Goal: Task Accomplishment & Management: Manage account settings

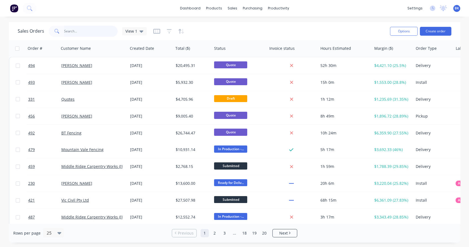
click at [92, 33] on input "text" at bounding box center [91, 31] width 54 height 11
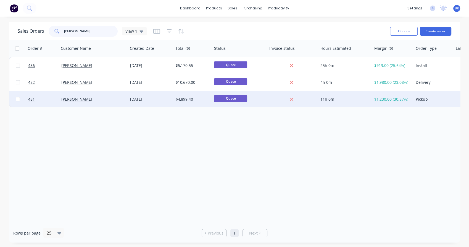
type input "[PERSON_NAME]"
click at [109, 92] on div "[PERSON_NAME]" at bounding box center [93, 99] width 69 height 17
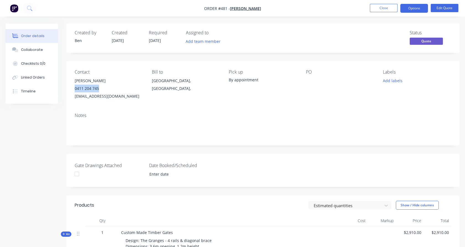
copy div "0411 204 745"
drag, startPoint x: 101, startPoint y: 88, endPoint x: 73, endPoint y: 91, distance: 27.8
click at [73, 91] on div "Contact [PERSON_NAME] [PHONE_NUMBER] [EMAIL_ADDRESS][DOMAIN_NAME] [PERSON_NAME]…" at bounding box center [262, 84] width 393 height 47
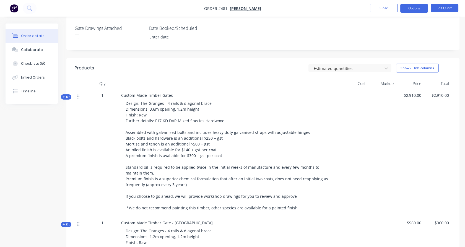
scroll to position [144, 0]
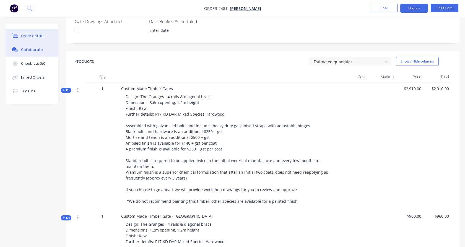
click at [43, 51] on button "Collaborate" at bounding box center [32, 50] width 53 height 14
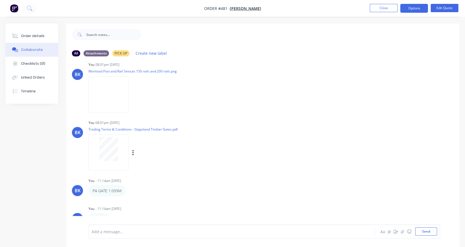
scroll to position [8, 0]
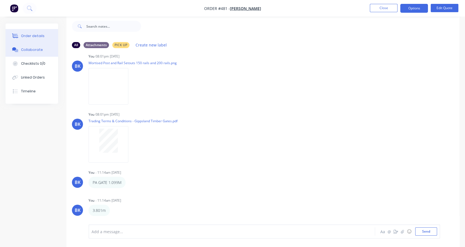
click at [36, 36] on div "Order details" at bounding box center [32, 35] width 23 height 5
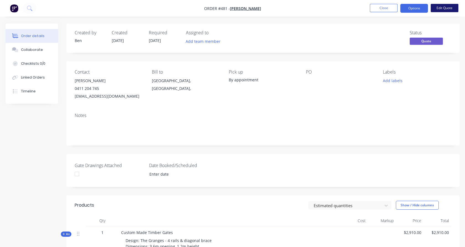
click at [435, 8] on button "Edit Quote" at bounding box center [444, 8] width 28 height 8
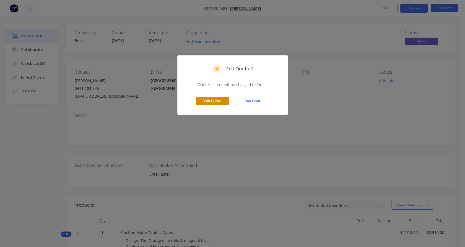
click at [214, 101] on button "Edit Quote" at bounding box center [212, 101] width 33 height 8
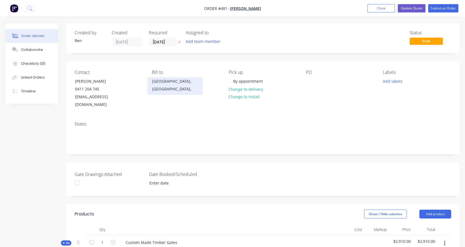
click at [174, 82] on div "[GEOGRAPHIC_DATA], [GEOGRAPHIC_DATA]," at bounding box center [175, 84] width 46 height 15
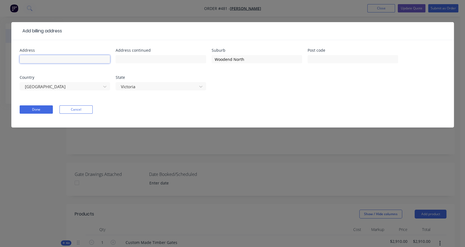
click at [67, 58] on input "text" at bounding box center [65, 59] width 90 height 8
paste input "[STREET_ADDRESS]"
click at [67, 60] on input "[STREET_ADDRESS]" at bounding box center [65, 59] width 90 height 8
click at [64, 59] on input "[STREET_ADDRESS]" at bounding box center [65, 59] width 90 height 8
drag, startPoint x: 64, startPoint y: 59, endPoint x: 94, endPoint y: 56, distance: 29.8
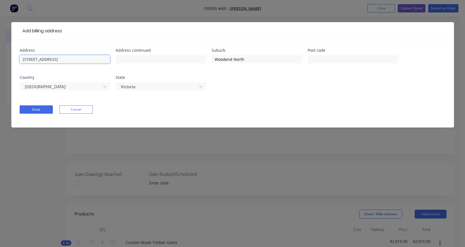
click at [94, 56] on input "[STREET_ADDRESS]" at bounding box center [65, 59] width 90 height 8
type input "[STREET_ADDRESS]"
click at [44, 110] on button "Done" at bounding box center [36, 109] width 33 height 8
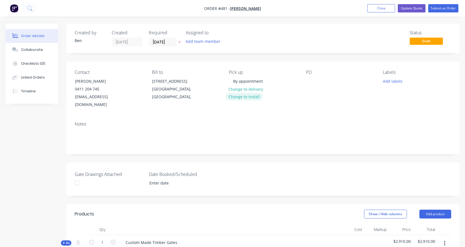
click at [244, 96] on button "Change to install" at bounding box center [244, 96] width 37 height 7
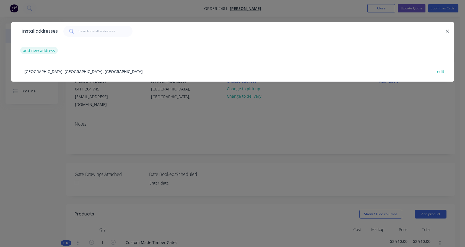
click at [49, 51] on button "add new address" at bounding box center [39, 50] width 38 height 7
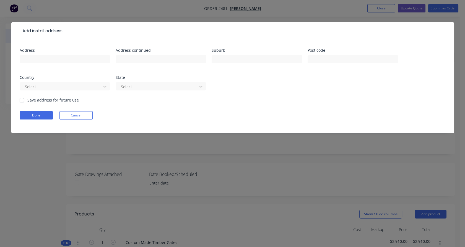
click at [47, 54] on div at bounding box center [65, 62] width 90 height 16
click at [47, 57] on input "text" at bounding box center [65, 59] width 90 height 8
click at [84, 114] on button "Cancel" at bounding box center [75, 115] width 33 height 8
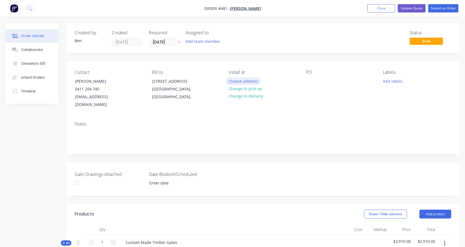
click at [255, 81] on button "Choose address" at bounding box center [243, 80] width 35 height 7
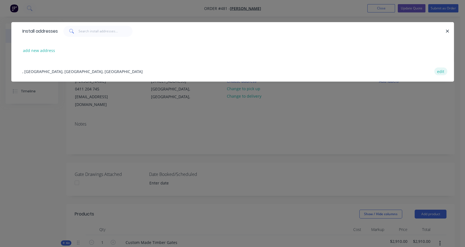
click at [437, 72] on button "edit" at bounding box center [440, 70] width 13 height 7
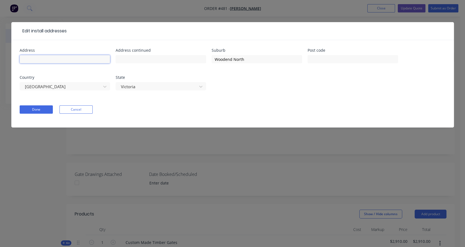
click at [106, 60] on input "text" at bounding box center [65, 59] width 90 height 8
paste input "[STREET_ADDRESS]"
click at [69, 61] on input "[STREET_ADDRESS]" at bounding box center [65, 59] width 90 height 8
drag, startPoint x: 69, startPoint y: 61, endPoint x: 92, endPoint y: 58, distance: 23.1
click at [92, 58] on input "[STREET_ADDRESS]" at bounding box center [65, 59] width 90 height 8
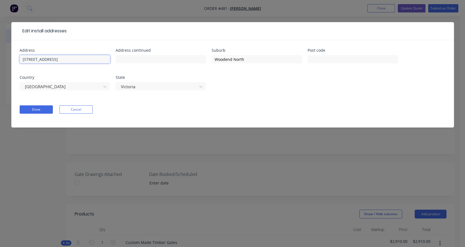
type input "[STREET_ADDRESS]"
click at [43, 110] on button "Done" at bounding box center [36, 109] width 33 height 8
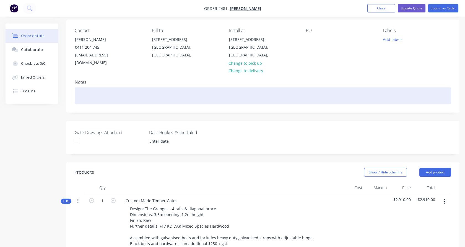
scroll to position [44, 0]
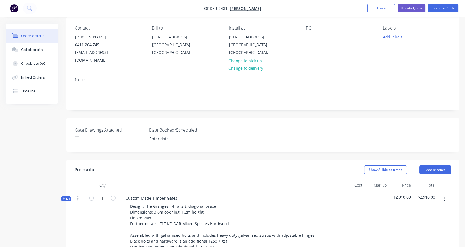
click at [78, 133] on div at bounding box center [76, 138] width 11 height 11
click at [39, 49] on div "Collaborate" at bounding box center [32, 49] width 22 height 5
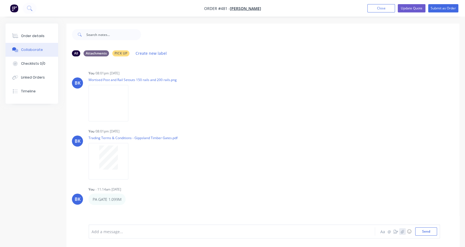
click at [400, 231] on icon "button" at bounding box center [401, 231] width 3 height 4
click at [424, 235] on button "Send" at bounding box center [426, 231] width 22 height 8
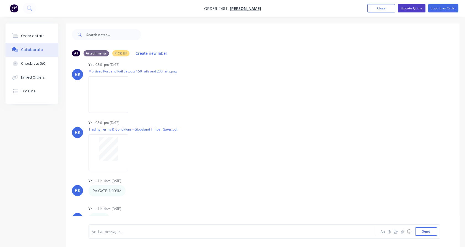
click at [411, 8] on button "Update Quote" at bounding box center [411, 8] width 28 height 8
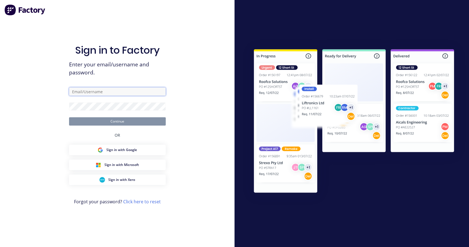
type input "[EMAIL_ADDRESS][DOMAIN_NAME]"
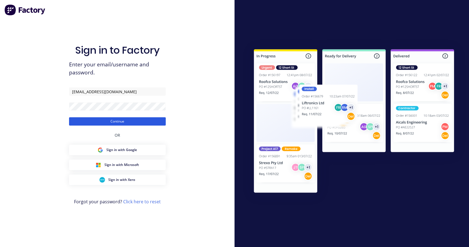
click at [150, 122] on button "Continue" at bounding box center [117, 121] width 97 height 8
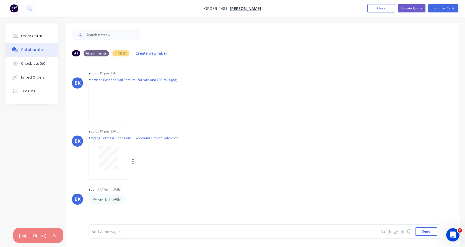
scroll to position [71, 0]
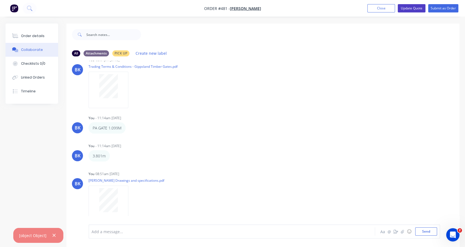
click at [412, 8] on button "Update Quote" at bounding box center [411, 8] width 28 height 8
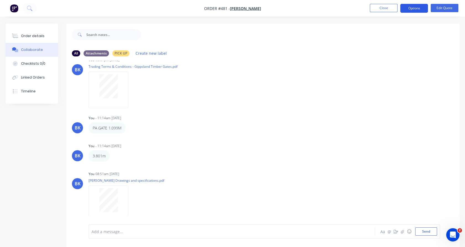
click at [409, 9] on button "Options" at bounding box center [414, 8] width 28 height 9
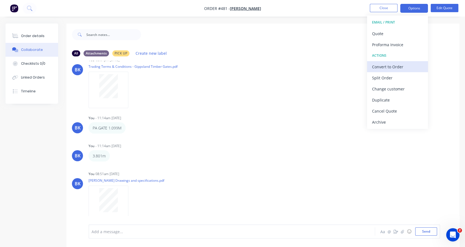
click at [395, 66] on div "Convert to Order" at bounding box center [397, 67] width 51 height 8
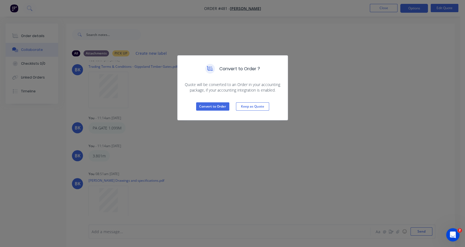
click at [239, 156] on div "Convert to Order ? Quote will be converted to an Order in your accounting packa…" at bounding box center [232, 123] width 465 height 247
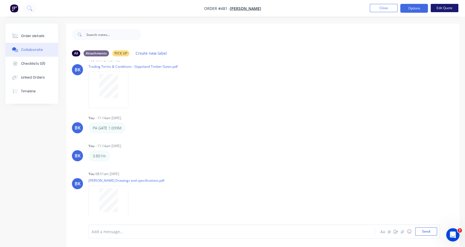
click at [441, 7] on button "Edit Quote" at bounding box center [444, 8] width 28 height 8
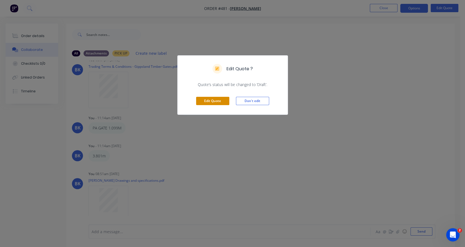
click at [213, 101] on button "Edit Quote" at bounding box center [212, 101] width 33 height 8
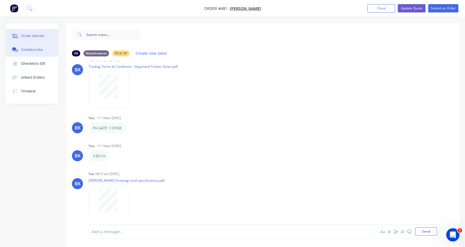
click at [42, 38] on div "Order details" at bounding box center [32, 35] width 23 height 5
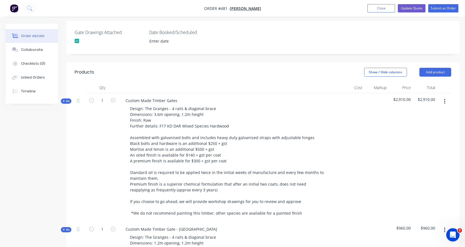
scroll to position [146, 0]
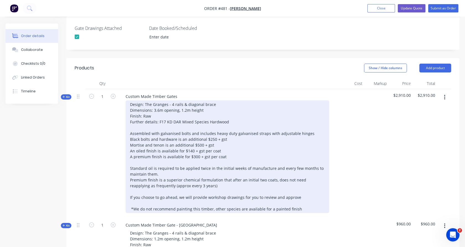
click at [158, 102] on div "Design: The Granges - 4 rails & diagonal brace Dimensions: 3.6m opening, 1.2m h…" at bounding box center [226, 156] width 203 height 112
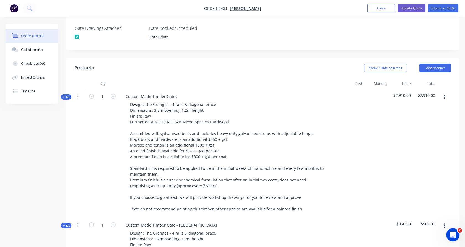
click at [66, 95] on span "Kit" at bounding box center [65, 97] width 7 height 4
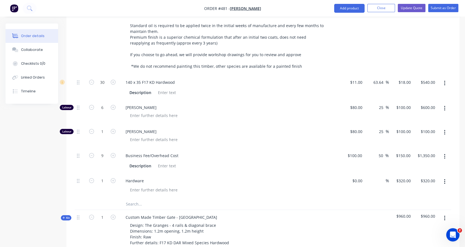
scroll to position [288, 0]
click at [132, 199] on input "text" at bounding box center [180, 204] width 111 height 11
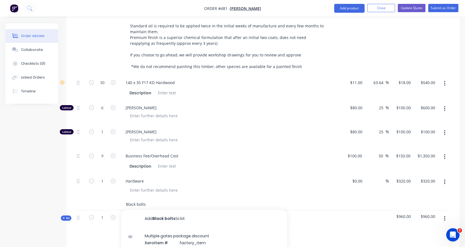
scroll to position [320, 0]
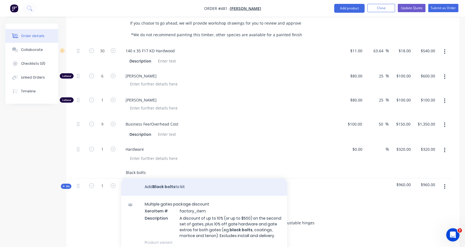
type input "Black bolts"
click at [169, 183] on button "Add Black bolts to kit" at bounding box center [204, 187] width 166 height 18
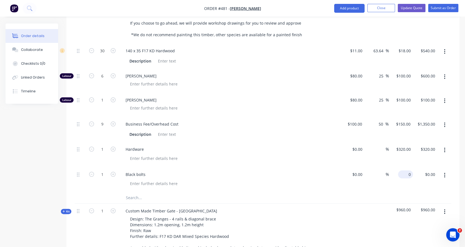
click at [405, 170] on div "0 $0.00" at bounding box center [405, 174] width 15 height 8
type input "$250.00"
click at [365, 154] on div "%" at bounding box center [376, 154] width 24 height 25
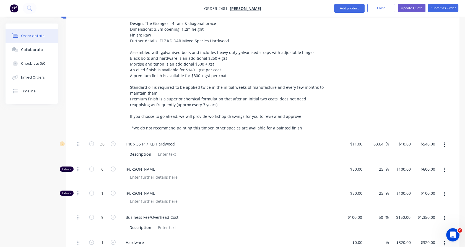
scroll to position [210, 0]
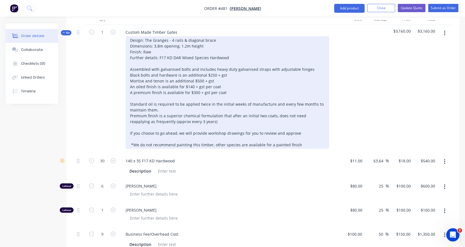
click at [158, 66] on div "Design: The Granges - 4 rails & diagonal brace Dimensions: 3.8m opening, 1.2m h…" at bounding box center [226, 92] width 203 height 112
drag, startPoint x: 213, startPoint y: 73, endPoint x: 196, endPoint y: 75, distance: 17.3
click at [196, 75] on div "Design: The Granges - 4 rails & diagonal brace Dimensions: 3.8m opening, 1.2m h…" at bounding box center [226, 92] width 203 height 112
drag, startPoint x: 217, startPoint y: 78, endPoint x: 127, endPoint y: 74, distance: 91.0
click at [127, 74] on div "Design: The Granges - 4 rails & diagonal brace Dimensions: 3.8m opening, 1.2m h…" at bounding box center [226, 92] width 203 height 112
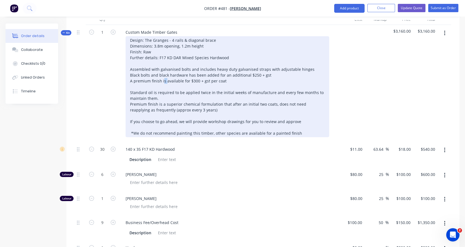
drag, startPoint x: 162, startPoint y: 73, endPoint x: 165, endPoint y: 73, distance: 3.0
click at [165, 73] on div "Design: The Granges - 4 rails & diagonal brace Dimensions: 3.8m opening, 1.2m h…" at bounding box center [226, 86] width 203 height 101
drag, startPoint x: 208, startPoint y: 113, endPoint x: 129, endPoint y: 113, distance: 79.3
click at [129, 113] on div "Design: The Granges - 4 rails & diagonal brace Dimensions: 3.8m opening, 1.2m h…" at bounding box center [226, 86] width 203 height 101
click at [167, 112] on div "Design: The Granges - 4 rails & diagonal brace Dimensions: 3.8m opening, 1.2m h…" at bounding box center [226, 86] width 203 height 101
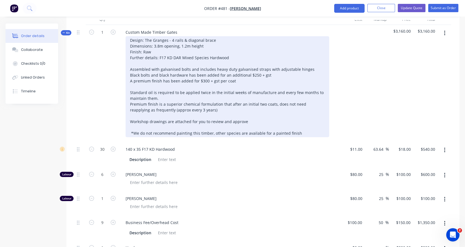
click at [203, 102] on div "Design: The Granges - 4 rails & diagonal brace Dimensions: 3.8m opening, 1.2m h…" at bounding box center [226, 86] width 203 height 101
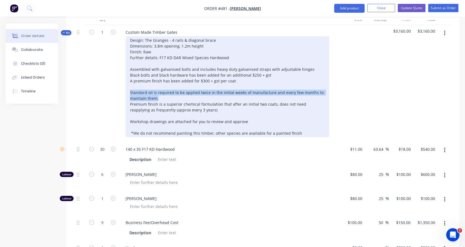
drag, startPoint x: 168, startPoint y: 91, endPoint x: 129, endPoint y: 82, distance: 39.7
click at [129, 82] on div "Design: The Granges - 4 rails & diagonal brace Dimensions: 3.8m opening, 1.2m h…" at bounding box center [226, 86] width 203 height 101
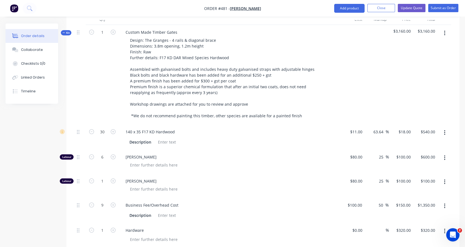
click at [68, 31] on span "Kit" at bounding box center [65, 33] width 7 height 4
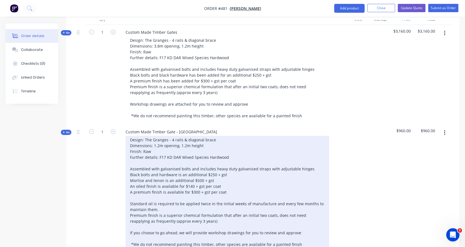
click at [158, 138] on div "Design: The Granges - 4 rails & diagonal brace Dimensions: 1.2m opening, 1.2m h…" at bounding box center [226, 192] width 203 height 112
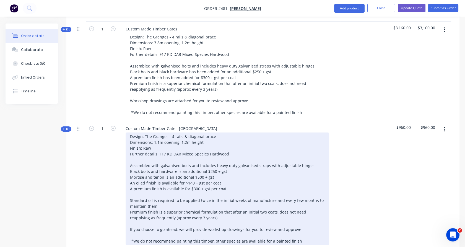
scroll to position [214, 0]
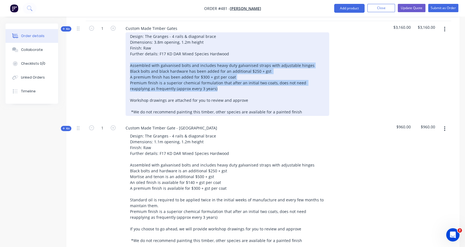
drag, startPoint x: 207, startPoint y: 81, endPoint x: 124, endPoint y: 58, distance: 85.6
click at [124, 58] on div "Design: The Granges - 4 rails & diagonal brace Dimensions: 3.8m opening, 1.2m h…" at bounding box center [229, 73] width 217 height 83
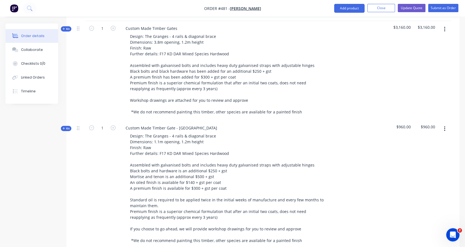
click at [61, 19] on div "Created by [PERSON_NAME] Created [DATE] Required [DATE] Assigned to Add team me…" at bounding box center [232, 130] width 453 height 640
click at [63, 28] on icon "button" at bounding box center [63, 29] width 2 height 2
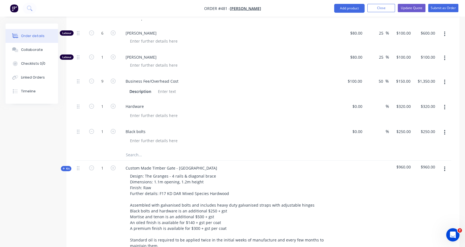
scroll to position [336, 0]
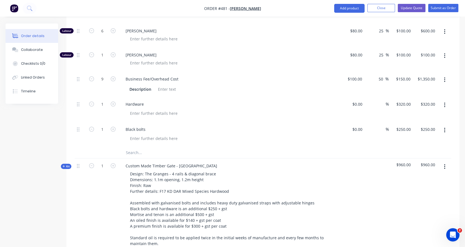
click at [137, 147] on input "text" at bounding box center [180, 152] width 111 height 11
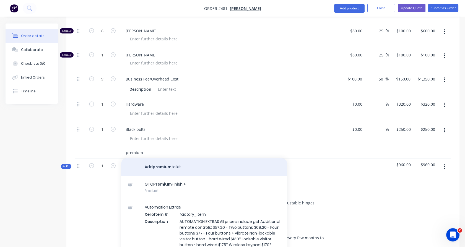
type input "premium"
click at [171, 158] on button "Add premium to kit" at bounding box center [204, 167] width 166 height 18
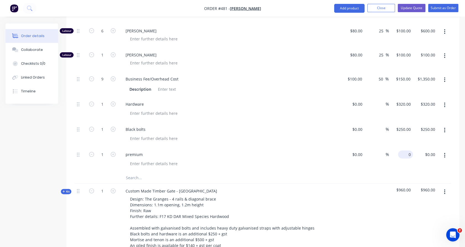
click at [398, 147] on div "0 $0.00" at bounding box center [401, 159] width 24 height 25
type input "$300.00"
click at [107, 156] on div "1" at bounding box center [102, 159] width 33 height 25
click at [114, 152] on icon "button" at bounding box center [113, 154] width 5 height 5
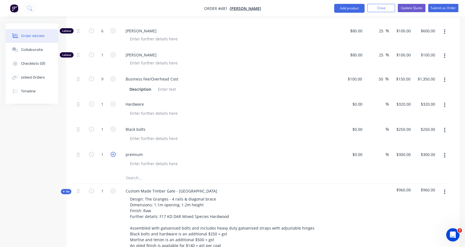
type input "2"
type input "$600.00"
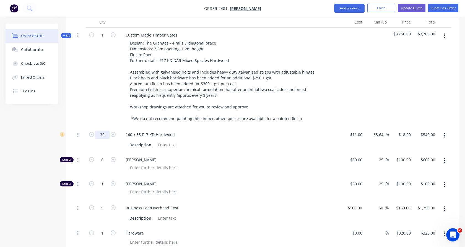
scroll to position [207, 0]
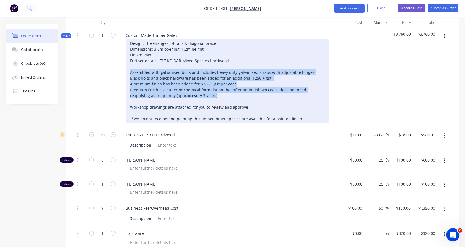
drag, startPoint x: 205, startPoint y: 86, endPoint x: 124, endPoint y: 66, distance: 83.8
click at [124, 66] on div "Design: The Granges - 4 rails & diagonal brace Dimensions: 3.8m opening, 1.2m h…" at bounding box center [229, 80] width 217 height 83
click at [179, 66] on div "Design: The Granges - 4 rails & diagonal brace Dimensions: 3.8m opening, 1.2m h…" at bounding box center [226, 80] width 203 height 83
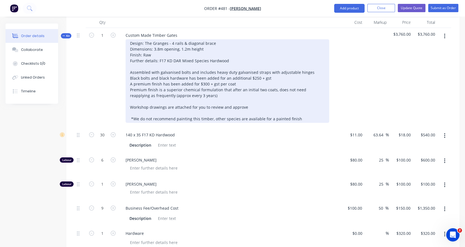
click at [198, 64] on div "Design: The Granges - 4 rails & diagonal brace Dimensions: 3.8m opening, 1.2m h…" at bounding box center [226, 80] width 203 height 83
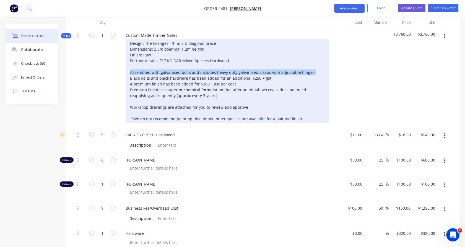
click at [198, 64] on div "Design: The Granges - 4 rails & diagonal brace Dimensions: 3.8m opening, 1.2m h…" at bounding box center [226, 80] width 203 height 83
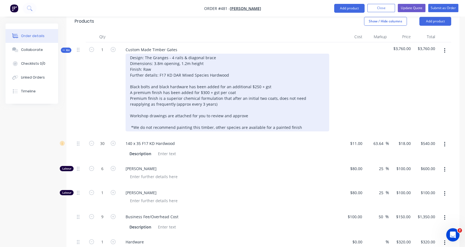
scroll to position [146, 0]
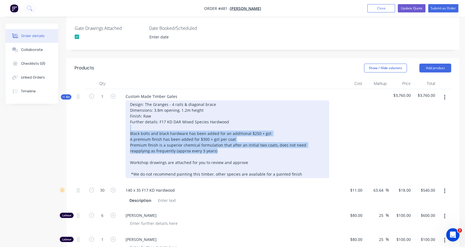
drag, startPoint x: 201, startPoint y: 142, endPoint x: 128, endPoint y: 117, distance: 77.3
click at [128, 117] on div "Design: The Granges - 4 rails & diagonal brace Dimensions: 3.8m opening, 1.2m h…" at bounding box center [226, 139] width 203 height 78
copy div "Black bolts and black hardware has been added for an additional $250 + gst A pr…"
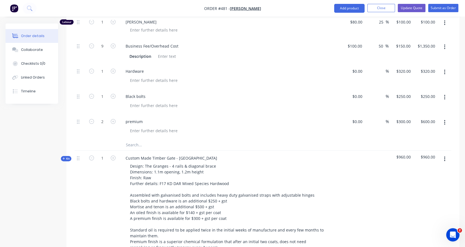
scroll to position [461, 0]
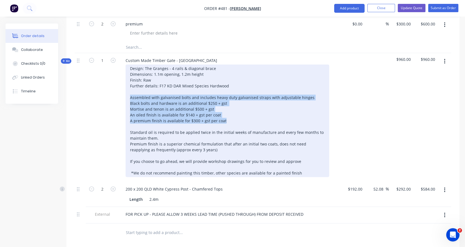
drag, startPoint x: 129, startPoint y: 90, endPoint x: 229, endPoint y: 112, distance: 101.6
click at [229, 112] on div "Design: The Granges - 4 rails & diagonal brace Dimensions: 1.1m opening, 1.2m h…" at bounding box center [226, 120] width 203 height 112
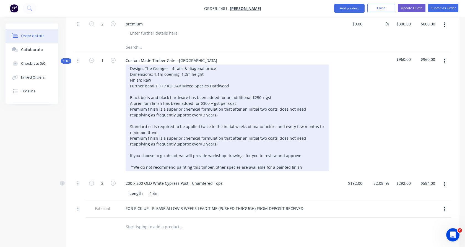
click at [209, 136] on div "Design: The Granges - 4 rails & diagonal brace Dimensions: 1.1m opening, 1.2m h…" at bounding box center [226, 117] width 203 height 107
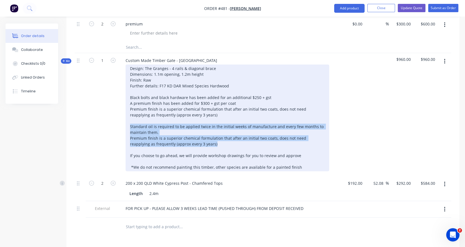
drag, startPoint x: 202, startPoint y: 137, endPoint x: 127, endPoint y: 115, distance: 78.1
click at [127, 115] on div "Design: The Granges - 4 rails & diagonal brace Dimensions: 1.1m opening, 1.2m h…" at bounding box center [226, 117] width 203 height 107
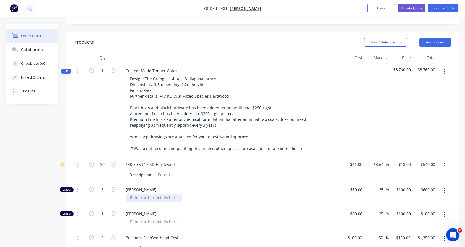
scroll to position [149, 0]
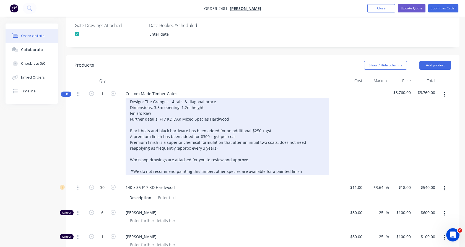
click at [162, 150] on div "Design: The Granges - 4 rails & diagonal brace Dimensions: 3.8m opening, 1.2m h…" at bounding box center [226, 137] width 203 height 78
copy div "Workshop drawings are attached for you to review and approve"
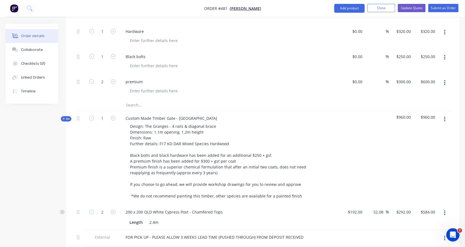
scroll to position [403, 0]
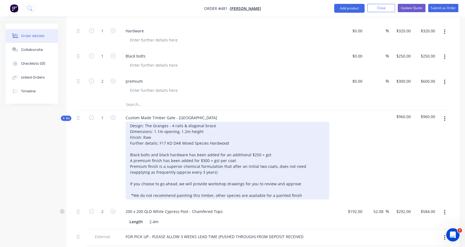
click at [163, 176] on div "Design: The Granges - 4 rails & diagonal brace Dimensions: 1.1m opening, 1.2m h…" at bounding box center [226, 161] width 203 height 78
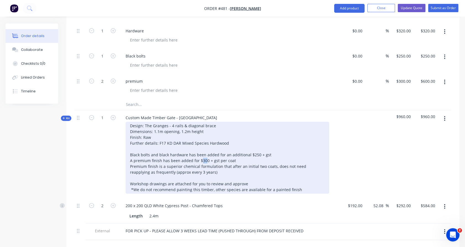
drag, startPoint x: 205, startPoint y: 152, endPoint x: 201, endPoint y: 152, distance: 4.1
click at [201, 152] on div "Design: The Granges - 4 rails & diagonal brace Dimensions: 1.1m opening, 1.2m h…" at bounding box center [226, 158] width 203 height 72
click at [254, 146] on div "Design: The Granges - 4 rails & diagonal brace Dimensions: 1.1m opening, 1.2m h…" at bounding box center [226, 158] width 203 height 72
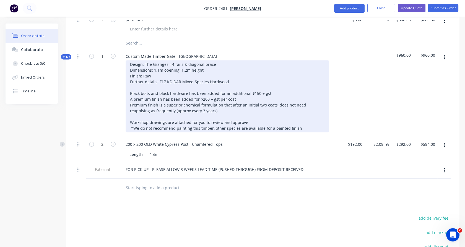
scroll to position [466, 0]
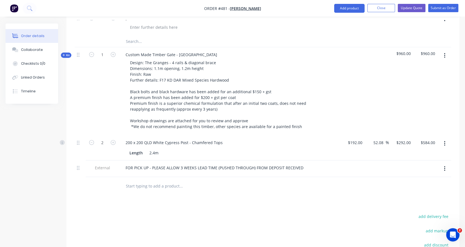
click at [64, 54] on icon "button" at bounding box center [63, 55] width 2 height 3
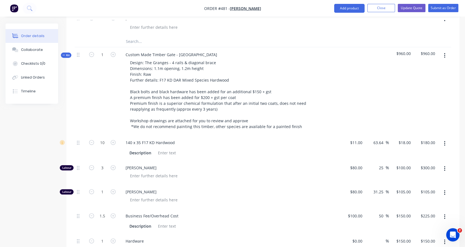
scroll to position [530, 0]
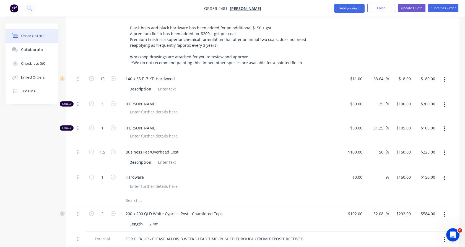
click at [136, 195] on input "text" at bounding box center [180, 200] width 111 height 11
type input "l"
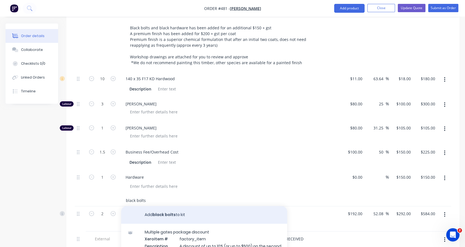
type input "black bolts"
click at [160, 206] on button "Add black bolts to kit" at bounding box center [204, 215] width 166 height 18
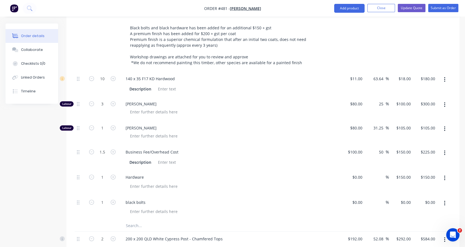
click at [137, 220] on input "text" at bounding box center [180, 225] width 111 height 11
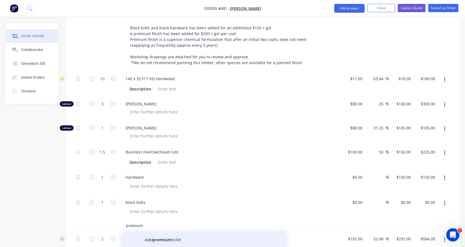
type input "premium"
click at [164, 232] on button "Add premium to kit" at bounding box center [204, 240] width 166 height 18
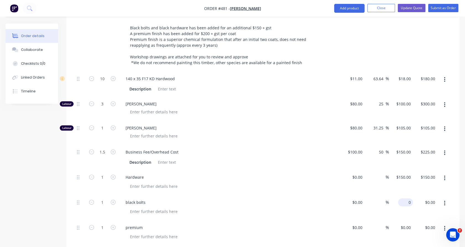
click at [411, 198] on input "0" at bounding box center [406, 202] width 13 height 8
type input "$150.00"
click at [407, 223] on input "0" at bounding box center [406, 227] width 13 height 8
type input "$250.00"
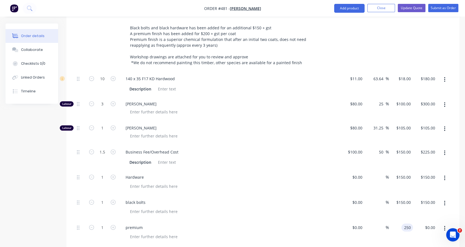
type input "$250.00"
click at [109, 224] on button "button" at bounding box center [112, 227] width 7 height 6
type input "2"
type input "$500.00"
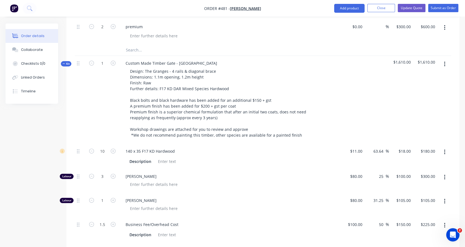
scroll to position [458, 0]
click at [67, 62] on span "Kit" at bounding box center [65, 64] width 7 height 4
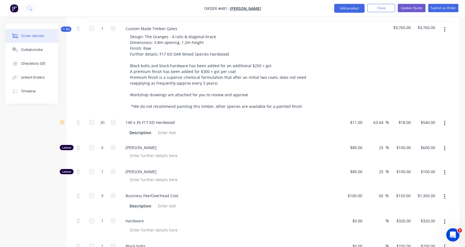
scroll to position [210, 0]
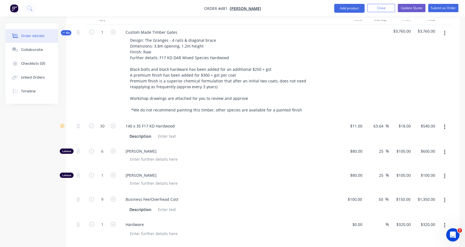
click at [67, 31] on span "Kit" at bounding box center [65, 33] width 7 height 4
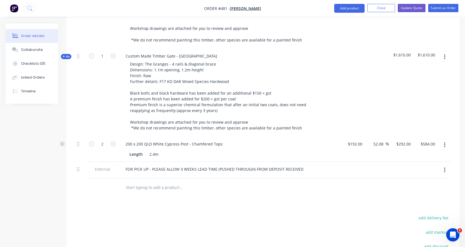
scroll to position [276, 0]
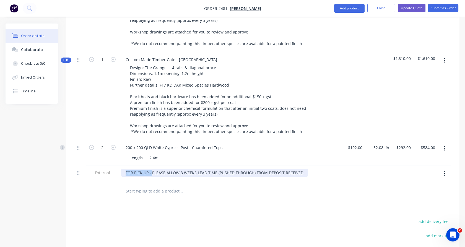
drag, startPoint x: 152, startPoint y: 165, endPoint x: 122, endPoint y: 166, distance: 30.1
click at [122, 169] on div "FOR PICK UP - PLEASE ALLOW 3 WEEKS LEAD TIME (PUSHED THROUGH) FROM DEPOSIT RECE…" at bounding box center [214, 173] width 187 height 8
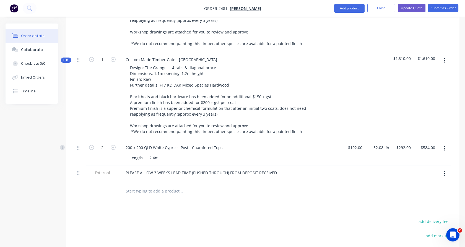
click at [114, 194] on div "Products Show / Hide columns Add product Qty Cost Markup Price Total Kit 1 Cust…" at bounding box center [262, 130] width 393 height 405
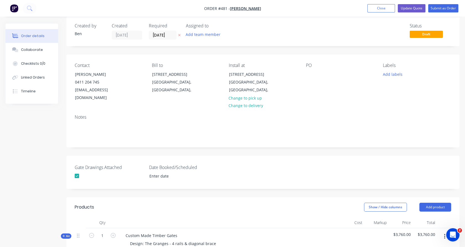
scroll to position [0, 0]
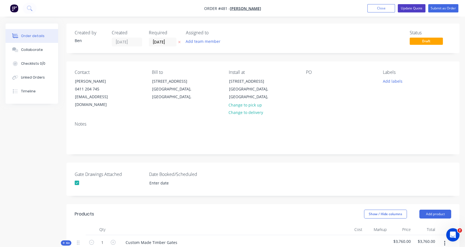
click at [413, 9] on button "Update Quote" at bounding box center [411, 8] width 28 height 8
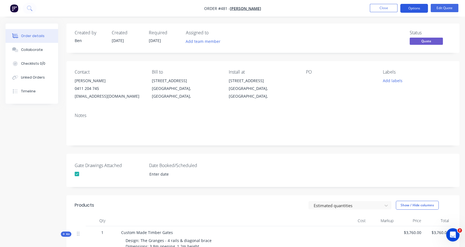
click at [419, 9] on button "Options" at bounding box center [414, 8] width 28 height 9
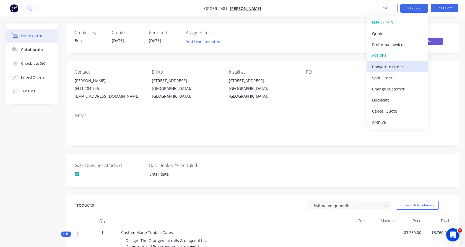
click at [409, 65] on div "Convert to Order" at bounding box center [397, 67] width 51 height 8
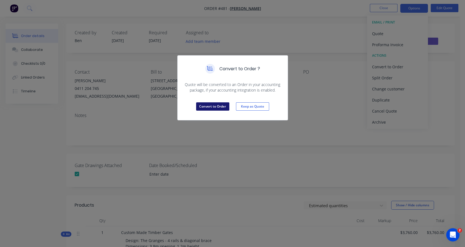
click at [219, 105] on button "Convert to Order" at bounding box center [212, 106] width 33 height 8
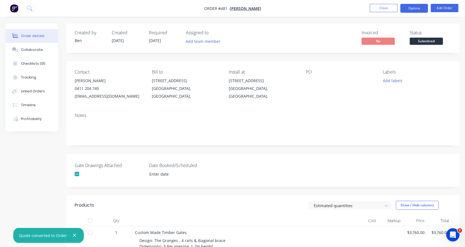
click at [413, 7] on button "Options" at bounding box center [414, 8] width 28 height 9
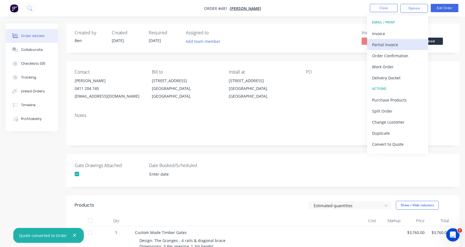
click at [397, 45] on div "Partial Invoice" at bounding box center [397, 45] width 51 height 8
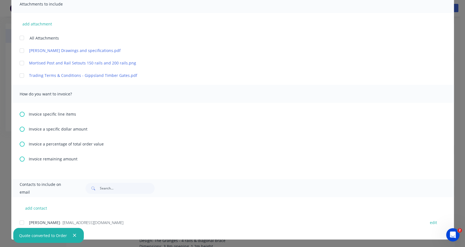
scroll to position [109, 0]
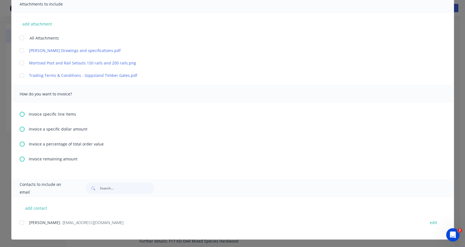
click at [92, 142] on span "Invoice a percentage of total order value" at bounding box center [66, 144] width 75 height 6
type textarea "Hi , Please find a partial invoice attached to this email for a 50% deposit. To…"
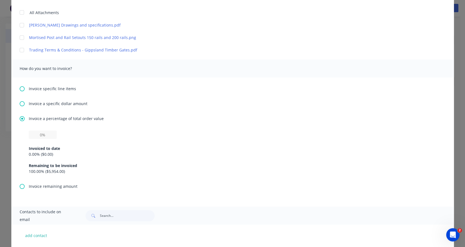
scroll to position [0, 0]
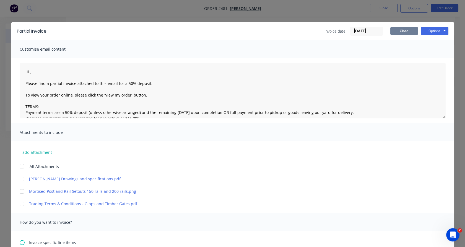
click at [401, 30] on button "Close" at bounding box center [404, 31] width 28 height 8
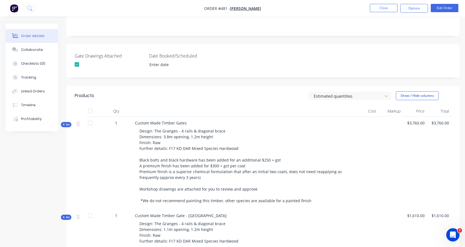
scroll to position [294, 0]
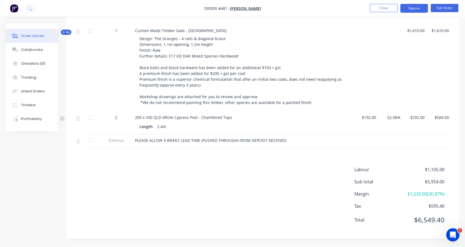
click at [416, 6] on button "Options" at bounding box center [414, 8] width 28 height 9
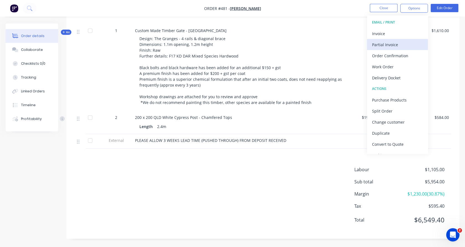
click at [405, 43] on div "Partial Invoice" at bounding box center [397, 45] width 51 height 8
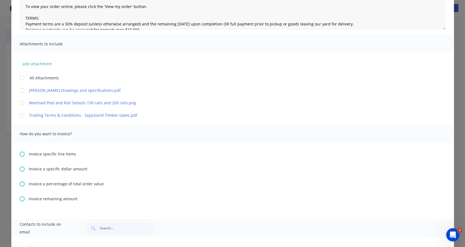
scroll to position [90, 0]
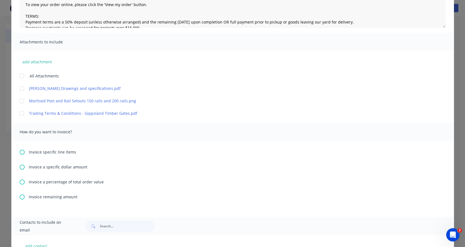
click at [20, 87] on div at bounding box center [21, 88] width 11 height 11
click at [20, 114] on div at bounding box center [21, 113] width 11 height 11
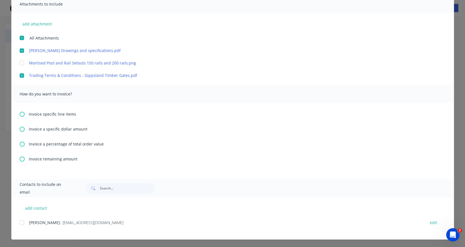
click at [20, 221] on div at bounding box center [21, 222] width 11 height 11
click at [51, 143] on span "Invoice a percentage of total order value" at bounding box center [66, 144] width 75 height 6
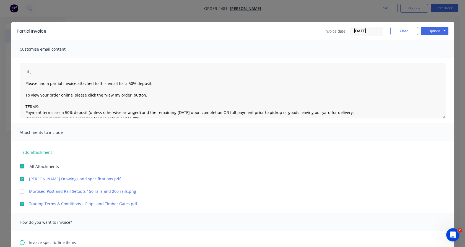
click at [51, 143] on div "add attachment All Attachments [PERSON_NAME] Drawings and specifications.pdf Mo…" at bounding box center [232, 173] width 442 height 65
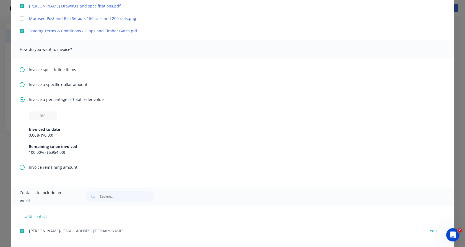
scroll to position [181, 0]
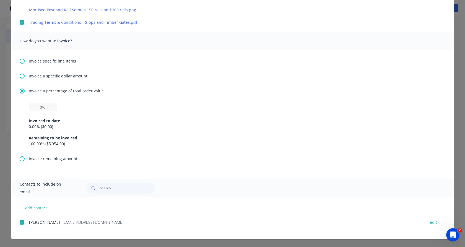
click at [49, 77] on span "Invoice a specific dollar amount" at bounding box center [58, 76] width 59 height 6
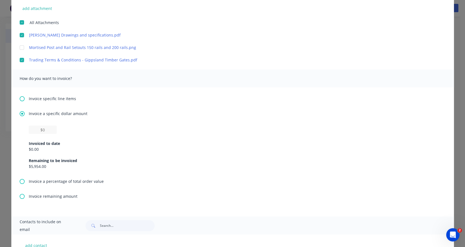
scroll to position [144, 0]
click at [47, 131] on input "text" at bounding box center [43, 129] width 28 height 8
type textarea "Hi , Please find a partial invoice attached to this email for a 50% deposit. To…"
type input "$2"
type textarea "Hi , Please find a partial invoice attached to this email for a 50% deposit. To…"
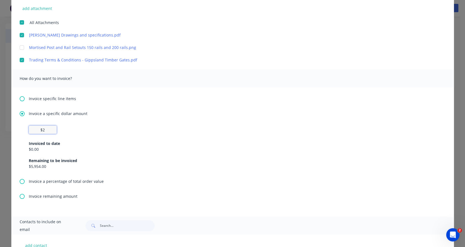
type input "$29"
type textarea "Hi , Please find a partial invoice attached to this email for a 50% deposit. To…"
type input "$295"
type textarea "Hi , Please find a partial invoice attached to this email for a 50% deposit. To…"
type input "$2,954"
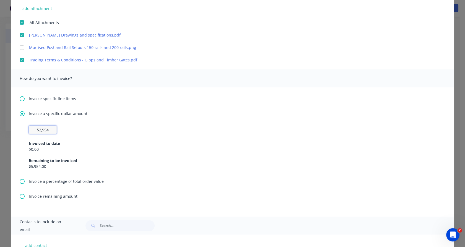
click at [47, 131] on input "$2,954" at bounding box center [43, 129] width 28 height 8
type textarea "Hi , Please find a partial invoice attached to this email for a 50% deposit. To…"
type input "$2,954."
type textarea "Hi , Please find a partial invoice attached to this email for a 50% deposit. To…"
type input "$2,954.5"
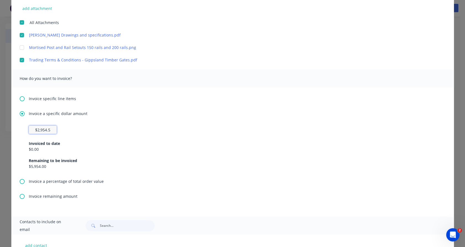
type textarea "Hi , Please find a partial invoice attached to this email for a 50% deposit. To…"
type input "$2,954.55"
click at [13, 130] on div "Invoice specific line items Invoice a specific dollar amount $2,954.55 Invoiced…" at bounding box center [232, 151] width 442 height 129
click at [15, 133] on div "Invoice specific line items Invoice a specific dollar amount $2,954.55 Invoiced…" at bounding box center [232, 151] width 442 height 129
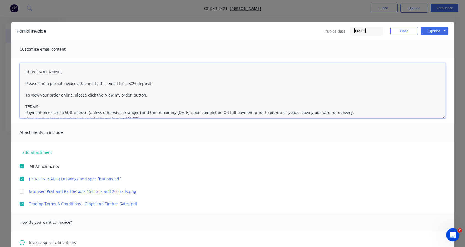
click at [30, 75] on textarea "Hi [PERSON_NAME], Please find a partial invoice attached to this email for a 50…" at bounding box center [233, 90] width 426 height 55
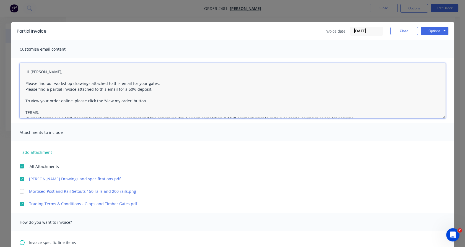
click at [147, 90] on textarea "Hi [PERSON_NAME], Please find our workshop drawings attached to this email for …" at bounding box center [233, 90] width 426 height 55
type textarea "Hi [PERSON_NAME], Please find our workshop drawings attached to this email for …"
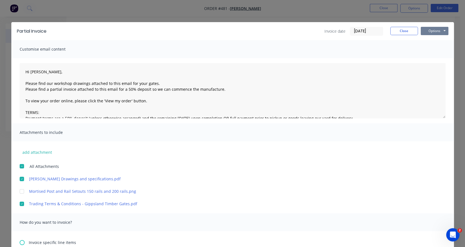
click at [435, 31] on button "Options" at bounding box center [434, 31] width 28 height 8
click at [436, 59] on button "Email" at bounding box center [437, 58] width 35 height 9
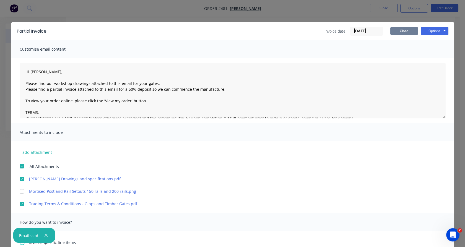
click at [405, 32] on button "Close" at bounding box center [404, 31] width 28 height 8
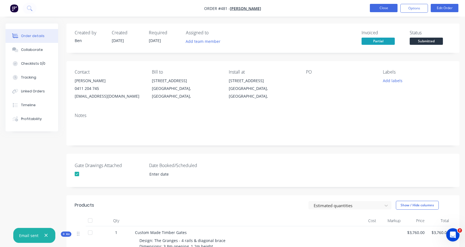
click at [381, 7] on button "Close" at bounding box center [383, 8] width 28 height 8
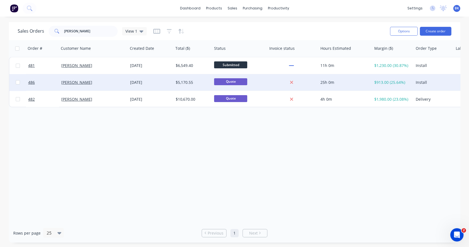
click at [119, 80] on div "[PERSON_NAME]" at bounding box center [91, 83] width 61 height 6
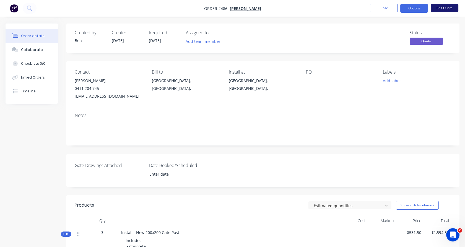
click at [437, 6] on button "Edit Quote" at bounding box center [444, 8] width 28 height 8
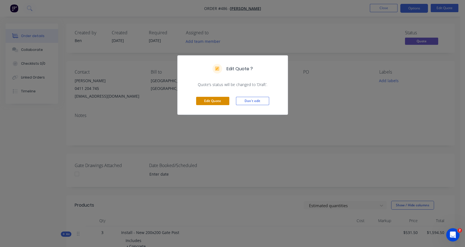
click at [216, 102] on button "Edit Quote" at bounding box center [212, 101] width 33 height 8
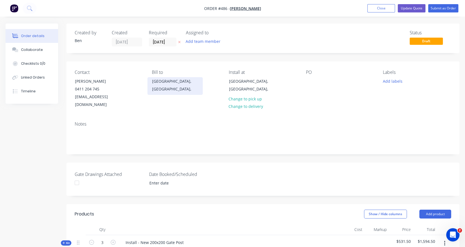
click at [170, 77] on div "[GEOGRAPHIC_DATA], [GEOGRAPHIC_DATA]," at bounding box center [175, 84] width 46 height 15
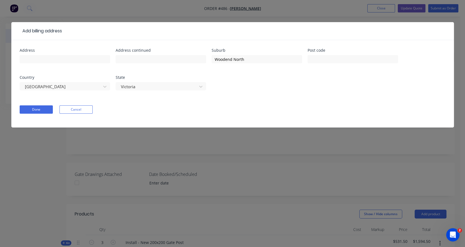
click at [90, 53] on div "Address" at bounding box center [65, 59] width 90 height 22
click at [85, 57] on input "text" at bounding box center [65, 59] width 90 height 8
type input "[STREET_ADDRESS]"
click at [44, 109] on button "Done" at bounding box center [36, 109] width 33 height 8
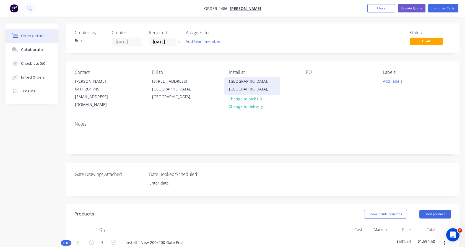
click at [250, 81] on div "[GEOGRAPHIC_DATA], [GEOGRAPHIC_DATA]," at bounding box center [252, 84] width 46 height 15
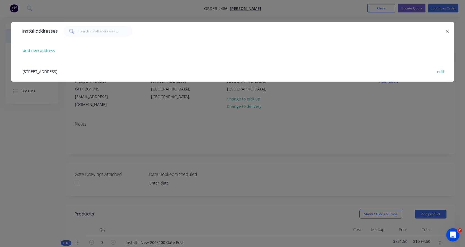
click at [50, 70] on div "[STREET_ADDRESS] edit" at bounding box center [233, 71] width 426 height 21
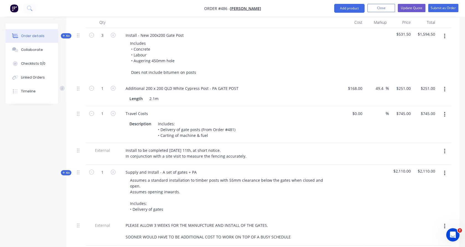
scroll to position [209, 0]
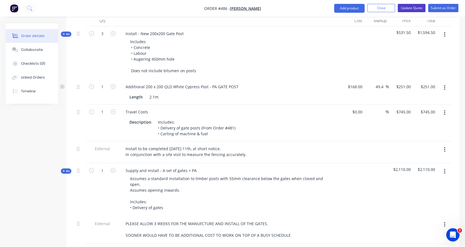
click at [404, 9] on button "Update Quote" at bounding box center [411, 8] width 28 height 8
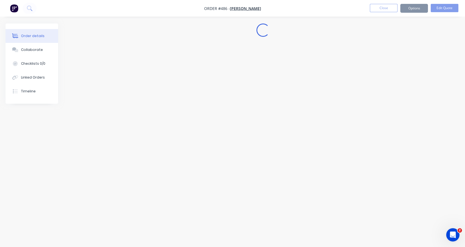
scroll to position [0, 0]
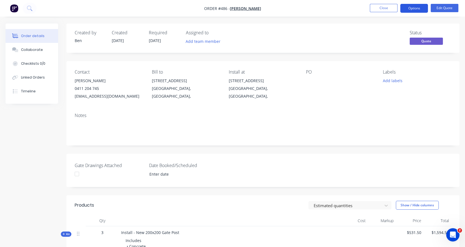
click at [411, 9] on button "Options" at bounding box center [414, 8] width 28 height 9
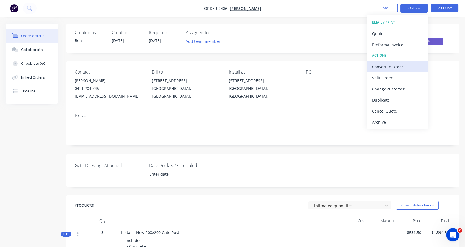
click at [392, 66] on div "Convert to Order" at bounding box center [397, 67] width 51 height 8
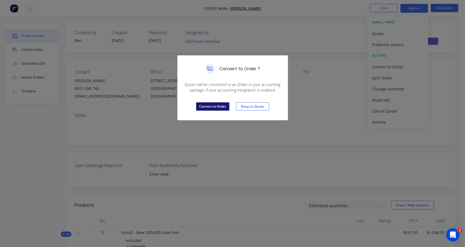
click at [208, 107] on button "Convert to Order" at bounding box center [212, 106] width 33 height 8
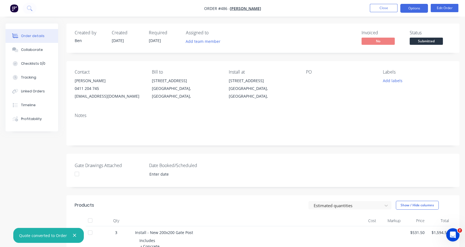
click at [415, 10] on button "Options" at bounding box center [414, 8] width 28 height 9
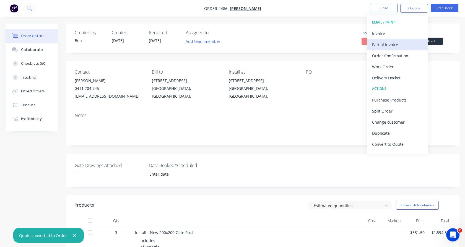
click at [395, 47] on div "Partial Invoice" at bounding box center [397, 45] width 51 height 8
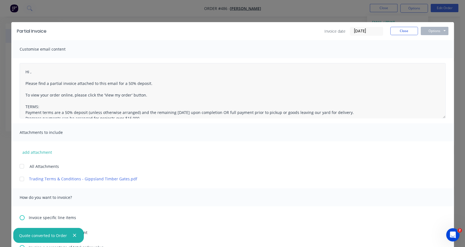
type textarea "Hi , Please find a partial invoice attached to this email for a 50% deposit. To…"
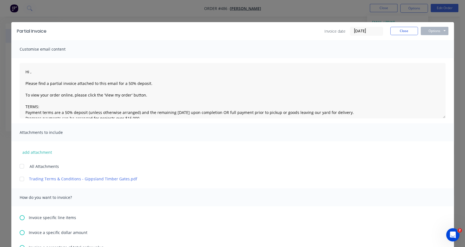
click at [356, 32] on input "[DATE]" at bounding box center [366, 31] width 33 height 8
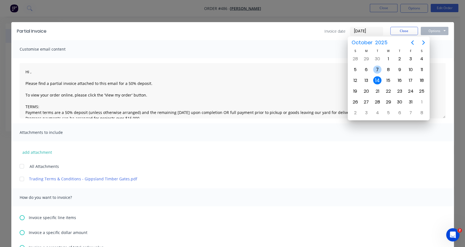
click at [376, 69] on div "7" at bounding box center [377, 69] width 8 height 8
type input "[DATE]"
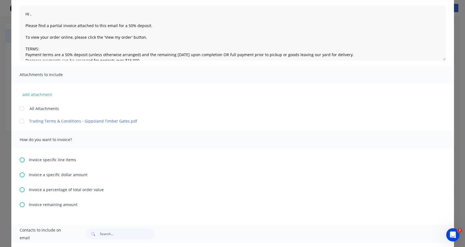
scroll to position [57, 0]
click at [56, 175] on span "Invoice a specific dollar amount" at bounding box center [58, 175] width 59 height 6
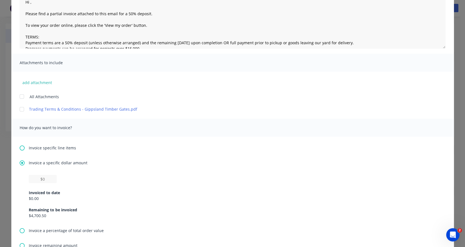
scroll to position [69, 0]
click at [49, 178] on input "text" at bounding box center [43, 179] width 28 height 8
type textarea "Hi , Please find a partial invoice attached to this email for a 50% deposit. To…"
type input "$2"
type textarea "Hi , Please find a partial invoice attached to this email for a 50% deposit. To…"
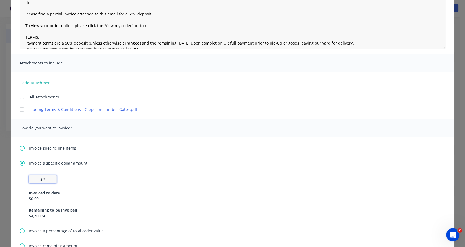
type input "$23"
type textarea "Hi , Please find a partial invoice attached to this email for a 50% deposit. To…"
type input "$235"
type textarea "Hi , Please find a partial invoice attached to this email for a 50% deposit. To…"
type input "$2,350."
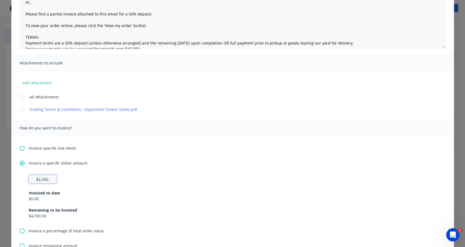
type textarea "Hi , Please find a partial invoice attached to this email for a 50% deposit. To…"
type input "$2,350.0"
type textarea "Hi , Please find a partial invoice attached to this email for a 50% deposit. To…"
type input "$2,350.02"
type textarea "Hi , Please find a partial invoice attached to this email for a 50% deposit. To…"
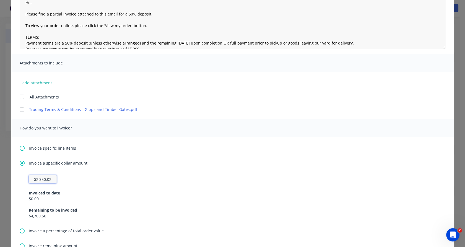
type input "$2,350.02"
type textarea "Hi , Please find a partial invoice attached to this email for a 50% deposit. To…"
type input "$2,350.0"
type textarea "Hi , Please find a partial invoice attached to this email for a 50% deposit. To…"
type input "$2,350."
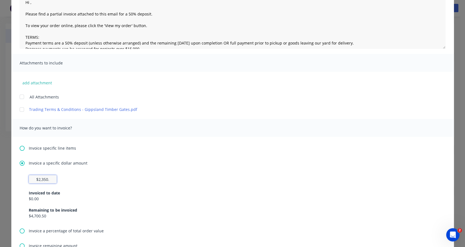
type textarea "Hi , Please find a partial invoice attached to this email for a 50% deposit. To…"
type input "$2,350.2"
type textarea "Hi , Please find a partial invoice attached to this email for a 50% deposit. To…"
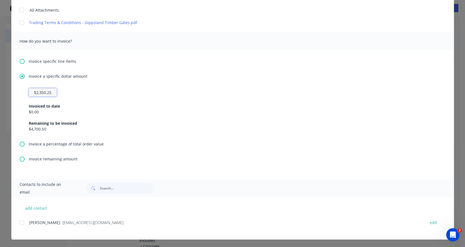
scroll to position [0, 0]
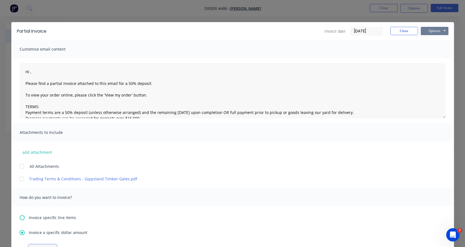
type input "$2,350.25"
click at [431, 33] on button "Options" at bounding box center [434, 31] width 28 height 8
type textarea "Hi , Please find a partial invoice attached to this email for a 50% deposit. To…"
click at [429, 49] on button "Print" at bounding box center [437, 49] width 35 height 9
type textarea "Hi , Please find a partial invoice attached to this email for a 50% deposit. To…"
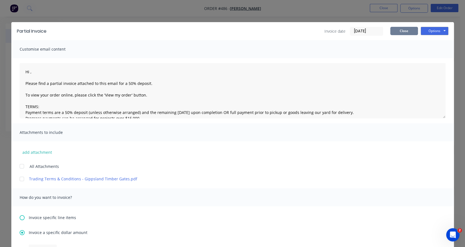
click at [395, 31] on button "Close" at bounding box center [404, 31] width 28 height 8
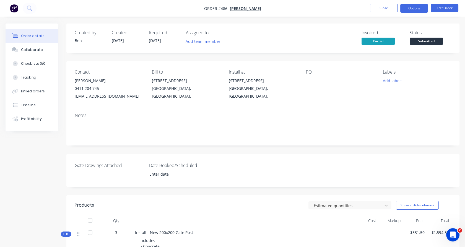
click at [411, 8] on button "Options" at bounding box center [414, 8] width 28 height 9
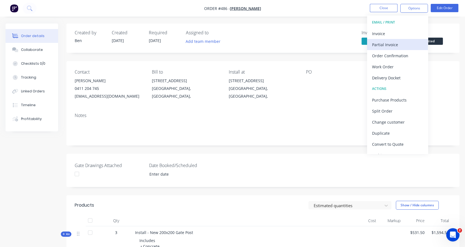
click at [391, 45] on div "Partial Invoice" at bounding box center [397, 45] width 51 height 8
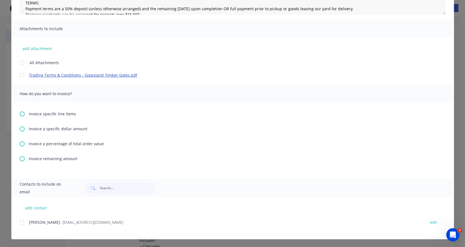
scroll to position [103, 0]
click at [20, 158] on icon at bounding box center [22, 158] width 5 height 5
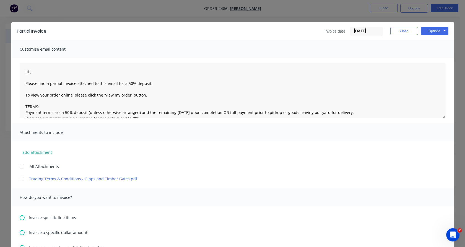
scroll to position [124, 0]
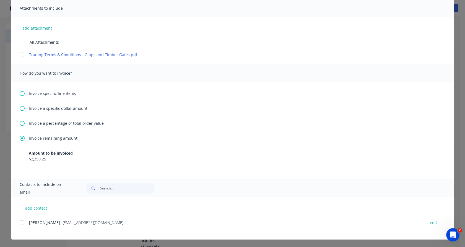
click at [20, 222] on div at bounding box center [21, 222] width 11 height 11
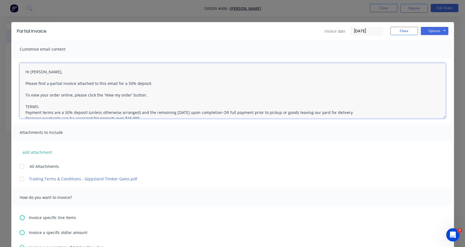
click at [55, 81] on textarea "Hi [PERSON_NAME], Please find a partial invoice attached to this email for a 50…" at bounding box center [233, 90] width 426 height 55
drag, startPoint x: 109, startPoint y: 83, endPoint x: 140, endPoint y: 84, distance: 31.3
click at [140, 84] on textarea "Hi [PERSON_NAME], Please find a final invoice attached to this email for a 50% …" at bounding box center [233, 90] width 426 height 55
click at [20, 179] on div at bounding box center [21, 178] width 11 height 11
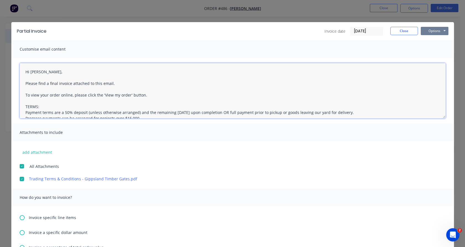
type textarea "Hi [PERSON_NAME], Please find a final invoice attached to this email. To view y…"
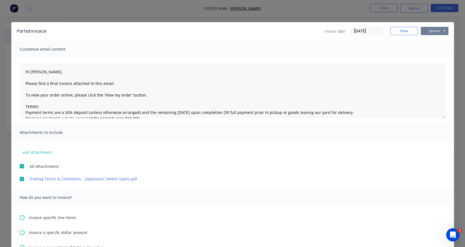
click at [432, 28] on button "Options" at bounding box center [434, 31] width 28 height 8
click at [433, 57] on button "Email" at bounding box center [437, 58] width 35 height 9
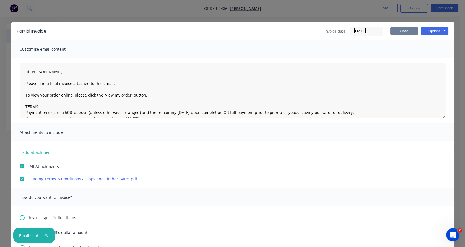
click at [397, 28] on button "Close" at bounding box center [404, 31] width 28 height 8
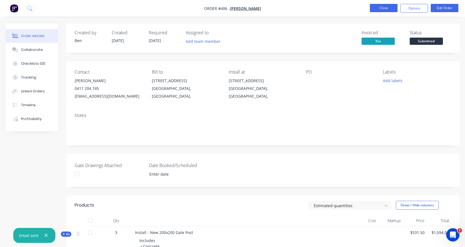
click at [386, 8] on button "Close" at bounding box center [383, 8] width 28 height 8
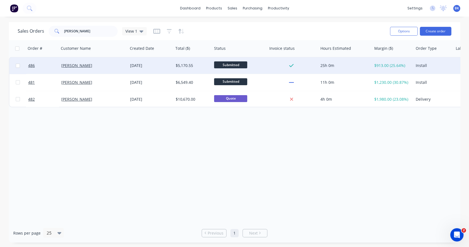
click at [237, 62] on span "Submitted" at bounding box center [230, 64] width 33 height 7
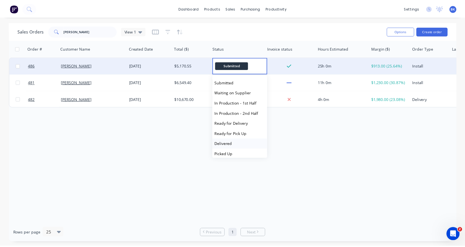
scroll to position [3, 0]
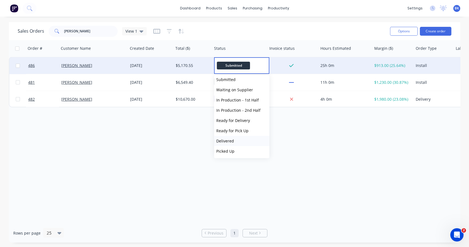
click at [231, 141] on span "Delivered" at bounding box center [225, 140] width 18 height 5
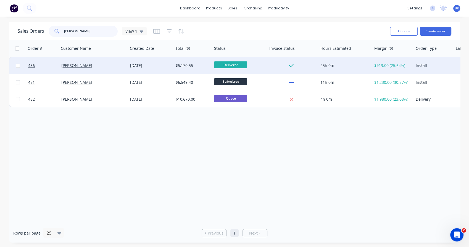
click at [83, 30] on input "[PERSON_NAME]" at bounding box center [91, 31] width 54 height 11
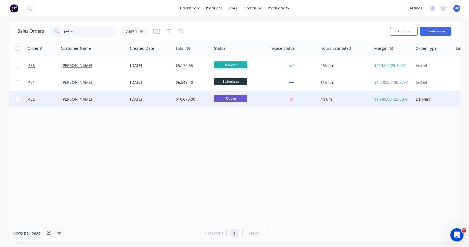
type input "pette"
click at [103, 99] on div "[PERSON_NAME]" at bounding box center [91, 99] width 61 height 6
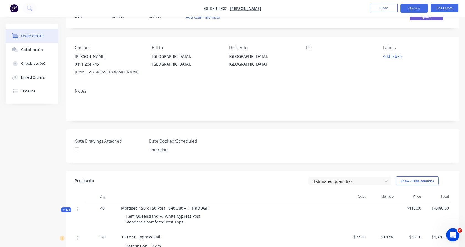
scroll to position [23, 0]
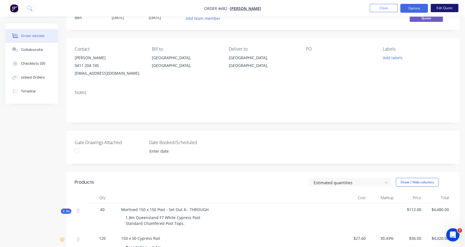
click at [444, 7] on button "Edit Quote" at bounding box center [444, 8] width 28 height 8
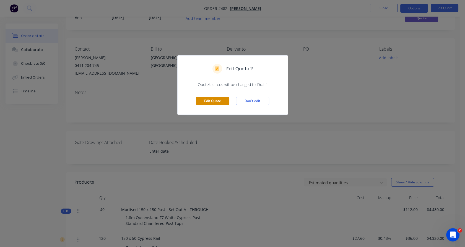
click at [209, 104] on button "Edit Quote" at bounding box center [212, 101] width 33 height 8
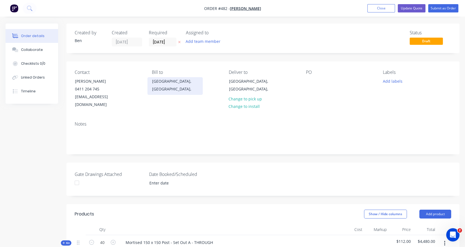
click at [163, 83] on div "[GEOGRAPHIC_DATA], [GEOGRAPHIC_DATA]," at bounding box center [175, 84] width 46 height 15
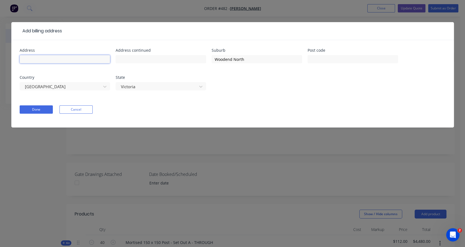
click at [44, 60] on input "text" at bounding box center [65, 59] width 90 height 8
type input "[STREET_ADDRESS]"
click at [39, 107] on button "Done" at bounding box center [36, 109] width 33 height 8
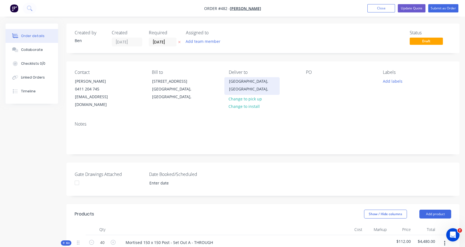
click at [235, 78] on div "[GEOGRAPHIC_DATA], [GEOGRAPHIC_DATA]," at bounding box center [252, 84] width 46 height 15
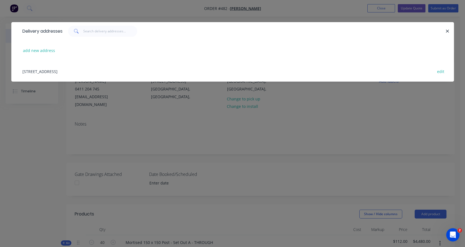
click at [57, 71] on div "[STREET_ADDRESS] edit" at bounding box center [233, 71] width 426 height 21
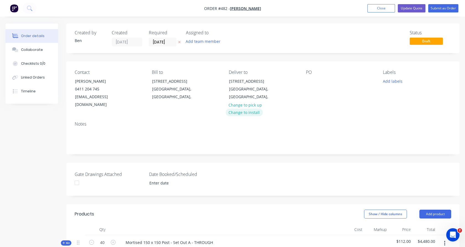
click at [241, 109] on button "Change to install" at bounding box center [244, 112] width 37 height 7
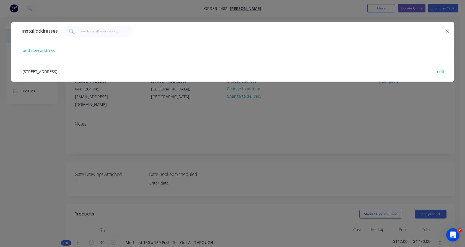
click at [94, 69] on div "[STREET_ADDRESS] edit" at bounding box center [233, 71] width 426 height 21
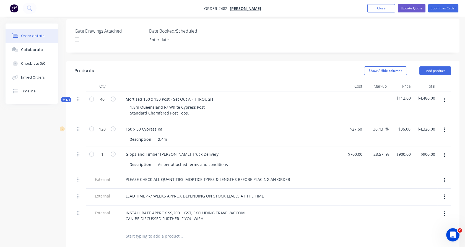
scroll to position [143, 0]
click at [34, 52] on button "Collaborate" at bounding box center [32, 50] width 53 height 14
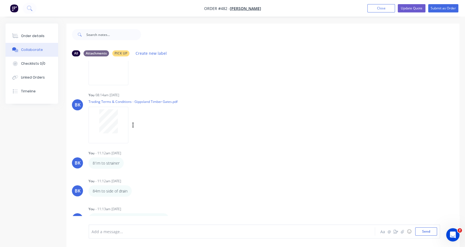
scroll to position [8, 0]
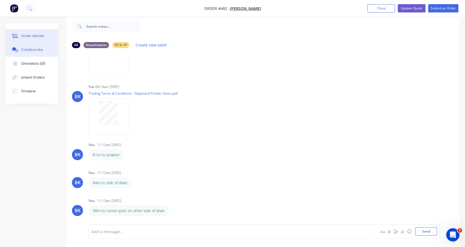
click at [32, 36] on div "Order details" at bounding box center [32, 35] width 23 height 5
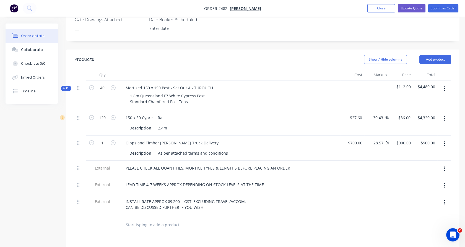
scroll to position [155, 0]
click at [435, 54] on button "Add product" at bounding box center [435, 58] width 32 height 9
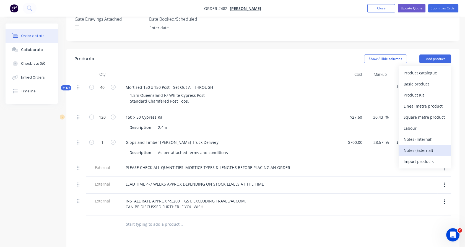
click at [413, 146] on div "Notes (External)" at bounding box center [424, 150] width 43 height 8
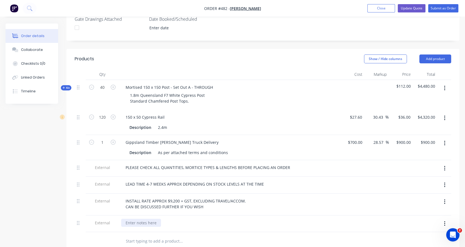
click at [141, 219] on div at bounding box center [141, 223] width 40 height 8
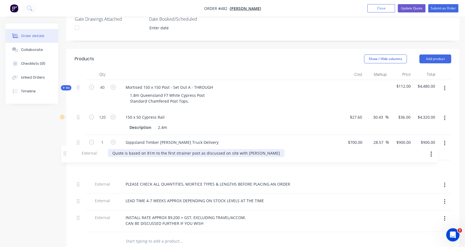
scroll to position [156, 0]
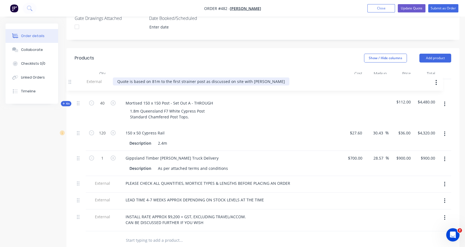
drag, startPoint x: 80, startPoint y: 214, endPoint x: 71, endPoint y: 80, distance: 134.3
click at [71, 80] on div "Qty Cost Markup Price Total Kit 40 Mortised 150 x 150 Post - Set Out A - THROUG…" at bounding box center [262, 158] width 393 height 181
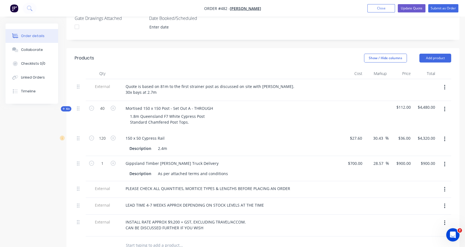
click at [87, 113] on div "40" at bounding box center [102, 116] width 33 height 30
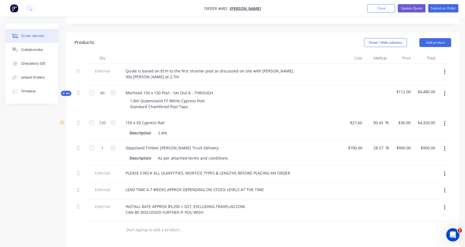
scroll to position [171, 0]
click at [153, 224] on input "text" at bounding box center [180, 229] width 111 height 11
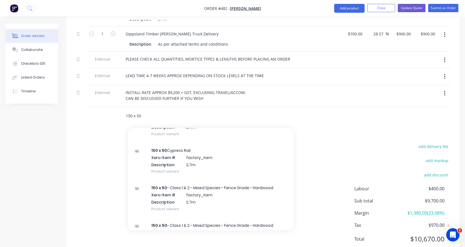
scroll to position [356, 0]
type input "150 x 50"
click at [170, 153] on div "150 x 50 Cypress Rail Xero Item # factory_item Description 2.7m Product variant" at bounding box center [211, 160] width 166 height 37
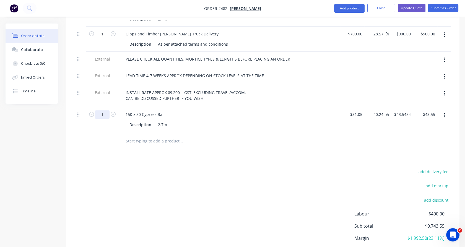
click at [106, 110] on input "1" at bounding box center [102, 114] width 14 height 8
type input "90"
type input "$3,919.09"
click at [82, 117] on div at bounding box center [80, 119] width 11 height 25
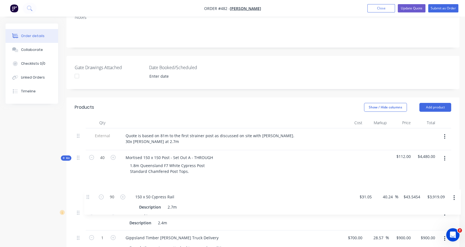
scroll to position [108, 0]
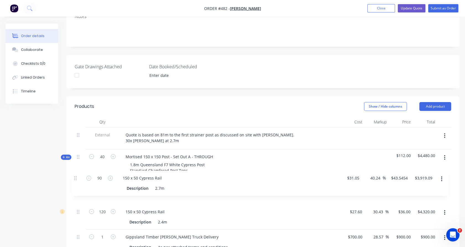
drag, startPoint x: 78, startPoint y: 107, endPoint x: 75, endPoint y: 175, distance: 68.1
click at [75, 175] on div "External Quote is based on 81m to the first strainer post as discussed on site …" at bounding box center [263, 218] width 376 height 182
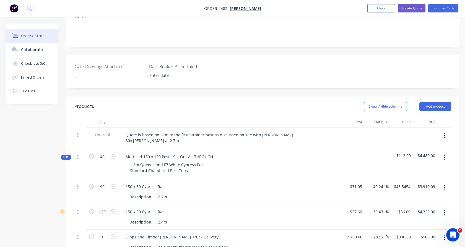
click at [65, 155] on span "Kit" at bounding box center [65, 157] width 7 height 4
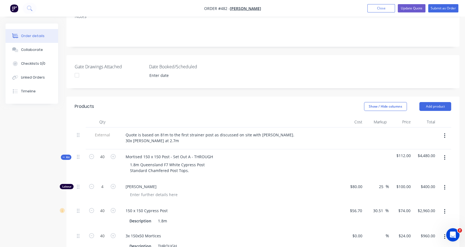
click at [65, 155] on span "Kit" at bounding box center [65, 157] width 7 height 4
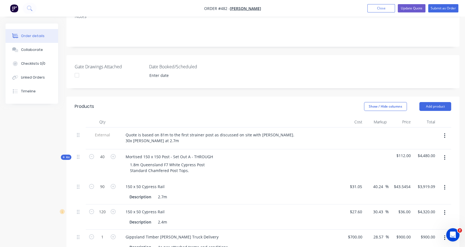
click at [65, 155] on span "Kit" at bounding box center [65, 157] width 7 height 4
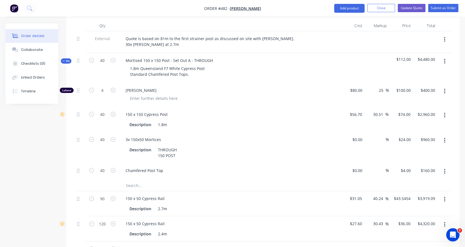
scroll to position [209, 0]
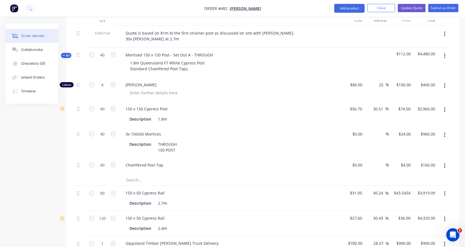
click at [444, 216] on icon "button" at bounding box center [444, 218] width 1 height 5
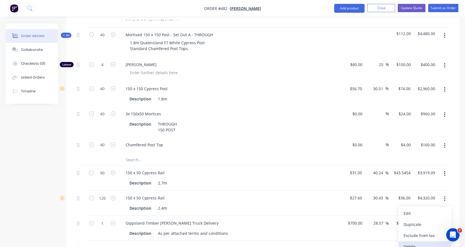
click at [411, 242] on div "Delete" at bounding box center [424, 246] width 43 height 8
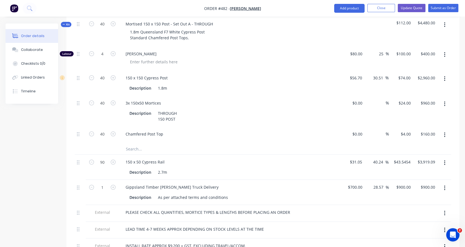
scroll to position [241, 0]
click at [444, 209] on icon "button" at bounding box center [444, 212] width 1 height 6
click at [427, 234] on div "Delete" at bounding box center [424, 238] width 43 height 8
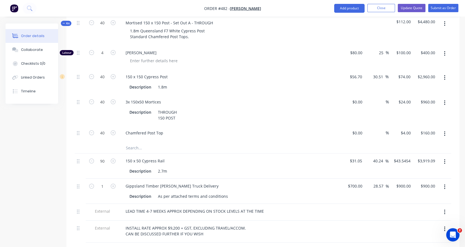
click at [444, 226] on icon "button" at bounding box center [444, 228] width 1 height 5
click at [150, 246] on input "text" at bounding box center [180, 251] width 111 height 11
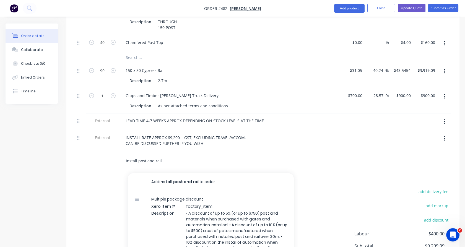
scroll to position [131, 0]
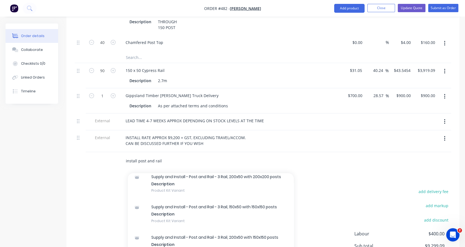
type input "install post and rail"
click at [166, 198] on div "Supply and Install - Post and Rail - 3 Rail, 150x50 with 150x150 posts Descript…" at bounding box center [211, 213] width 166 height 30
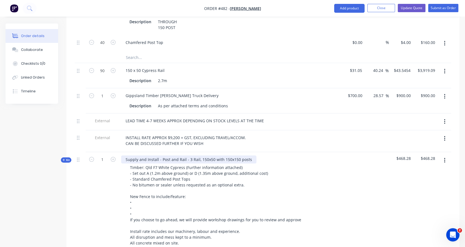
click at [146, 155] on div "Supply and Install - Post and Rail - 3 Rail, 150x50 with 150x150 posts" at bounding box center [188, 159] width 135 height 8
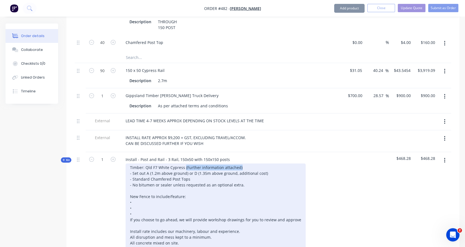
drag, startPoint x: 184, startPoint y: 158, endPoint x: 240, endPoint y: 157, distance: 56.1
click at [240, 163] on div "Timber: Qld F7 White Cypress (Further information attached) - Set out A (1.2m a…" at bounding box center [215, 207] width 180 height 89
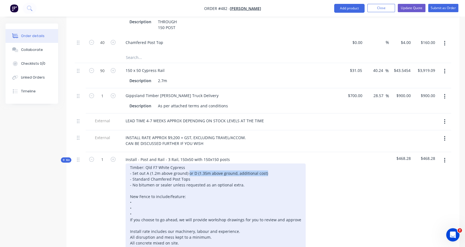
drag, startPoint x: 187, startPoint y: 163, endPoint x: 268, endPoint y: 164, distance: 80.7
click at [268, 164] on div "Timber: Qld F7 White Cypress - Set out A (1.2m above ground) or D (1.35m above …" at bounding box center [215, 207] width 180 height 89
click at [153, 194] on div "Timber: Qld F7 White Cypress - Set out A (1.2m above ground) - Standard Chamfer…" at bounding box center [215, 207] width 180 height 89
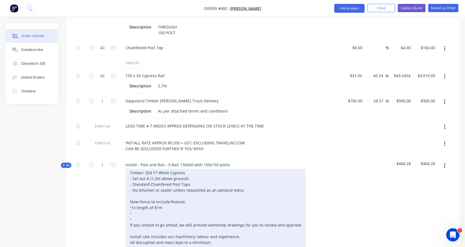
scroll to position [327, 0]
click at [141, 205] on div "Timber: Qld F7 White Cypress - Set out A (1.2m above ground) - Standard Chamfer…" at bounding box center [215, 212] width 180 height 89
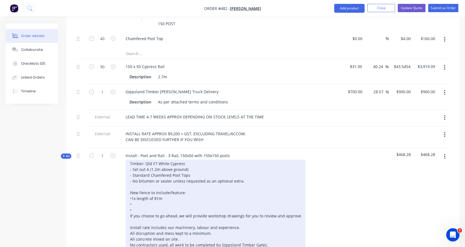
scroll to position [335, 0]
click at [224, 206] on div "Timber: Qld F7 White Cypress - Set out A (1.2m above ground) - Standard Chamfer…" at bounding box center [215, 204] width 180 height 89
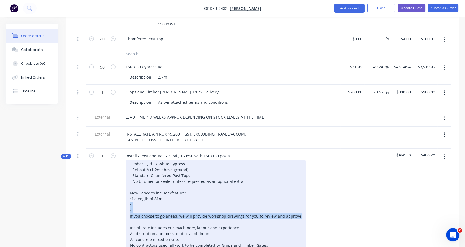
drag, startPoint x: 224, startPoint y: 206, endPoint x: 160, endPoint y: 195, distance: 64.6
click at [160, 195] on div "Timber: Qld F7 White Cypress - Set out A (1.2m above ground) - Standard Chamfer…" at bounding box center [215, 204] width 180 height 89
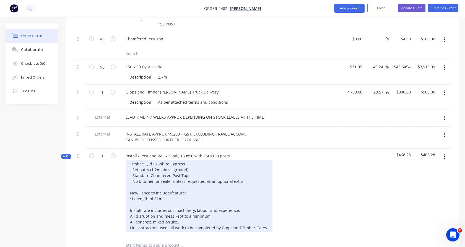
scroll to position [352, 0]
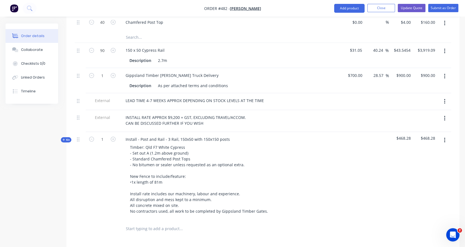
click at [66, 138] on span "Kit" at bounding box center [65, 140] width 7 height 4
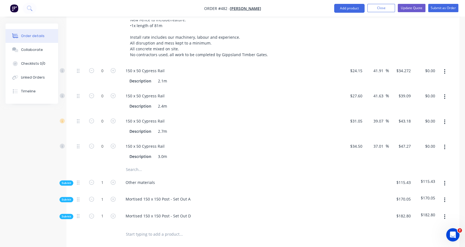
scroll to position [508, 0]
click at [444, 196] on icon "button" at bounding box center [444, 199] width 1 height 6
click at [431, 221] on div "Delete" at bounding box center [424, 225] width 43 height 8
click at [444, 197] on icon "button" at bounding box center [444, 199] width 1 height 5
click at [432, 221] on div "Delete" at bounding box center [424, 225] width 43 height 8
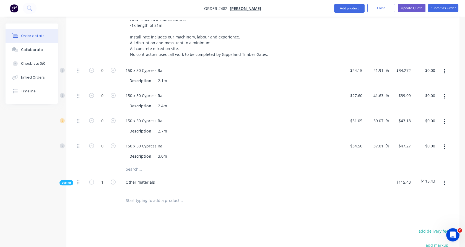
click at [445, 66] on button "button" at bounding box center [444, 71] width 13 height 10
click at [432, 104] on div "Delete" at bounding box center [424, 108] width 43 height 8
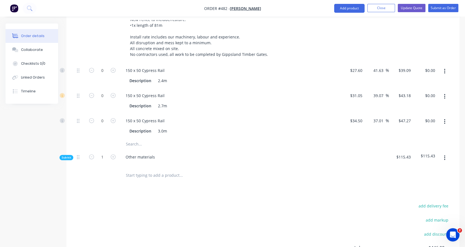
click at [445, 67] on button "button" at bounding box center [444, 71] width 13 height 10
click at [433, 104] on div "Delete" at bounding box center [424, 108] width 43 height 8
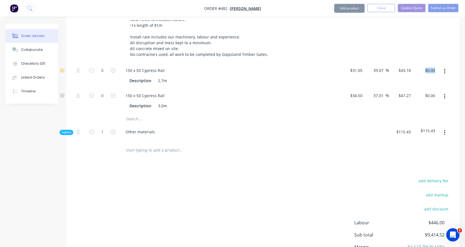
click at [433, 97] on div "0 150 x 50 Cypress Rail Description 2.7m $31.05 $31.05 39.07 39.07 % $43.18 $43…" at bounding box center [263, 88] width 376 height 50
drag, startPoint x: 433, startPoint y: 97, endPoint x: 443, endPoint y: 60, distance: 38.7
click at [443, 66] on button "button" at bounding box center [444, 71] width 13 height 10
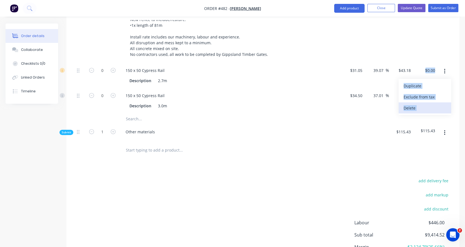
click at [429, 104] on div "Delete" at bounding box center [424, 108] width 43 height 8
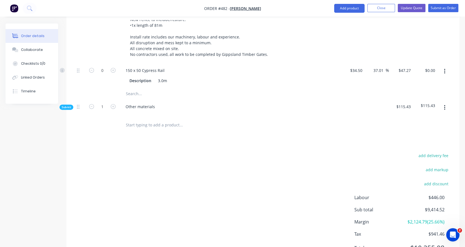
click at [445, 68] on icon "button" at bounding box center [444, 71] width 1 height 6
click at [426, 104] on div "Delete" at bounding box center [424, 108] width 43 height 8
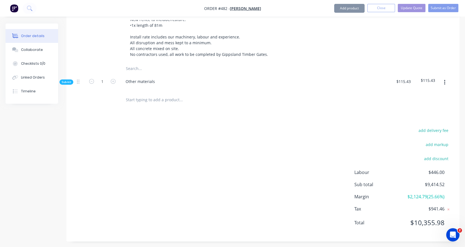
scroll to position [503, 0]
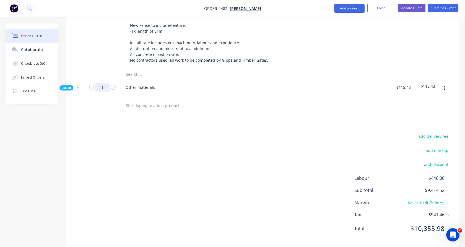
click at [106, 83] on input "1" at bounding box center [102, 87] width 14 height 8
click at [85, 96] on div at bounding box center [80, 105] width 11 height 18
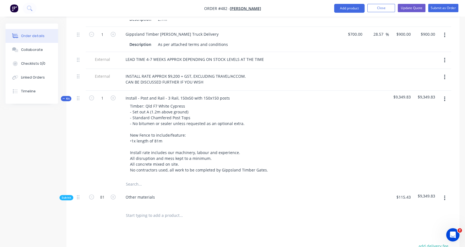
scroll to position [392, 0]
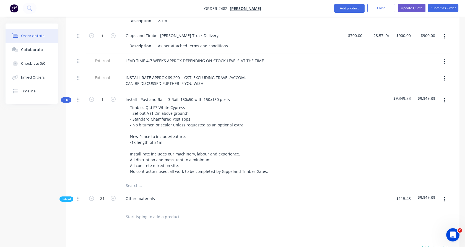
click at [69, 197] on span "Sub-kit" at bounding box center [66, 199] width 9 height 4
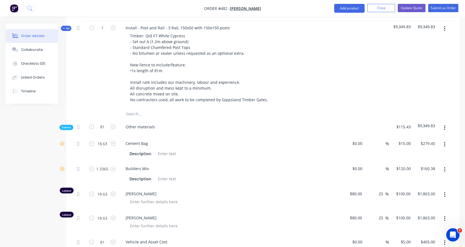
scroll to position [463, 0]
click at [91, 124] on icon "button" at bounding box center [91, 126] width 5 height 5
type input "80"
type input "18.4"
type input "$276.00"
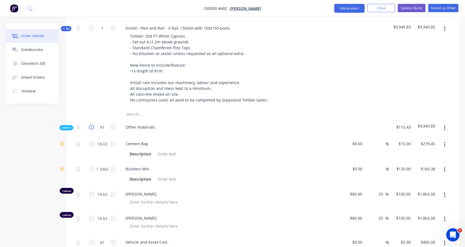
type input "1.32"
type input "$158.40"
type input "18.4"
type input "$1,840.00"
type input "18.4"
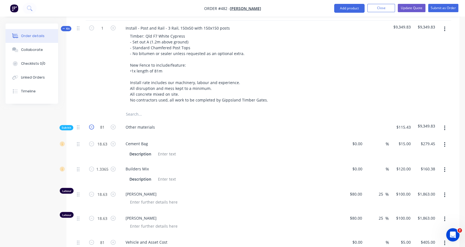
type input "$1,840.00"
type input "80"
type input "$400.00"
type input "80"
type input "$160.00"
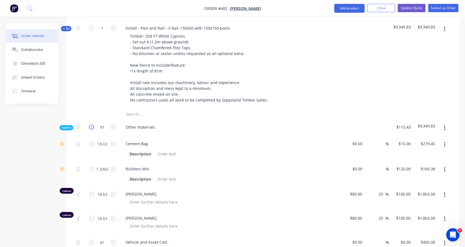
type input "30.4"
type input "$4,560.00"
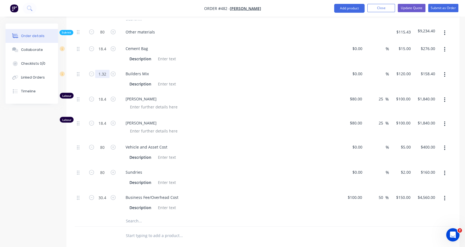
scroll to position [558, 0]
click at [91, 195] on icon "button" at bounding box center [91, 197] width 5 height 5
type input "29.4"
type input "$4,410.00"
click at [91, 195] on icon "button" at bounding box center [91, 197] width 5 height 5
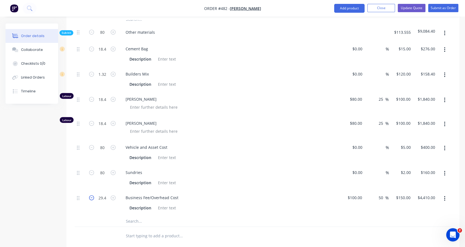
type input "28.4"
type input "$4,260.00"
click at [91, 195] on icon "button" at bounding box center [91, 197] width 5 height 5
type input "27.4"
type input "$4,110.00"
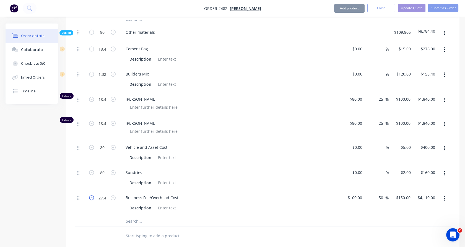
click at [91, 195] on icon "button" at bounding box center [91, 197] width 5 height 5
type input "26.4"
type input "$3,960.00"
click at [91, 195] on icon "button" at bounding box center [91, 197] width 5 height 5
type input "25.4"
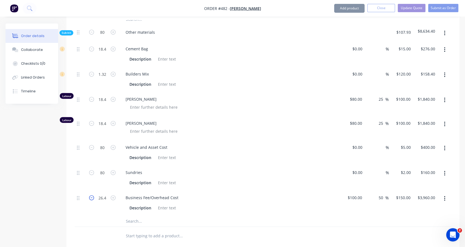
type input "$3,810.00"
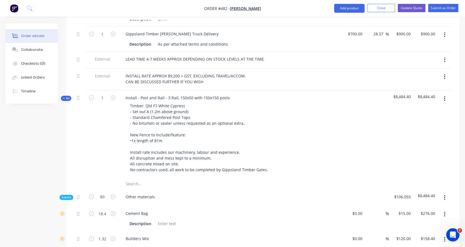
scroll to position [393, 0]
click at [67, 96] on span "Kit" at bounding box center [65, 98] width 7 height 4
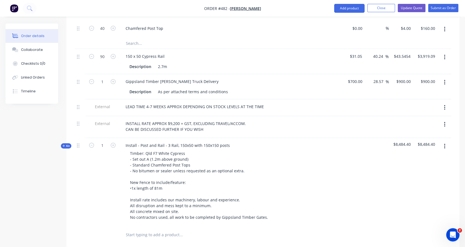
scroll to position [345, 0]
click at [66, 144] on span "Kit" at bounding box center [65, 146] width 7 height 4
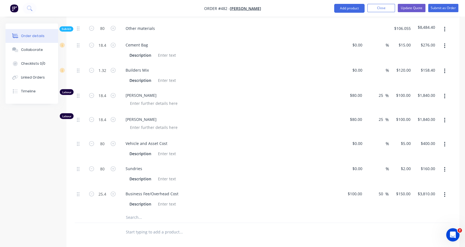
scroll to position [563, 0]
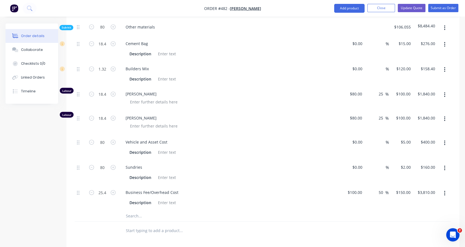
click at [130, 210] on input "text" at bounding box center [180, 215] width 111 height 11
click at [379, 10] on button "Close" at bounding box center [381, 8] width 28 height 8
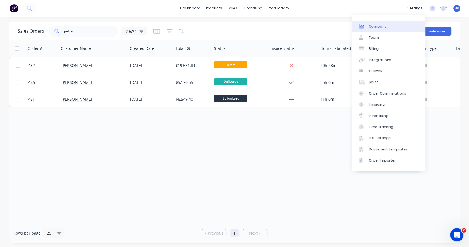
click at [401, 26] on link "Company" at bounding box center [388, 26] width 73 height 11
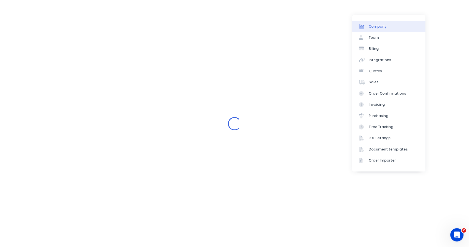
select select "AU"
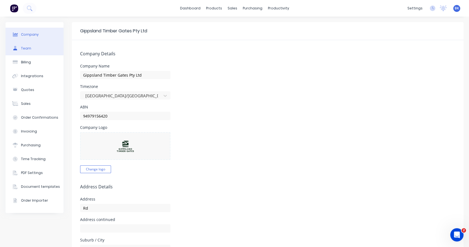
click at [37, 49] on button "Team" at bounding box center [35, 48] width 58 height 14
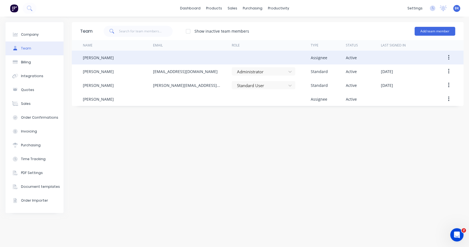
click at [448, 58] on icon "button" at bounding box center [448, 57] width 1 height 6
click at [439, 95] on div "Delete" at bounding box center [429, 94] width 43 height 8
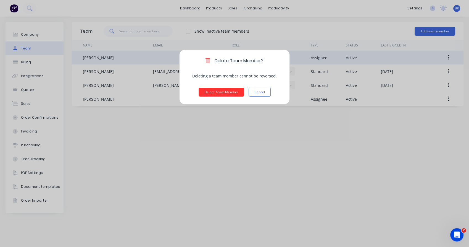
click at [224, 93] on button "Delete Team Member" at bounding box center [222, 92] width 46 height 9
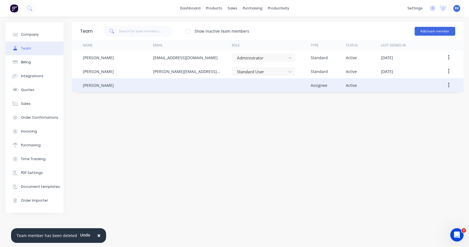
click at [451, 86] on button "button" at bounding box center [448, 85] width 13 height 10
click at [432, 118] on div "Delete" at bounding box center [429, 122] width 43 height 8
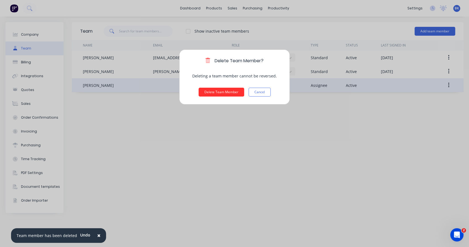
click at [224, 92] on button "Delete Team Member" at bounding box center [222, 92] width 46 height 9
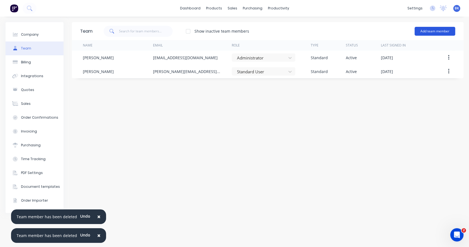
click at [420, 31] on button "Add team member" at bounding box center [435, 31] width 41 height 9
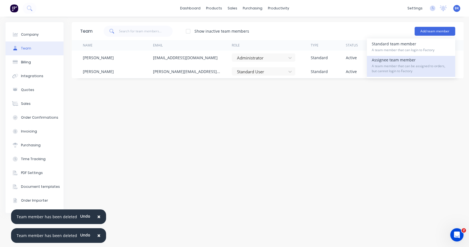
click at [421, 70] on span "A team member that can be assigned to orders, but cannot login to Factory" at bounding box center [411, 69] width 78 height 10
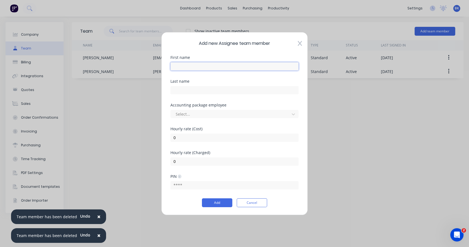
click at [193, 67] on input "text" at bounding box center [235, 66] width 128 height 8
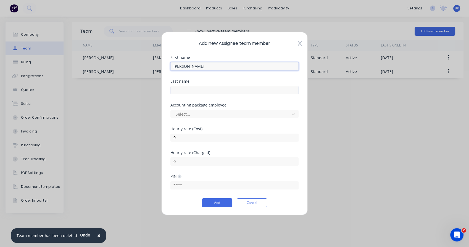
type input "[PERSON_NAME]"
click at [182, 90] on input "text" at bounding box center [235, 90] width 128 height 8
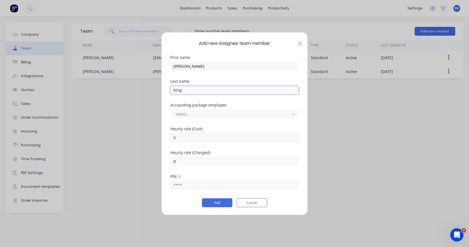
type input "King"
click at [188, 139] on input "0" at bounding box center [235, 137] width 128 height 8
type input "45"
click at [184, 162] on input "0" at bounding box center [235, 161] width 128 height 8
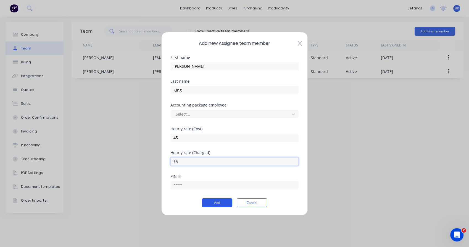
type input "65"
click at [221, 202] on button "Add" at bounding box center [217, 202] width 30 height 9
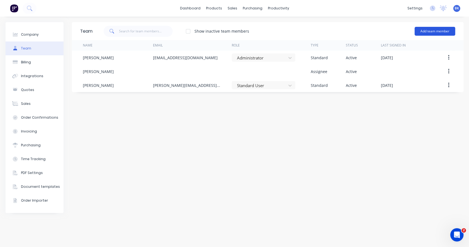
click at [423, 32] on button "Add team member" at bounding box center [435, 31] width 41 height 9
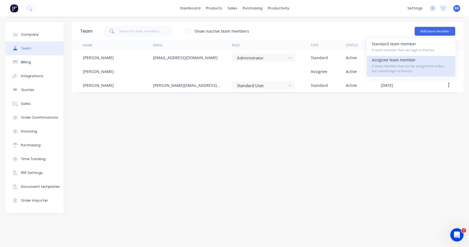
click at [409, 69] on span "A team member that can be assigned to orders, but cannot login to Factory" at bounding box center [411, 69] width 78 height 10
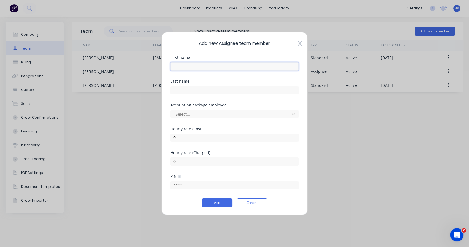
click at [228, 65] on input "text" at bounding box center [235, 66] width 128 height 8
type input "Charlotte"
click at [201, 139] on input "0" at bounding box center [235, 137] width 128 height 8
type input "40"
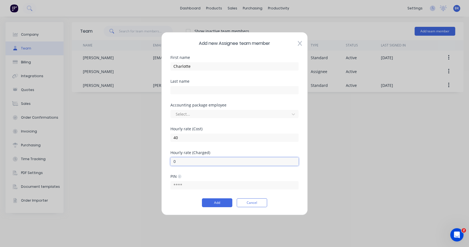
click at [193, 161] on input "0" at bounding box center [235, 161] width 128 height 8
type input "60"
click at [172, 170] on div "Hourly rate (Charged) 60" at bounding box center [235, 162] width 128 height 24
click at [221, 203] on button "Add" at bounding box center [217, 202] width 30 height 9
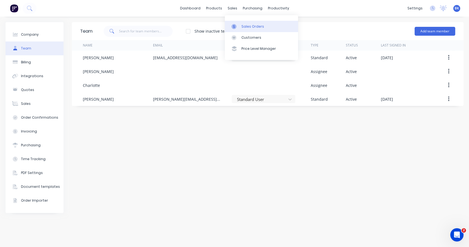
click at [243, 28] on div "Sales Orders" at bounding box center [253, 26] width 23 height 5
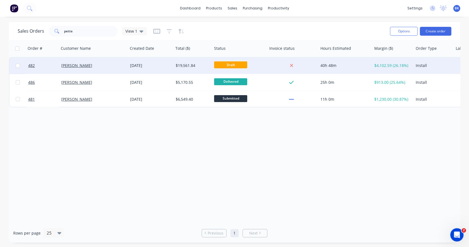
click at [106, 66] on div "[PERSON_NAME]" at bounding box center [91, 66] width 61 height 6
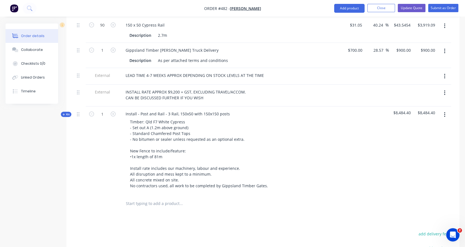
scroll to position [266, 0]
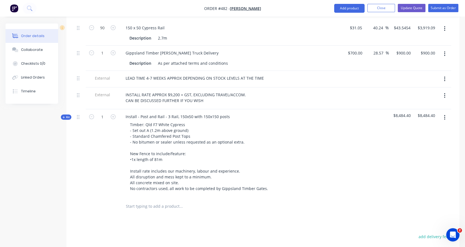
click at [68, 115] on span "Kit" at bounding box center [65, 117] width 7 height 4
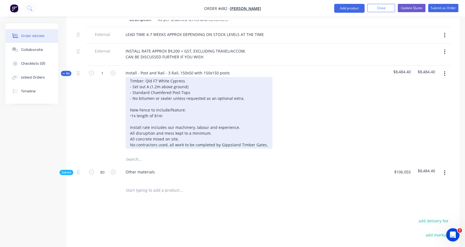
scroll to position [310, 0]
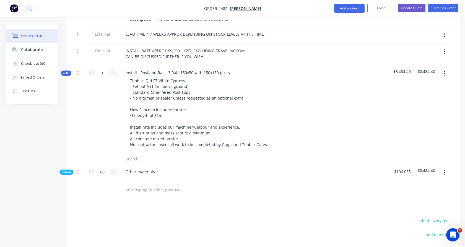
click at [70, 170] on span "Sub-kit" at bounding box center [66, 172] width 9 height 4
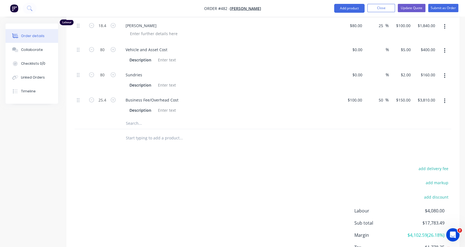
scroll to position [574, 0]
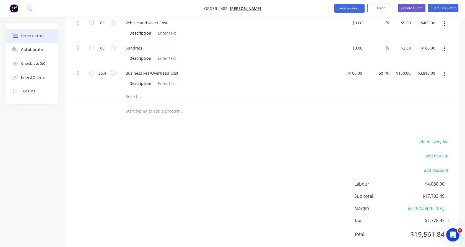
click at [131, 91] on input "text" at bounding box center [180, 96] width 111 height 11
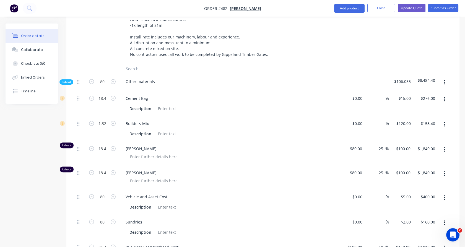
scroll to position [383, 0]
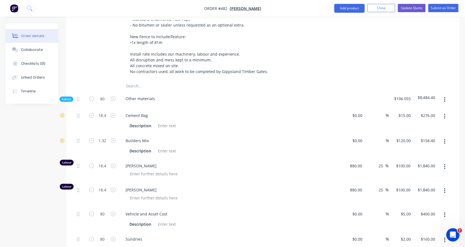
click at [445, 96] on icon "button" at bounding box center [444, 99] width 1 height 6
click at [433, 110] on div "Add product to kit" at bounding box center [424, 114] width 43 height 8
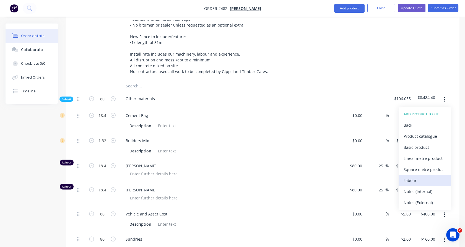
click at [410, 176] on div "Labour" at bounding box center [424, 180] width 43 height 8
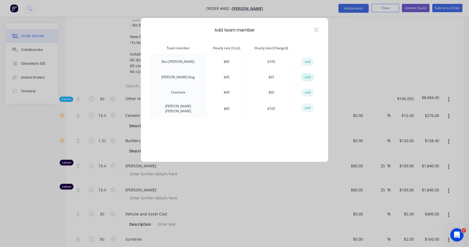
click at [307, 79] on button "add" at bounding box center [307, 77] width 12 height 8
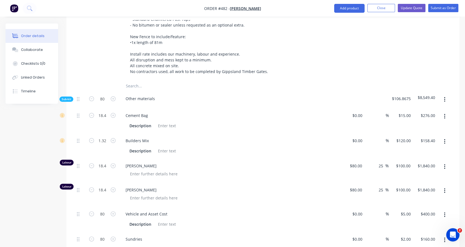
click at [445, 96] on icon "button" at bounding box center [444, 99] width 1 height 6
click at [435, 110] on div "Add product to kit" at bounding box center [424, 114] width 43 height 8
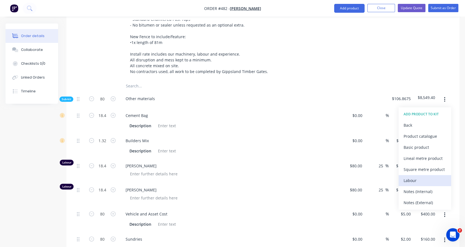
click at [411, 176] on div "Labour" at bounding box center [424, 180] width 43 height 8
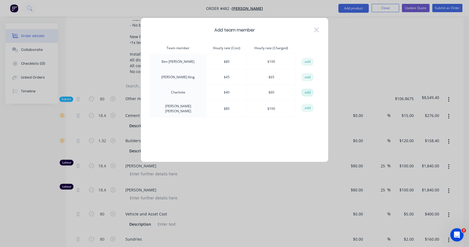
click at [308, 93] on button "add" at bounding box center [307, 92] width 12 height 8
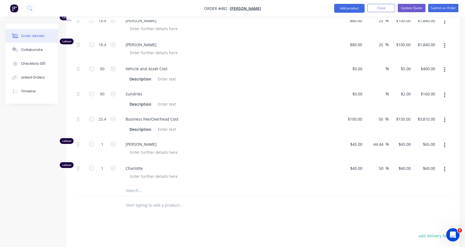
scroll to position [528, 0]
click at [105, 140] on input "1" at bounding box center [102, 144] width 14 height 8
type input "20"
type input "$1,300.00"
click at [86, 145] on div "20" at bounding box center [102, 149] width 33 height 24
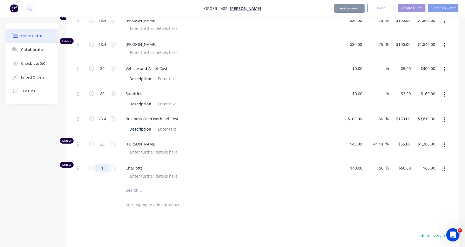
click at [106, 164] on input "1" at bounding box center [102, 168] width 14 height 8
type input "20"
type input "$1,200.00"
click at [106, 161] on div "20" at bounding box center [102, 173] width 33 height 24
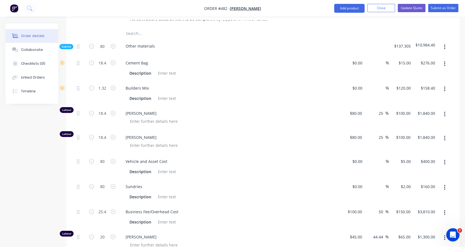
scroll to position [436, 0]
click at [93, 60] on icon "button" at bounding box center [91, 62] width 5 height 5
type input "17.4"
type input "$261.00"
click at [93, 60] on icon "button" at bounding box center [91, 62] width 5 height 5
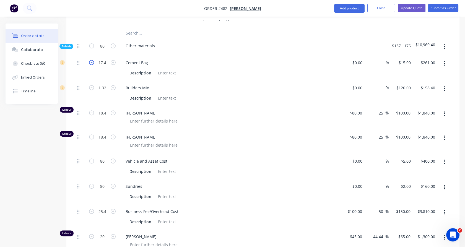
type input "16.4"
type input "$246.00"
click at [93, 60] on icon "button" at bounding box center [91, 62] width 5 height 5
type input "15.4"
type input "$231.00"
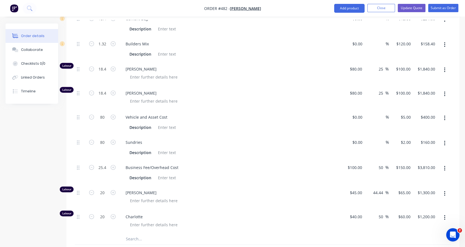
scroll to position [480, 0]
click at [104, 163] on input "25.4" at bounding box center [102, 167] width 14 height 8
type input "20"
type input "$3,000.00"
click at [101, 146] on div "80" at bounding box center [102, 147] width 33 height 25
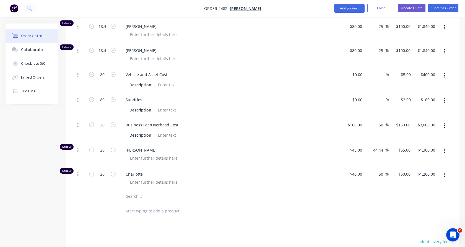
scroll to position [522, 0]
click at [90, 123] on icon "button" at bounding box center [91, 125] width 5 height 5
type input "19"
type input "$2,850.00"
click at [90, 123] on icon "button" at bounding box center [91, 125] width 5 height 5
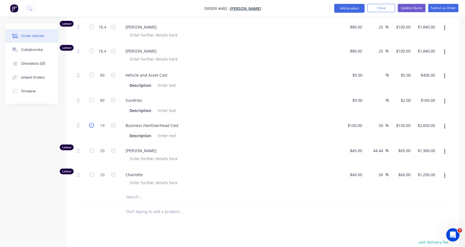
type input "18"
type input "$2,700.00"
click at [90, 123] on icon "button" at bounding box center [91, 125] width 5 height 5
type input "17"
type input "$2,550.00"
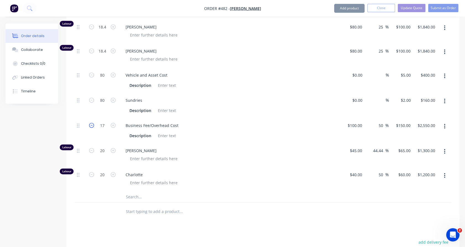
click at [90, 123] on icon "button" at bounding box center [91, 125] width 5 height 5
type input "16"
type input "$2,400.00"
click at [90, 123] on icon "button" at bounding box center [91, 125] width 5 height 5
type input "15"
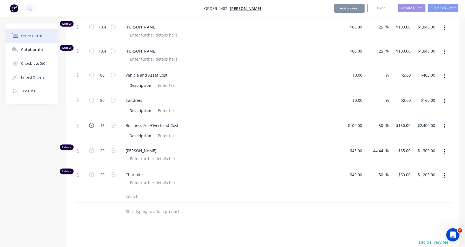
type input "$2,250.00"
click at [90, 123] on icon "button" at bounding box center [91, 125] width 5 height 5
type input "14"
type input "$2,100.00"
click at [90, 123] on icon "button" at bounding box center [91, 125] width 5 height 5
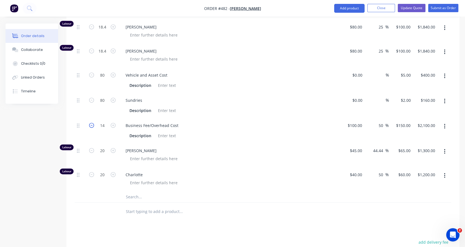
type input "13"
type input "$1,950.00"
click at [90, 123] on icon "button" at bounding box center [91, 125] width 5 height 5
type input "12"
type input "$1,800.00"
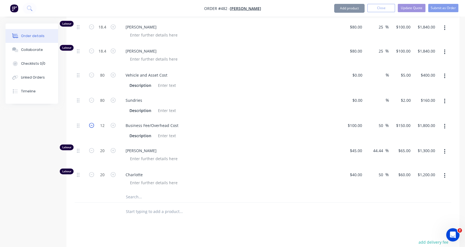
click at [90, 123] on icon "button" at bounding box center [91, 125] width 5 height 5
type input "11"
type input "$1,650.00"
click at [90, 123] on icon "button" at bounding box center [91, 125] width 5 height 5
type input "10"
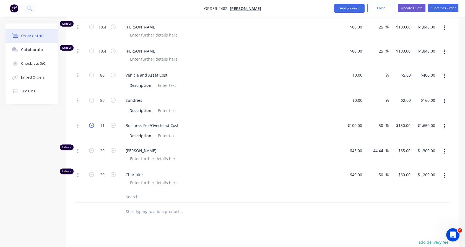
type input "$1,500.00"
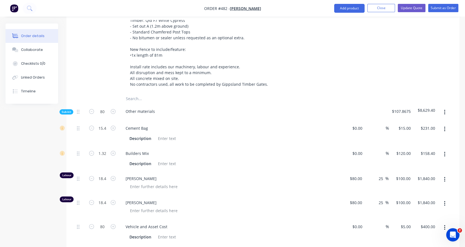
scroll to position [369, 0]
click at [66, 111] on span "Sub-kit" at bounding box center [66, 113] width 9 height 4
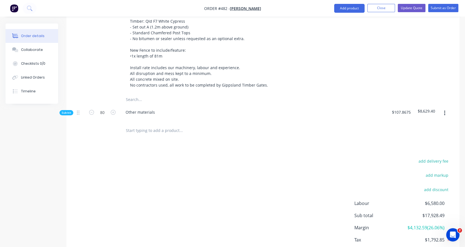
click at [66, 111] on span "Sub-kit" at bounding box center [66, 113] width 9 height 4
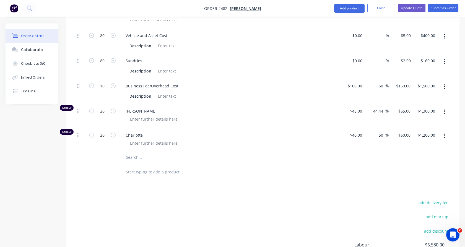
scroll to position [595, 0]
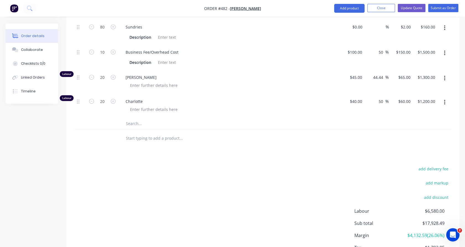
click at [137, 133] on input "text" at bounding box center [180, 138] width 111 height 11
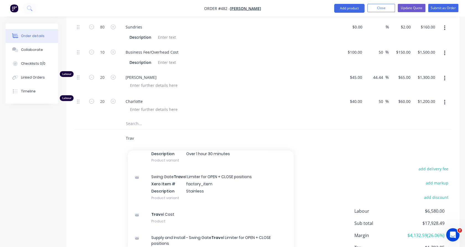
scroll to position [153, 0]
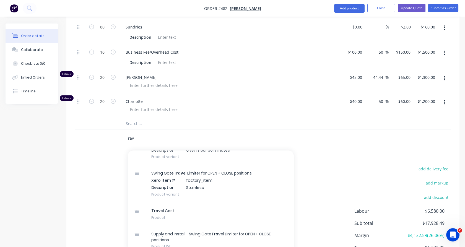
type input "Trav"
click at [194, 208] on div "Trav el Cost Product" at bounding box center [211, 213] width 166 height 23
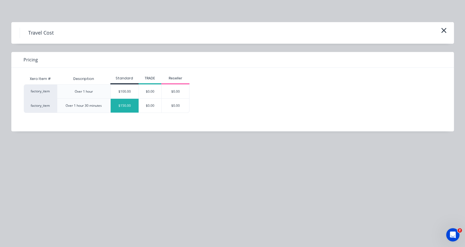
click at [128, 106] on div "$150.00" at bounding box center [125, 106] width 28 height 14
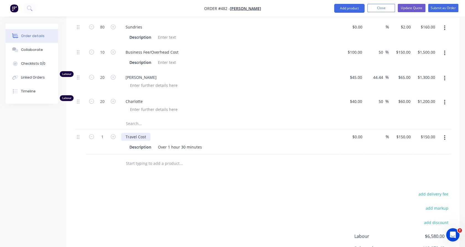
click at [146, 133] on div "Travel Cost" at bounding box center [135, 137] width 29 height 8
click at [158, 143] on div "Over 1 hour 30 minutes" at bounding box center [180, 147] width 48 height 8
click at [114, 134] on icon "button" at bounding box center [113, 136] width 5 height 5
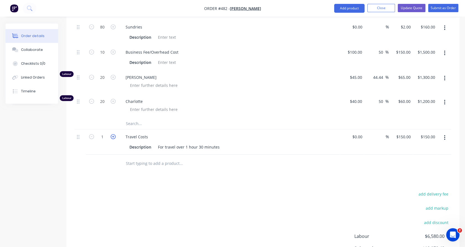
type input "2"
type input "$300.00"
click at [108, 133] on input "2" at bounding box center [102, 137] width 14 height 8
type input "2.5"
type input "$375.00"
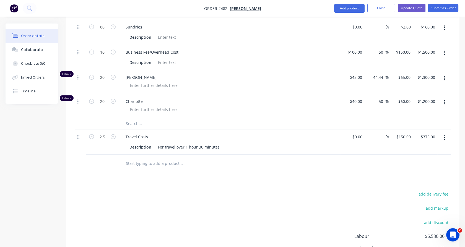
click at [104, 139] on div "2.5" at bounding box center [102, 141] width 33 height 25
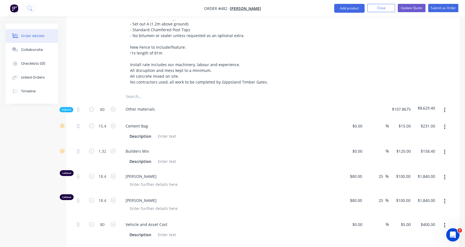
scroll to position [372, 0]
click at [68, 108] on span "Sub-kit" at bounding box center [66, 110] width 9 height 4
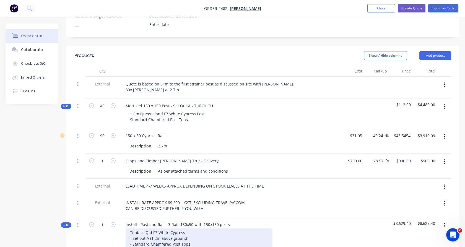
scroll to position [158, 0]
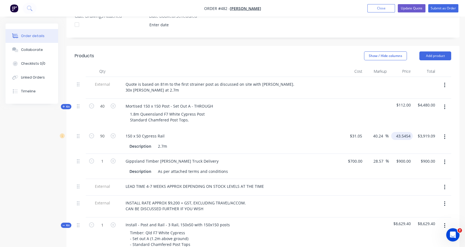
click at [402, 132] on input "43.5454" at bounding box center [402, 136] width 19 height 8
type input "42"
type input "35.27"
type input "$42.00"
type input "$3,780.00"
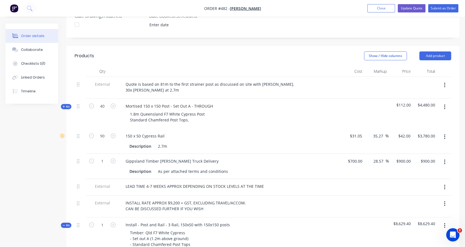
click at [396, 111] on div "$112.00" at bounding box center [401, 114] width 24 height 30
click at [106, 102] on input "40" at bounding box center [102, 106] width 14 height 8
type input "30"
click at [93, 113] on div "30" at bounding box center [102, 114] width 33 height 30
click at [68, 104] on span "Kit" at bounding box center [65, 106] width 7 height 4
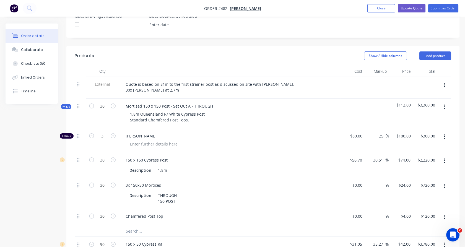
click at [68, 104] on span "Kit" at bounding box center [65, 106] width 7 height 4
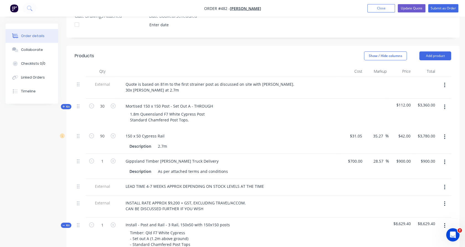
drag, startPoint x: 68, startPoint y: 99, endPoint x: 64, endPoint y: 99, distance: 3.7
click at [64, 105] on icon "button" at bounding box center [63, 106] width 2 height 3
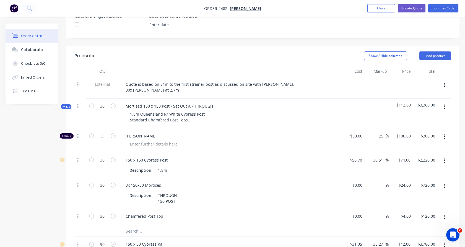
click at [64, 105] on icon "button" at bounding box center [63, 106] width 2 height 3
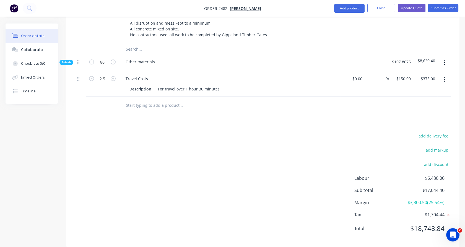
scroll to position [420, 0]
click at [138, 100] on input "text" at bounding box center [180, 105] width 111 height 11
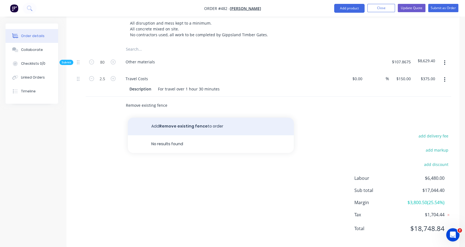
type input "Remove existing fence"
click at [175, 121] on button "Add Remove existing fence to order" at bounding box center [211, 126] width 166 height 18
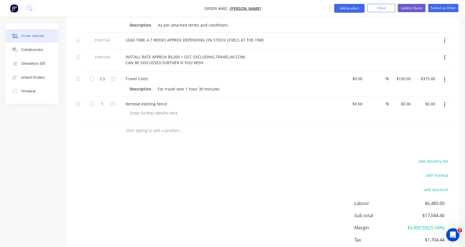
scroll to position [284, 0]
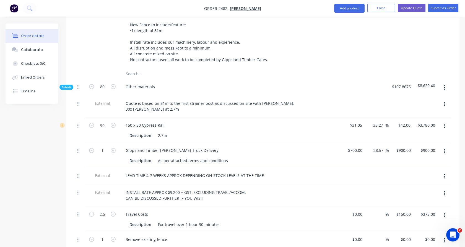
click at [65, 85] on span "Sub-kit" at bounding box center [66, 87] width 9 height 4
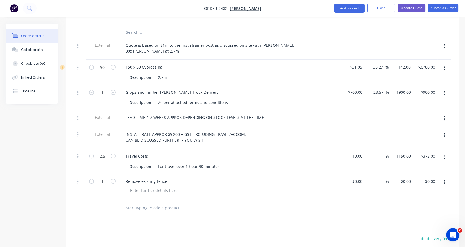
scroll to position [576, 0]
click at [153, 185] on div at bounding box center [153, 189] width 56 height 8
type input "0"
click at [407, 176] on input "0" at bounding box center [409, 180] width 6 height 8
type input "$0.00"
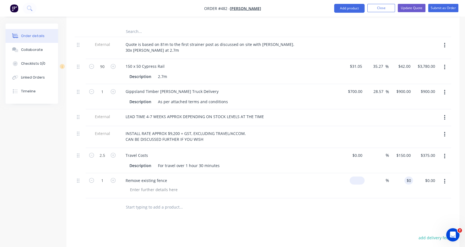
click at [357, 176] on div "$0.00" at bounding box center [356, 180] width 15 height 8
type input "$1,200.00"
type input "1200"
type input "$1,200.00"
click at [408, 176] on input "1200" at bounding box center [407, 180] width 12 height 8
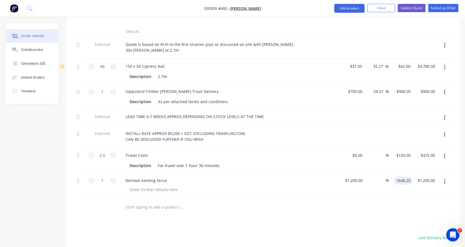
type input "1648.20"
type input "37.35"
type input "$1,648.20"
click at [403, 186] on div "$1,648.20 $1,648.20" at bounding box center [400, 185] width 25 height 25
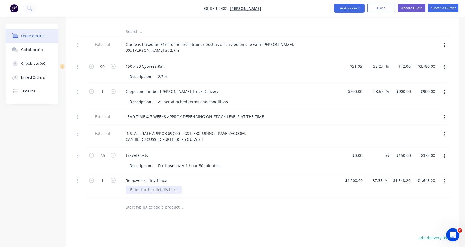
click at [156, 185] on div at bounding box center [153, 189] width 56 height 8
click at [168, 176] on div "Remove existing fence" at bounding box center [146, 180] width 50 height 8
click at [91, 178] on icon "button" at bounding box center [91, 180] width 5 height 5
type input "0"
type input "$0.00"
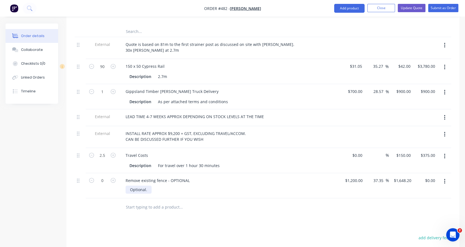
click at [150, 185] on div "Optional." at bounding box center [138, 189] width 26 height 8
click at [107, 181] on div "0" at bounding box center [102, 185] width 33 height 25
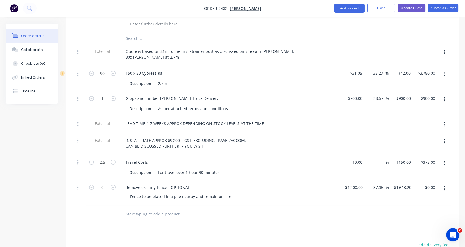
scroll to position [569, 0]
click at [445, 137] on button "button" at bounding box center [444, 142] width 13 height 10
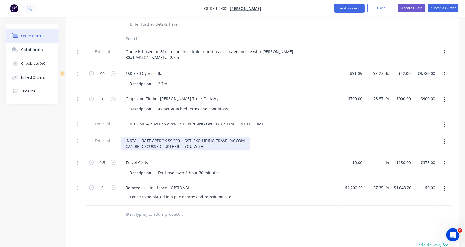
click at [229, 137] on div "INSTALL RATE APPROX $9,200 + GST, EXCLUDING TRAVEL/ACCOM. CAN BE DISCUSSED FURT…" at bounding box center [185, 144] width 129 height 14
drag, startPoint x: 205, startPoint y: 137, endPoint x: 121, endPoint y: 134, distance: 84.4
click at [121, 137] on div "INSTALL RATE APPROX $9,200 + GST, EXCLUDING TRAVEL/ACCOM. CAN BE DISCUSSED FURT…" at bounding box center [185, 144] width 129 height 14
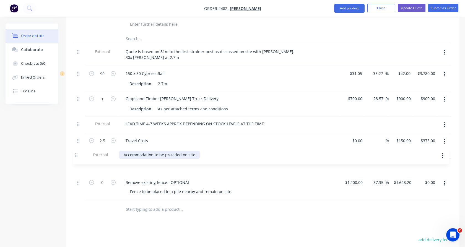
drag, startPoint x: 80, startPoint y: 132, endPoint x: 79, endPoint y: 162, distance: 30.4
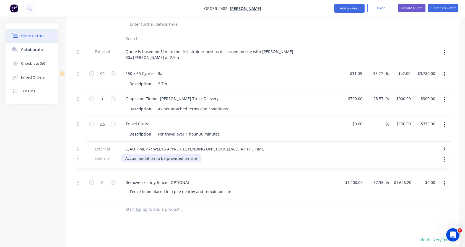
drag, startPoint x: 80, startPoint y: 116, endPoint x: 80, endPoint y: 161, distance: 45.3
click at [78, 147] on icon at bounding box center [78, 149] width 2 height 5
click at [82, 200] on div at bounding box center [80, 209] width 11 height 18
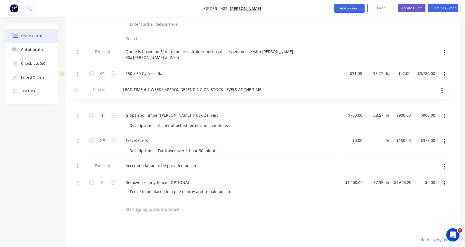
drag, startPoint x: 79, startPoint y: 140, endPoint x: 76, endPoint y: 81, distance: 59.2
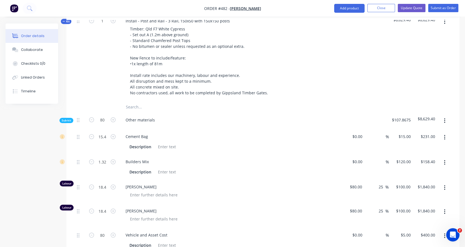
scroll to position [251, 0]
click at [68, 119] on span "Sub-kit" at bounding box center [66, 121] width 9 height 4
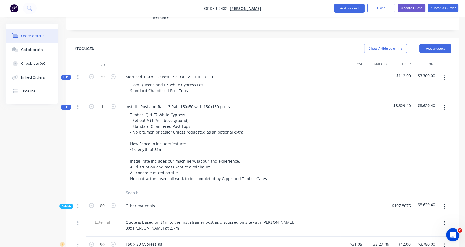
scroll to position [138, 0]
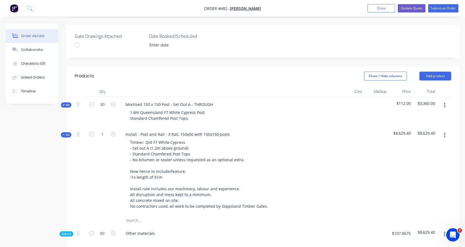
click at [68, 133] on span "Kit" at bounding box center [65, 135] width 7 height 4
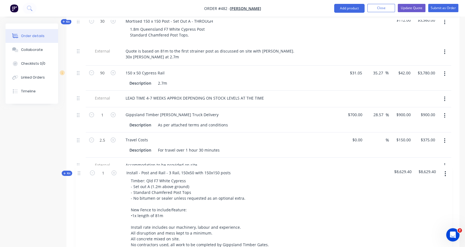
scroll to position [243, 0]
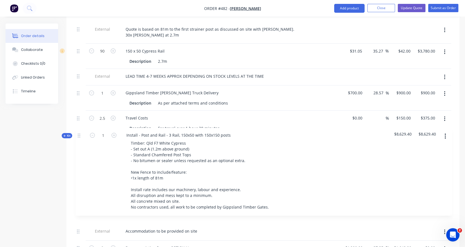
drag, startPoint x: 77, startPoint y: 124, endPoint x: 78, endPoint y: 136, distance: 12.3
click at [78, 136] on div "Kit 30 Mortised 150 x 150 Post - Set Out A - THROUGH 1.8m Queensland F7 White C…" at bounding box center [263, 129] width 376 height 274
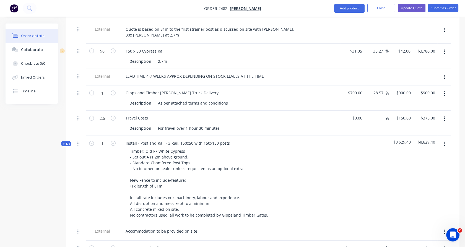
click at [444, 116] on icon "button" at bounding box center [444, 118] width 1 height 5
click at [424, 162] on div "Delete" at bounding box center [424, 166] width 43 height 8
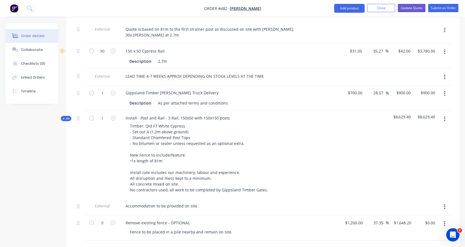
click at [66, 116] on span "Kit" at bounding box center [65, 118] width 7 height 4
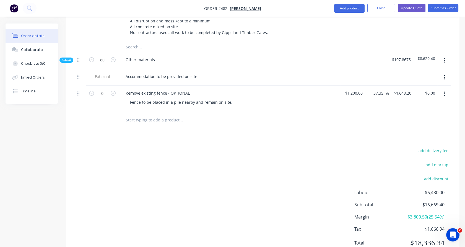
scroll to position [271, 0]
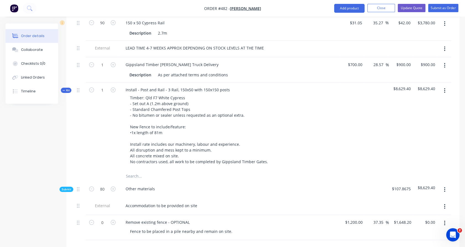
click at [69, 88] on span "Kit" at bounding box center [65, 90] width 7 height 4
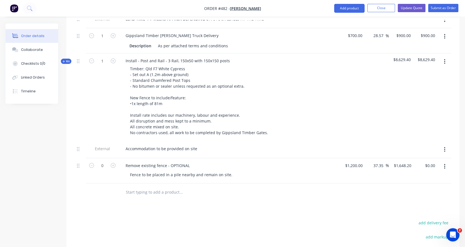
scroll to position [309, 0]
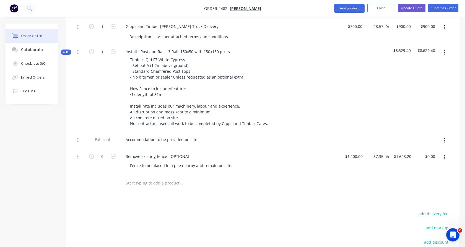
click at [69, 50] on span "Kit" at bounding box center [65, 52] width 7 height 4
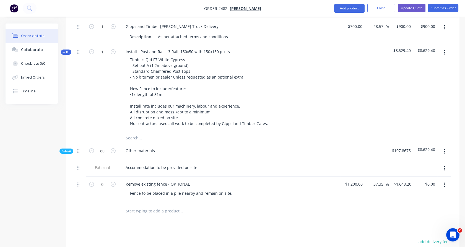
click at [67, 149] on span "Sub-kit" at bounding box center [66, 151] width 9 height 4
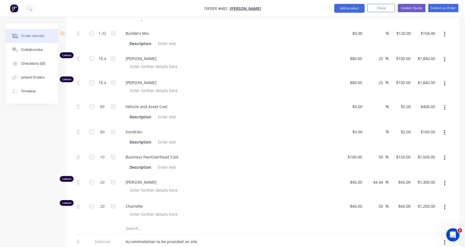
scroll to position [469, 0]
click at [114, 153] on icon "button" at bounding box center [113, 155] width 5 height 5
type input "11"
type input "$1,650.00"
click at [114, 153] on icon "button" at bounding box center [113, 155] width 5 height 5
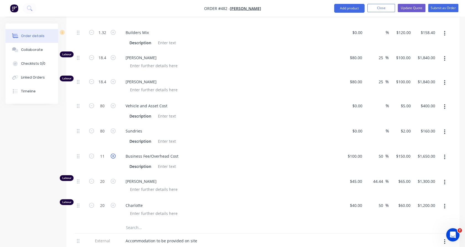
type input "12"
type input "$1,800.00"
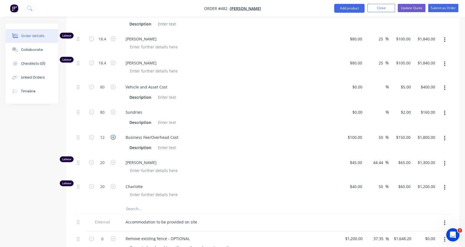
scroll to position [459, 0]
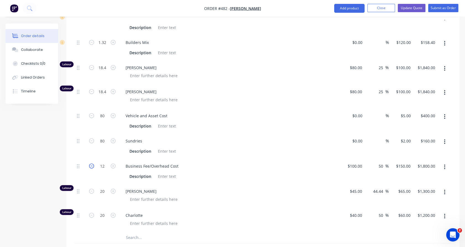
click at [90, 163] on icon "button" at bounding box center [91, 165] width 5 height 5
type input "11"
type input "$1,650.00"
click at [90, 163] on icon "button" at bounding box center [91, 165] width 5 height 5
type input "10"
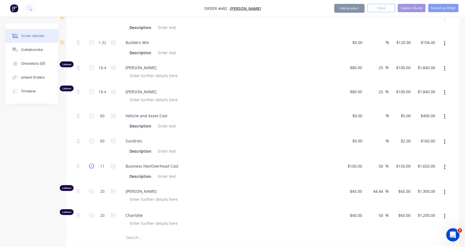
type input "$1,500.00"
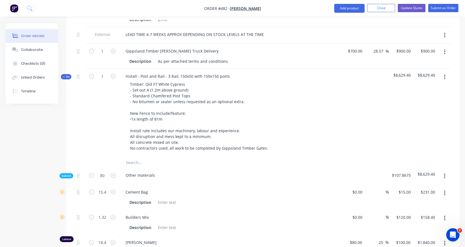
scroll to position [284, 0]
click at [66, 75] on span "Kit" at bounding box center [65, 77] width 7 height 4
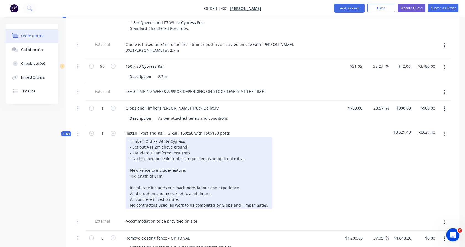
scroll to position [317, 0]
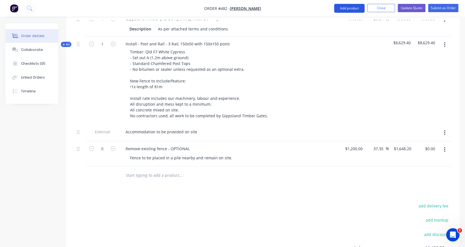
click at [352, 10] on button "Add product" at bounding box center [349, 8] width 30 height 9
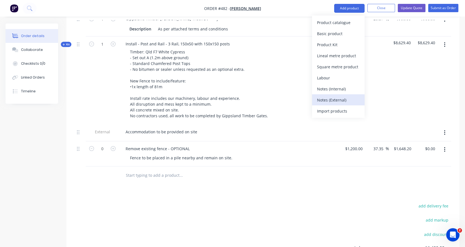
click at [340, 99] on div "Notes (External)" at bounding box center [338, 100] width 43 height 8
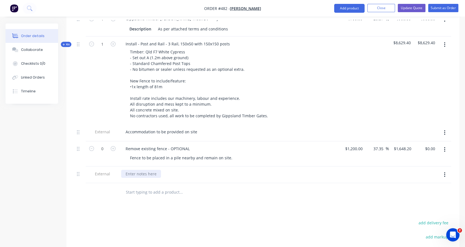
click at [146, 170] on div at bounding box center [141, 174] width 40 height 8
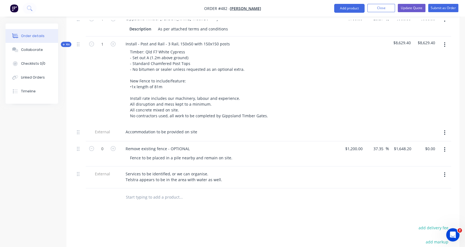
click at [111, 192] on div at bounding box center [102, 197] width 33 height 18
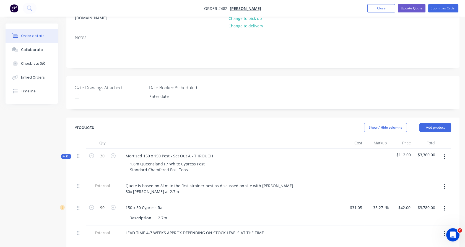
scroll to position [86, 0]
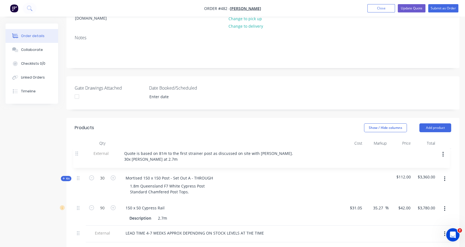
drag, startPoint x: 79, startPoint y: 179, endPoint x: 77, endPoint y: 151, distance: 27.1
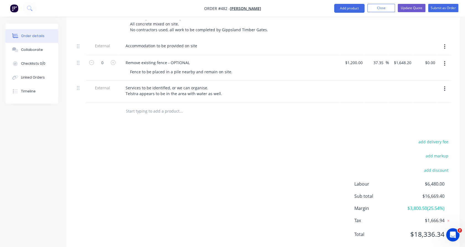
scroll to position [409, 0]
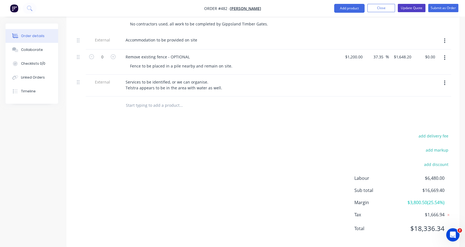
click at [411, 9] on button "Update Quote" at bounding box center [411, 8] width 28 height 8
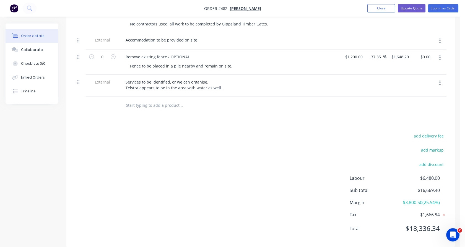
scroll to position [0, 0]
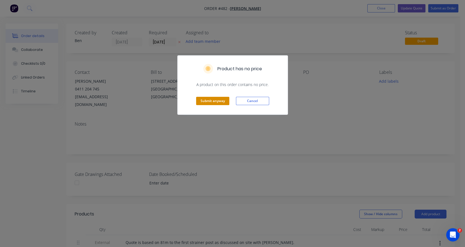
click at [221, 99] on button "Submit anyway" at bounding box center [212, 101] width 33 height 8
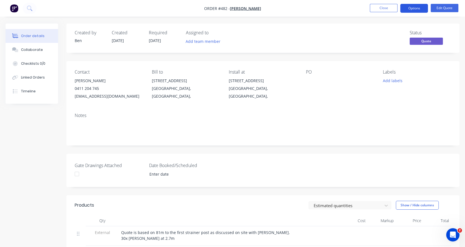
click at [418, 6] on button "Options" at bounding box center [414, 8] width 28 height 9
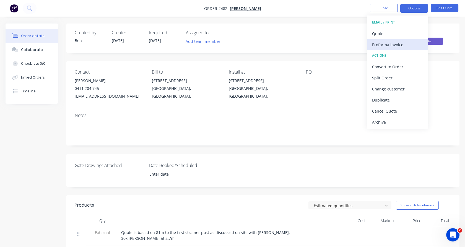
click at [380, 40] on button "Proforma Invoice" at bounding box center [397, 44] width 61 height 11
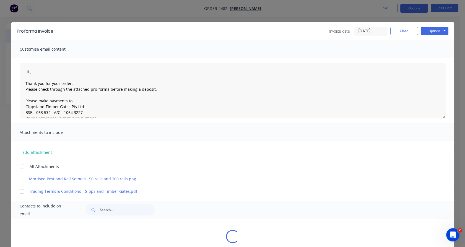
type textarea "Hi , Thank you for your order. Please check through the attached pro-forma befo…"
click at [380, 40] on div "Proforma Invoice Invoice date [DATE] Close Options Preview Print Email" at bounding box center [232, 31] width 442 height 18
copy span "Customise"
click at [408, 33] on button "Close" at bounding box center [404, 31] width 28 height 8
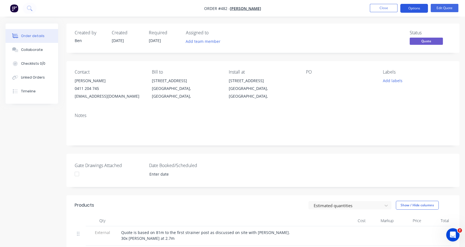
click at [412, 9] on button "Options" at bounding box center [414, 8] width 28 height 9
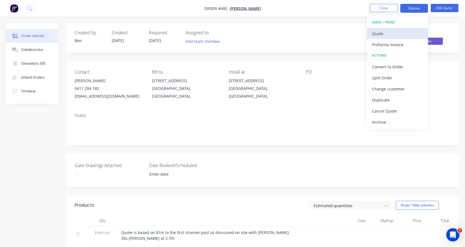
click at [400, 33] on div "Quote" at bounding box center [397, 34] width 51 height 8
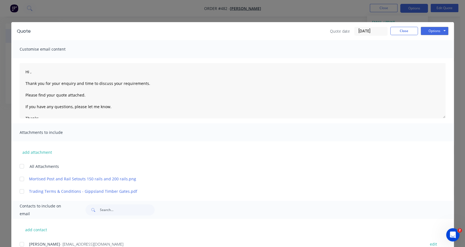
click at [20, 166] on div at bounding box center [21, 166] width 11 height 11
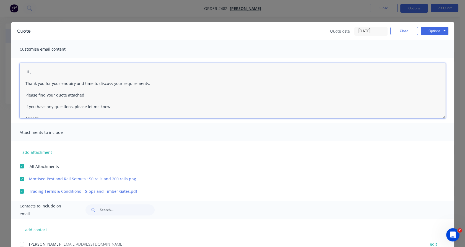
click at [27, 72] on textarea "Hi , Thank you for your enquiry and time to discuss your requirements. Please f…" at bounding box center [233, 90] width 426 height 55
click at [64, 82] on textarea "Hi [PERSON_NAME], Thank you for your enquiry and time to discuss your requireme…" at bounding box center [233, 90] width 426 height 55
click at [67, 83] on textarea "Hi [PERSON_NAME], Thank you for your time to discuss your requirements. Please …" at bounding box center [233, 90] width 426 height 55
click at [51, 94] on textarea "Hi [PERSON_NAME], Thank you for your time on site to discuss your requirements.…" at bounding box center [233, 90] width 426 height 55
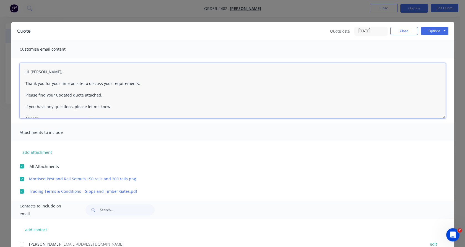
click at [97, 96] on textarea "Hi [PERSON_NAME], Thank you for your time on site to discuss your requirements.…" at bounding box center [233, 90] width 426 height 55
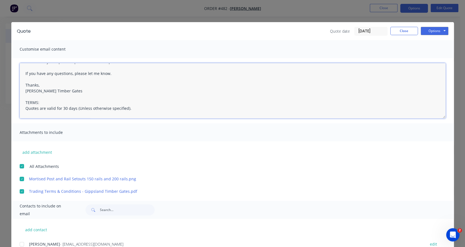
click at [21, 244] on div at bounding box center [21, 243] width 11 height 11
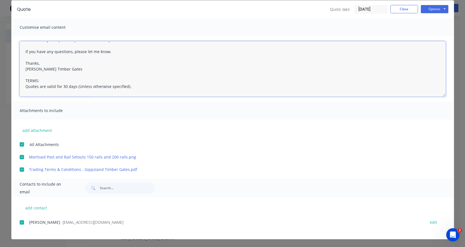
scroll to position [0, 0]
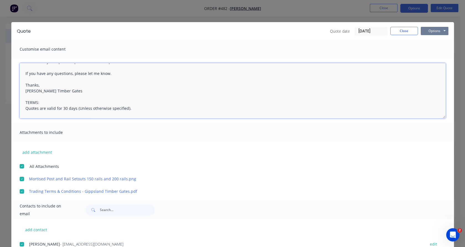
type textarea "Hi [PERSON_NAME], Thank you for your time on site to discuss your requirements.…"
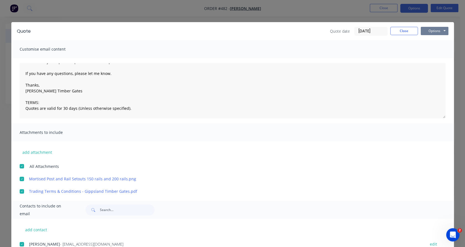
click at [432, 33] on button "Options" at bounding box center [434, 31] width 28 height 8
click at [431, 57] on button "Email" at bounding box center [437, 58] width 35 height 9
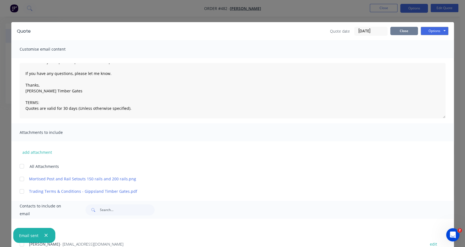
click at [400, 30] on button "Close" at bounding box center [404, 31] width 28 height 8
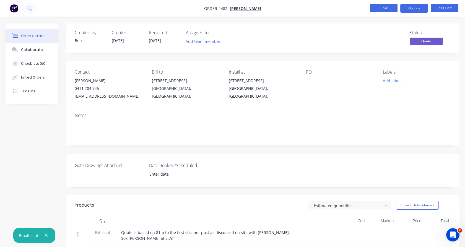
click at [387, 7] on button "Close" at bounding box center [383, 8] width 28 height 8
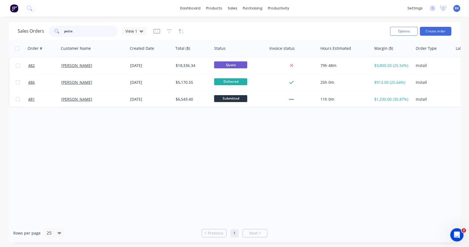
click at [98, 31] on input "pette" at bounding box center [91, 31] width 54 height 11
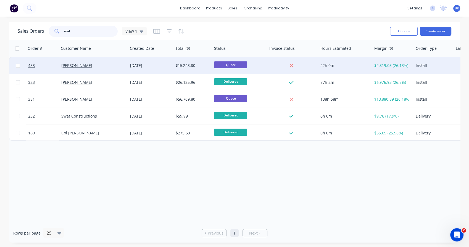
type input "mal"
click at [99, 66] on div "[PERSON_NAME]" at bounding box center [91, 66] width 61 height 6
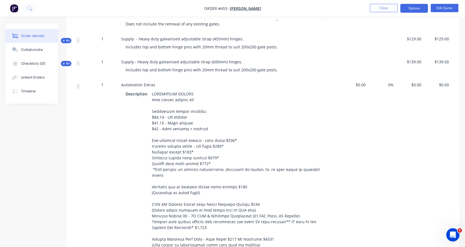
scroll to position [636, 0]
click at [67, 41] on span "Kit" at bounding box center [65, 41] width 7 height 4
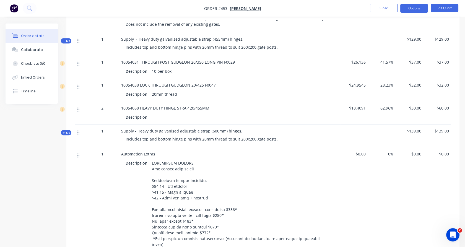
click at [67, 41] on span "Kit" at bounding box center [65, 41] width 7 height 4
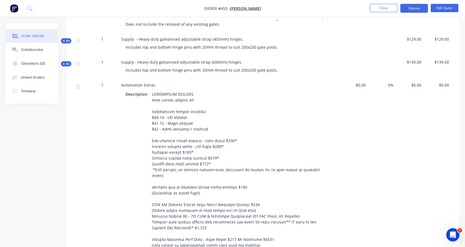
click at [69, 66] on button "Kit" at bounding box center [66, 63] width 11 height 5
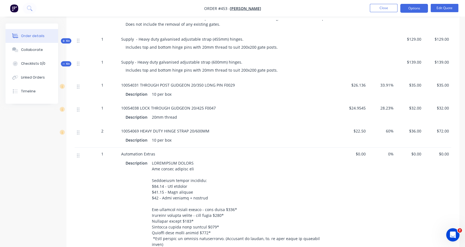
click at [69, 66] on button "Kit" at bounding box center [66, 63] width 11 height 5
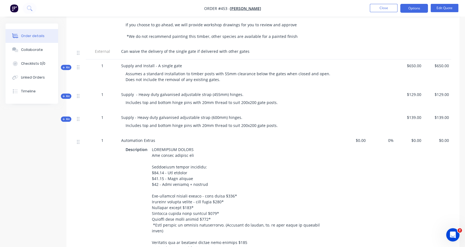
scroll to position [580, 0]
click at [69, 66] on span "Kit" at bounding box center [65, 67] width 7 height 4
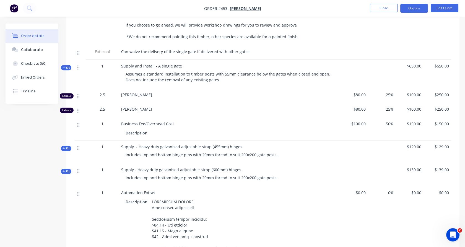
click at [69, 66] on span "Kit" at bounding box center [65, 67] width 7 height 4
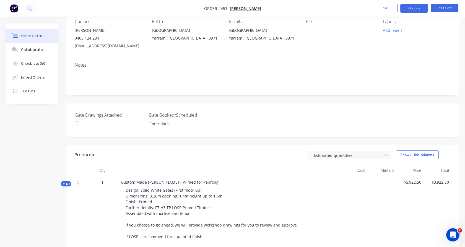
scroll to position [0, 0]
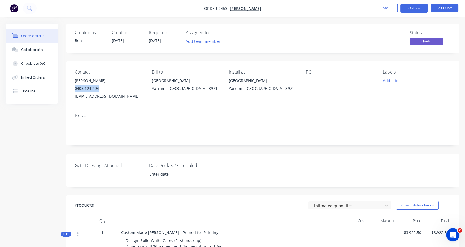
drag, startPoint x: 101, startPoint y: 90, endPoint x: 75, endPoint y: 90, distance: 26.0
click at [75, 90] on div "0408 124 294" at bounding box center [109, 89] width 68 height 8
copy div "0408 124 294"
click at [42, 49] on button "Collaborate" at bounding box center [32, 50] width 53 height 14
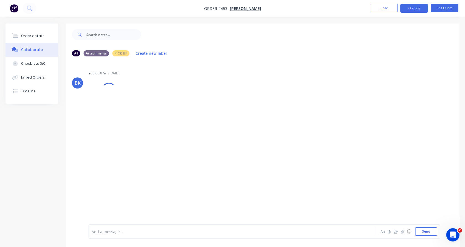
click at [121, 231] on div at bounding box center [221, 232] width 259 height 6
click at [32, 38] on div "Order details" at bounding box center [32, 35] width 23 height 5
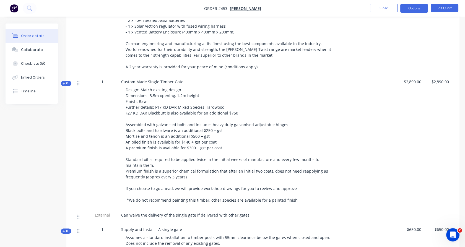
scroll to position [612, 0]
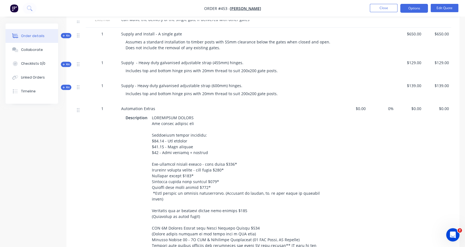
click at [67, 64] on span "Kit" at bounding box center [65, 64] width 7 height 4
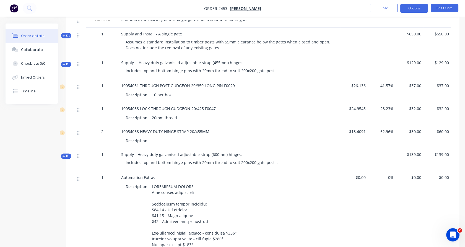
click at [65, 158] on span "Kit" at bounding box center [65, 156] width 7 height 4
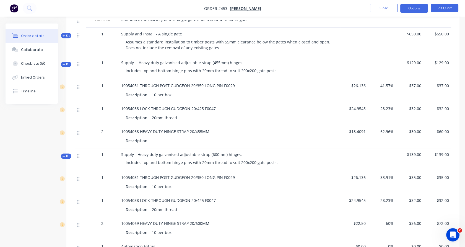
click at [66, 155] on span "Kit" at bounding box center [65, 156] width 7 height 4
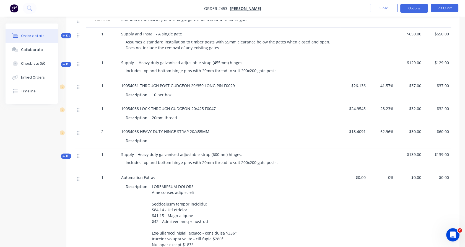
click at [66, 155] on span "Kit" at bounding box center [65, 156] width 7 height 4
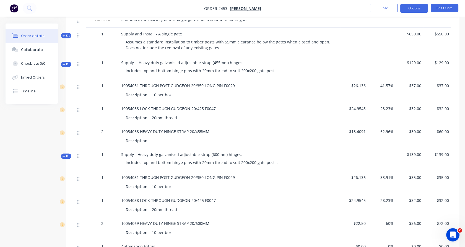
scroll to position [644, 0]
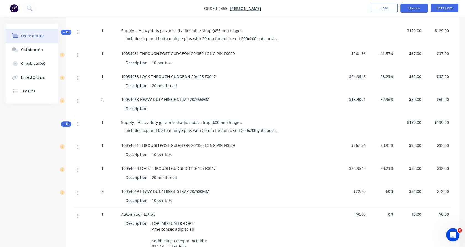
click at [66, 124] on span "Kit" at bounding box center [65, 124] width 7 height 4
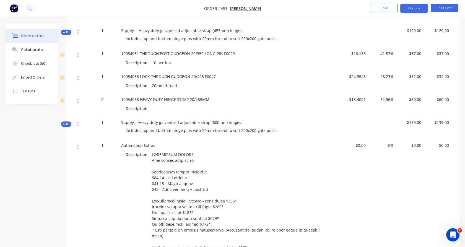
click at [67, 32] on span "Kit" at bounding box center [65, 32] width 7 height 4
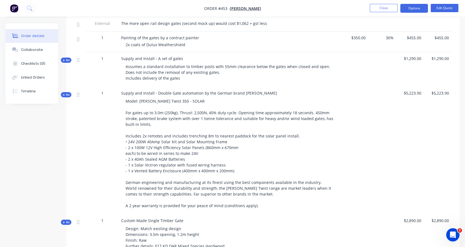
scroll to position [276, 0]
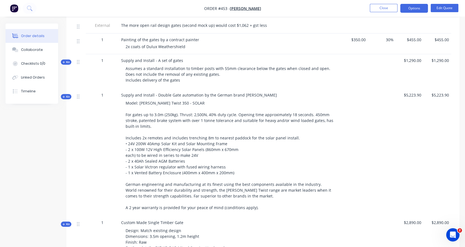
click at [181, 85] on div "Assumes a standard installation to timber posts with 55mm clearance below the g…" at bounding box center [229, 74] width 217 height 22
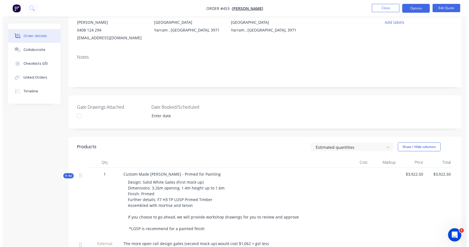
scroll to position [0, 0]
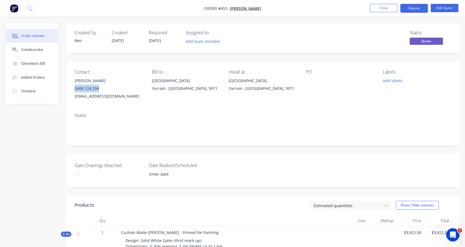
drag, startPoint x: 103, startPoint y: 86, endPoint x: 75, endPoint y: 89, distance: 27.6
click at [75, 89] on div "0408 124 294" at bounding box center [109, 89] width 68 height 8
copy div "0408 124 294"
click at [386, 6] on button "Close" at bounding box center [383, 8] width 28 height 8
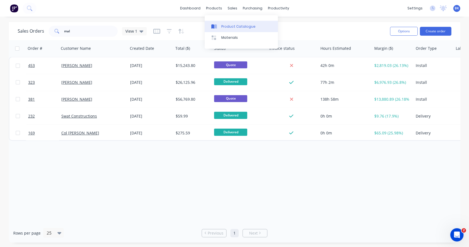
click at [229, 28] on div "Product Catalogue" at bounding box center [238, 26] width 34 height 5
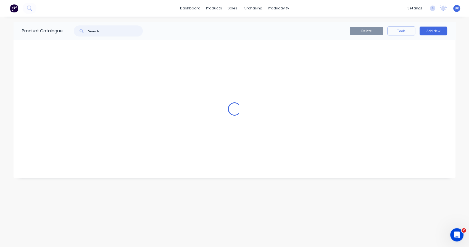
click at [103, 34] on input "text" at bounding box center [115, 30] width 55 height 11
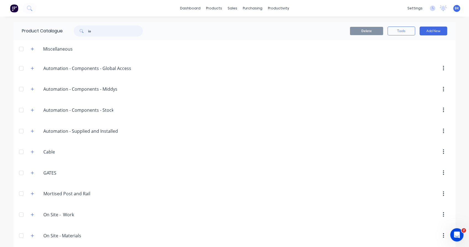
type input "i"
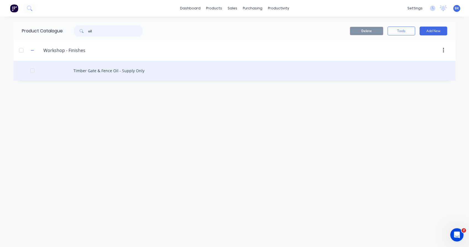
type input "oil"
click at [109, 73] on div "Timber Gate & Fence Oil - Supply Only" at bounding box center [235, 71] width 442 height 20
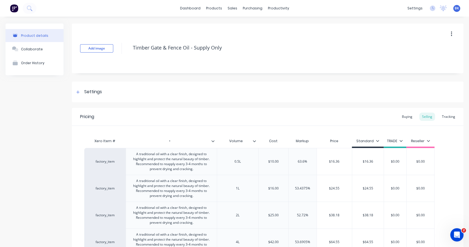
type textarea "x"
click at [233, 23] on link "Sales Orders" at bounding box center [259, 26] width 73 height 11
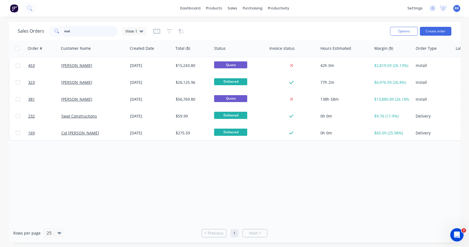
click at [77, 30] on input "mal" at bounding box center [91, 31] width 54 height 11
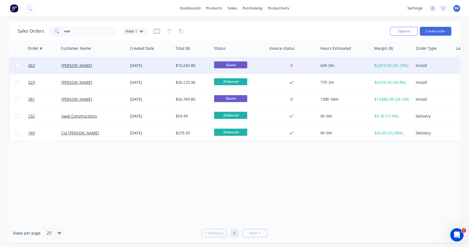
click at [99, 65] on div "[PERSON_NAME]" at bounding box center [91, 66] width 61 height 6
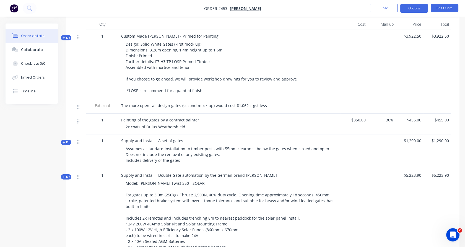
scroll to position [196, 0]
click at [65, 144] on span "Kit" at bounding box center [65, 142] width 7 height 4
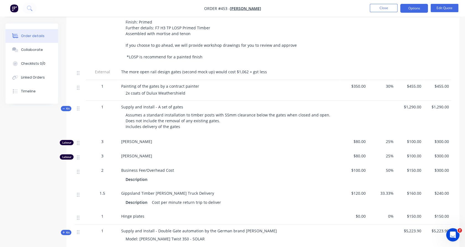
scroll to position [228, 0]
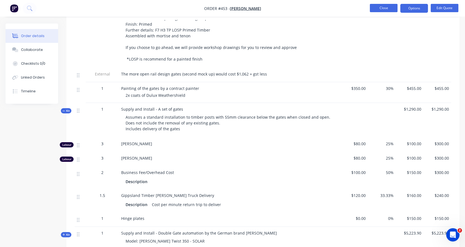
click at [372, 9] on button "Close" at bounding box center [383, 8] width 28 height 8
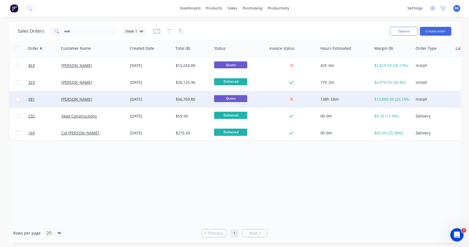
click at [101, 99] on div "[PERSON_NAME]" at bounding box center [91, 99] width 61 height 6
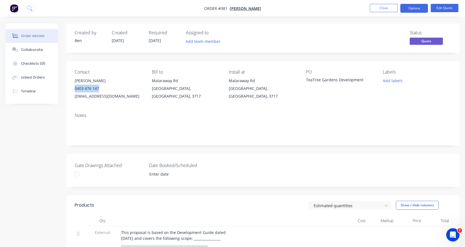
drag, startPoint x: 102, startPoint y: 88, endPoint x: 74, endPoint y: 88, distance: 28.2
click at [74, 88] on div "Contact [PERSON_NAME] [PHONE_NUMBER] [EMAIL_ADDRESS][DOMAIN_NAME] Bill to [GEOG…" at bounding box center [262, 84] width 393 height 47
copy div "0403 476 147"
click at [379, 11] on button "Close" at bounding box center [383, 8] width 28 height 8
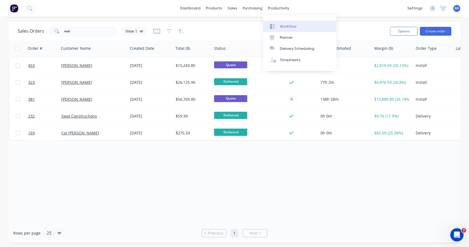
click at [285, 25] on div "Workflow" at bounding box center [288, 26] width 17 height 5
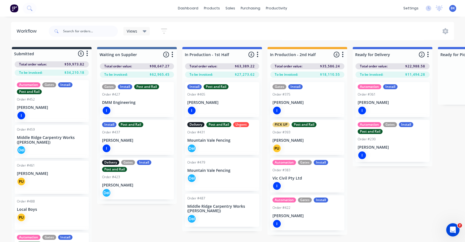
click at [229, 145] on div "Del" at bounding box center [222, 148] width 70 height 9
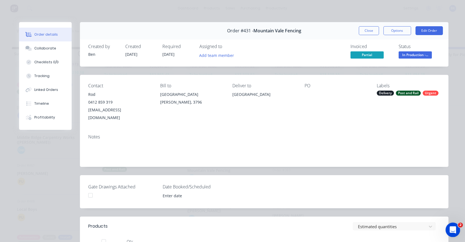
click at [446, 229] on div "Open Intercom Messenger" at bounding box center [451, 229] width 18 height 18
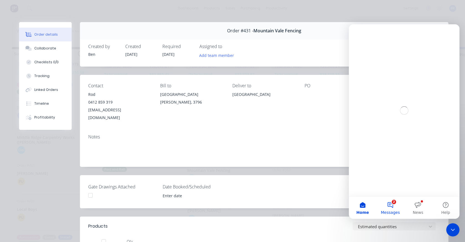
click at [389, 205] on button "2 Messages" at bounding box center [390, 208] width 28 height 22
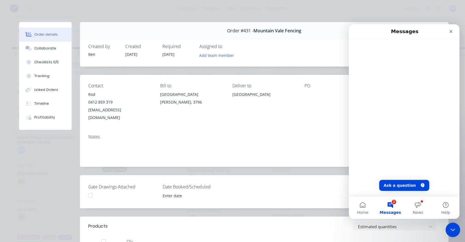
click at [453, 222] on div "Close Intercom Messenger" at bounding box center [451, 228] width 13 height 13
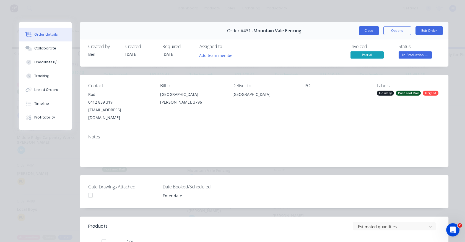
click at [358, 31] on button "Close" at bounding box center [368, 30] width 20 height 9
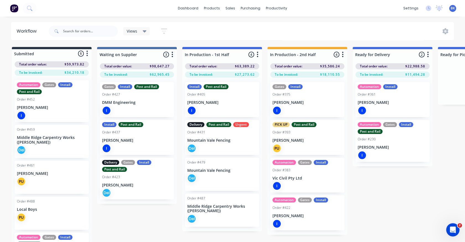
click at [289, 176] on p "Vic Civil Pty Ltd" at bounding box center [307, 178] width 70 height 5
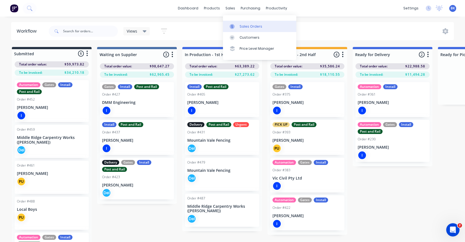
click at [240, 25] on div "Sales Orders" at bounding box center [250, 26] width 23 height 5
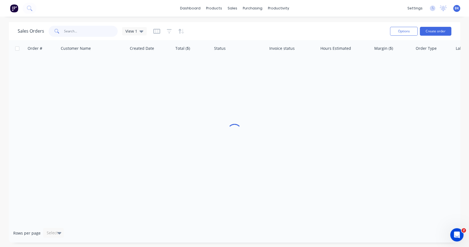
click at [80, 32] on input "text" at bounding box center [91, 31] width 54 height 11
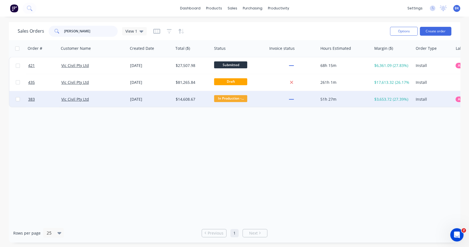
type input "vic civ"
click at [108, 98] on div "Vic Civil Pty Ltd" at bounding box center [91, 99] width 61 height 6
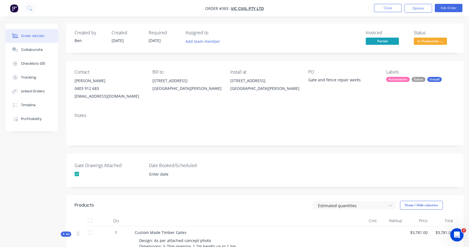
type input "29 September 2025"
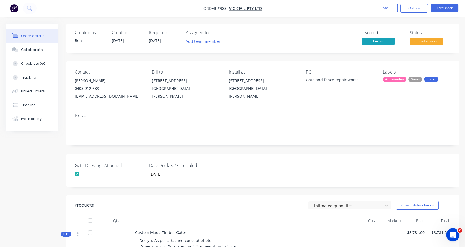
drag, startPoint x: 99, startPoint y: 87, endPoint x: 116, endPoint y: 86, distance: 16.6
click at [116, 86] on div "0403 912 683" at bounding box center [109, 89] width 68 height 8
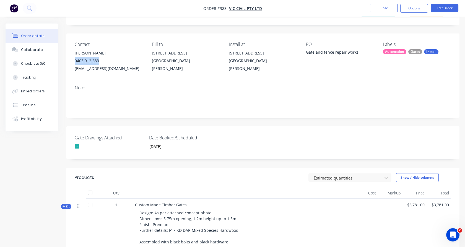
drag, startPoint x: 100, startPoint y: 60, endPoint x: 74, endPoint y: 62, distance: 25.8
click at [75, 62] on div "0403 912 683" at bounding box center [109, 61] width 68 height 8
copy div "0403 912 683"
copy div "ben@viccivil.com"
drag, startPoint x: 109, startPoint y: 69, endPoint x: 75, endPoint y: 69, distance: 34.6
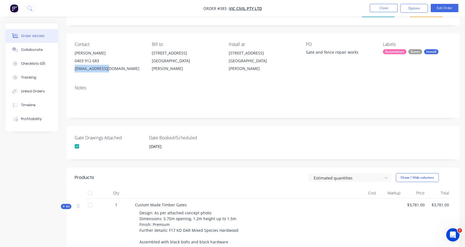
click at [75, 69] on div "ben@viccivil.com" at bounding box center [109, 69] width 68 height 8
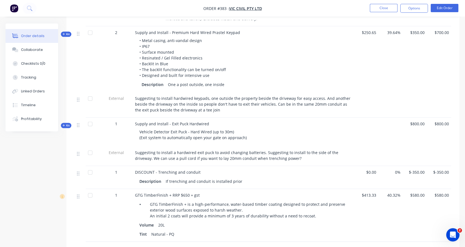
scroll to position [1002, 0]
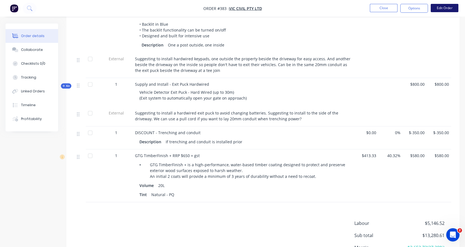
click at [442, 9] on button "Edit Order" at bounding box center [444, 8] width 28 height 8
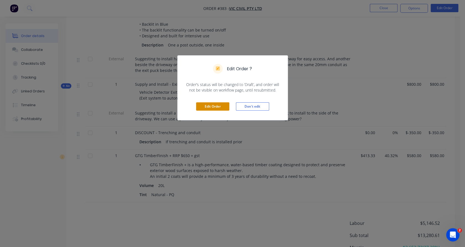
click at [221, 107] on button "Edit Order" at bounding box center [212, 106] width 33 height 8
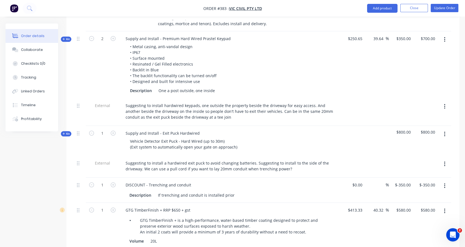
scroll to position [1048, 0]
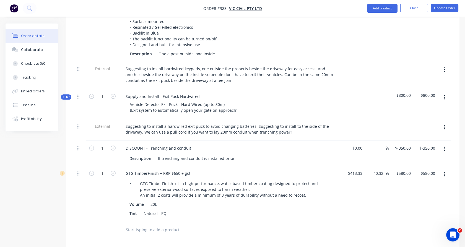
click at [148, 224] on input "text" at bounding box center [180, 229] width 111 height 11
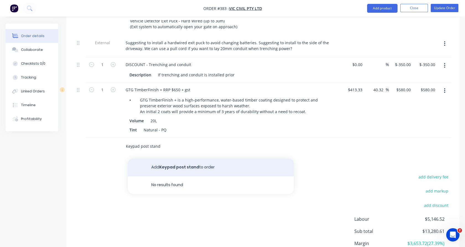
type input "Keypad post stand"
click at [172, 158] on button "Add Keypad post stand to order" at bounding box center [211, 167] width 166 height 18
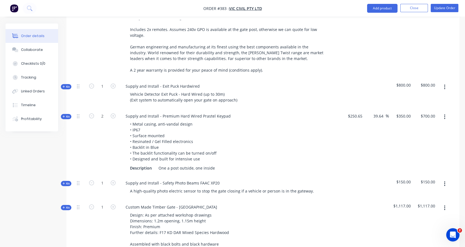
scroll to position [285, 0]
click at [89, 116] on icon "button" at bounding box center [91, 116] width 5 height 5
type input "1"
type input "$350.00"
drag, startPoint x: 212, startPoint y: 168, endPoint x: 157, endPoint y: 167, distance: 55.0
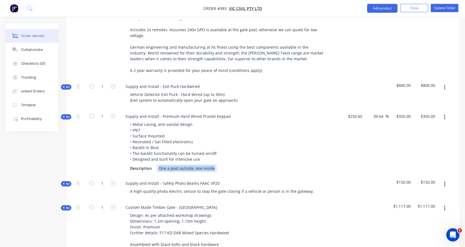
click at [157, 167] on div "One a post outside, one inside" at bounding box center [186, 168] width 61 height 8
click at [117, 158] on div "1" at bounding box center [102, 142] width 33 height 67
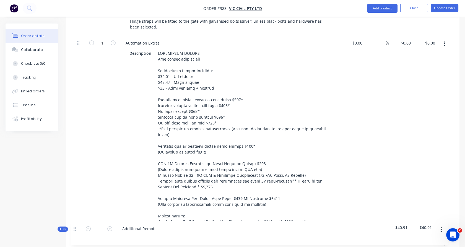
scroll to position [761, 0]
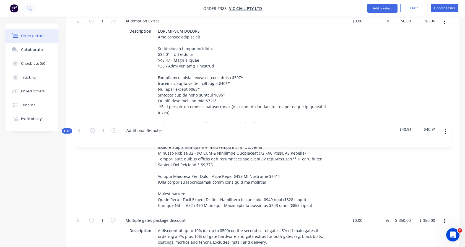
drag, startPoint x: 77, startPoint y: 73, endPoint x: 79, endPoint y: 133, distance: 59.4
click at [79, 133] on div "Kit 1 Additional Remotes $40.91 $40.91 Kit 1 Supply and Install - Double Gate a…" at bounding box center [263, 4] width 376 height 1060
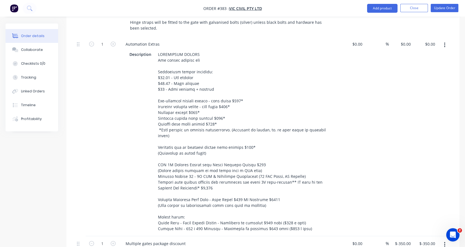
scroll to position [737, 0]
click at [444, 45] on icon "button" at bounding box center [444, 45] width 1 height 6
click at [422, 91] on div "Delete" at bounding box center [424, 93] width 43 height 8
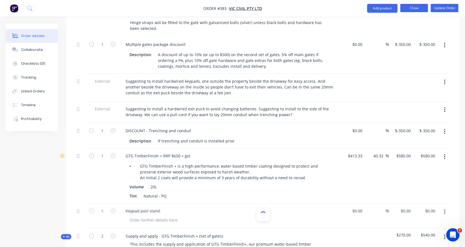
click at [418, 6] on button "Close" at bounding box center [414, 8] width 28 height 8
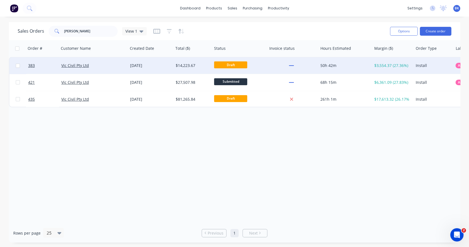
click at [102, 68] on div "Vic Civil Pty Ltd" at bounding box center [93, 65] width 69 height 17
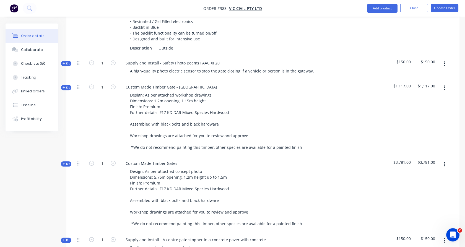
scroll to position [571, 0]
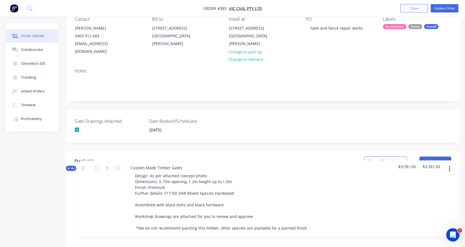
drag, startPoint x: 78, startPoint y: 151, endPoint x: 84, endPoint y: 159, distance: 9.5
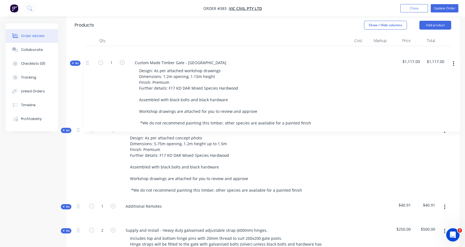
scroll to position [158, 0]
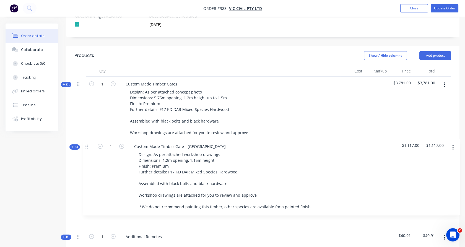
drag, startPoint x: 78, startPoint y: 102, endPoint x: 87, endPoint y: 146, distance: 45.3
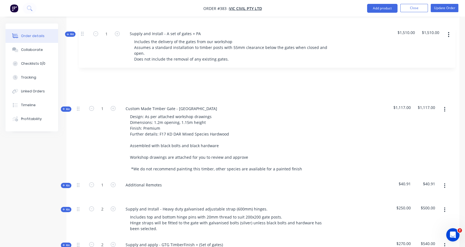
scroll to position [251, 0]
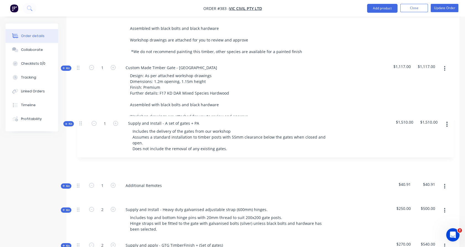
drag, startPoint x: 79, startPoint y: 219, endPoint x: 82, endPoint y: 114, distance: 104.8
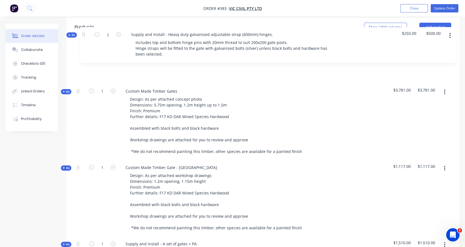
scroll to position [185, 0]
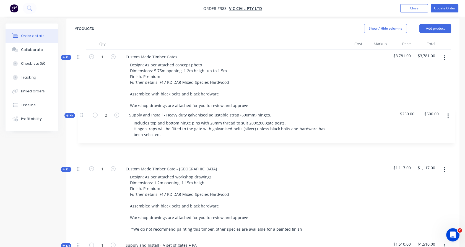
drag, startPoint x: 81, startPoint y: 111, endPoint x: 85, endPoint y: 113, distance: 4.4
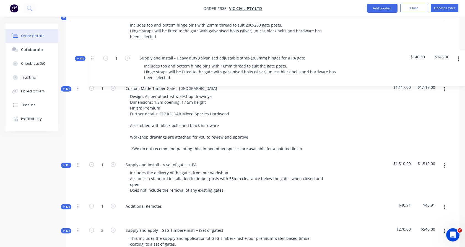
scroll to position [293, 0]
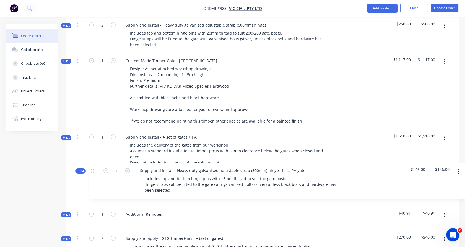
drag, startPoint x: 80, startPoint y: 156, endPoint x: 93, endPoint y: 169, distance: 18.4
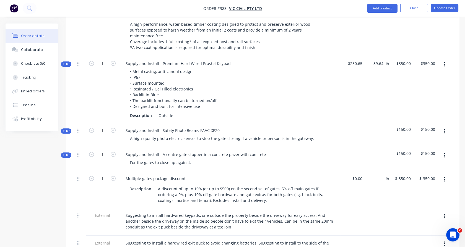
scroll to position [733, 0]
click at [444, 213] on icon "button" at bounding box center [444, 216] width 1 height 6
click at [424, 237] on div "Delete" at bounding box center [424, 241] width 43 height 8
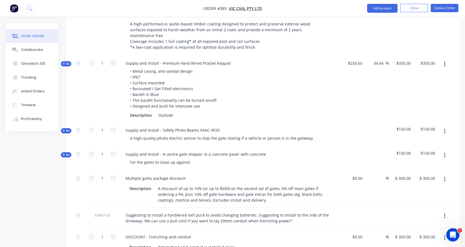
click at [441, 211] on button "button" at bounding box center [444, 216] width 13 height 10
click at [414, 237] on div "Delete" at bounding box center [424, 241] width 43 height 8
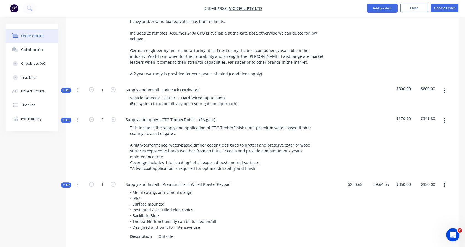
scroll to position [612, 0]
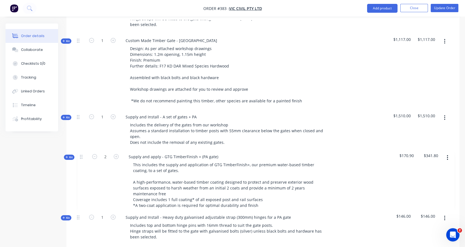
drag, startPoint x: 78, startPoint y: 114, endPoint x: 81, endPoint y: 150, distance: 35.8
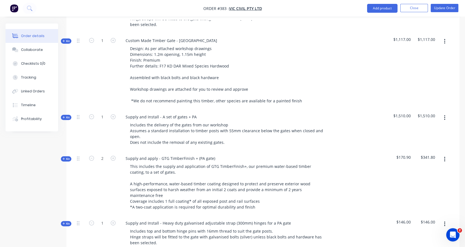
scroll to position [323, 0]
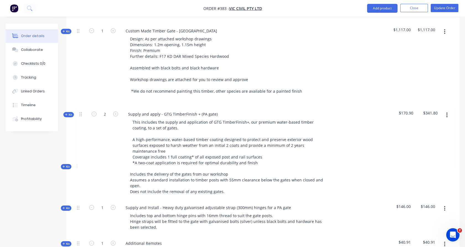
drag, startPoint x: 77, startPoint y: 150, endPoint x: 82, endPoint y: 108, distance: 42.5
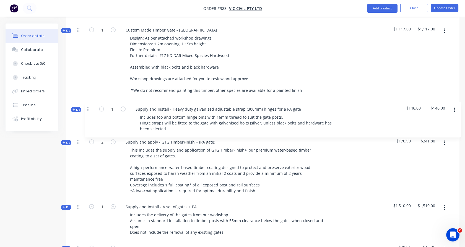
drag, startPoint x: 77, startPoint y: 207, endPoint x: 87, endPoint y: 107, distance: 100.0
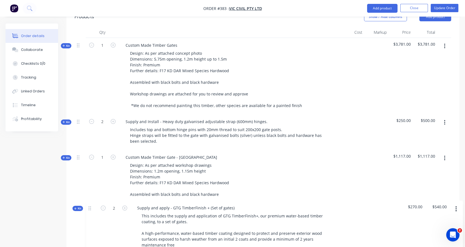
scroll to position [251, 0]
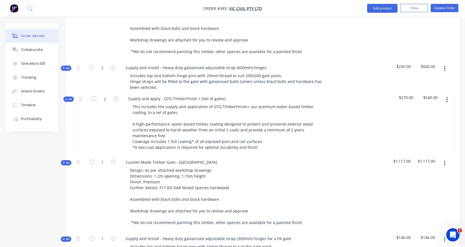
drag, startPoint x: 80, startPoint y: 157, endPoint x: 82, endPoint y: 93, distance: 63.6
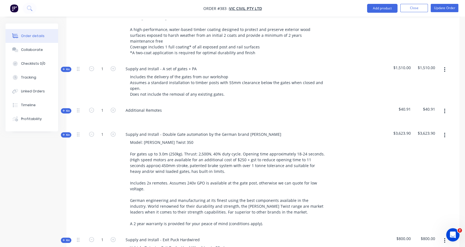
scroll to position [527, 0]
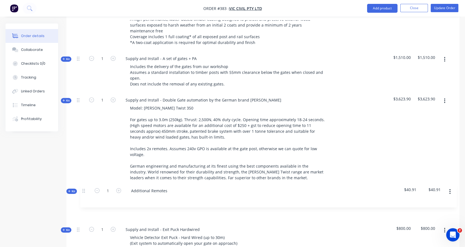
drag, startPoint x: 79, startPoint y: 99, endPoint x: 85, endPoint y: 194, distance: 95.5
click at [85, 194] on div "Kit 1 Custom Made Timber Gates Design: As per attached concept photo Dimensions…" at bounding box center [263, 91] width 376 height 786
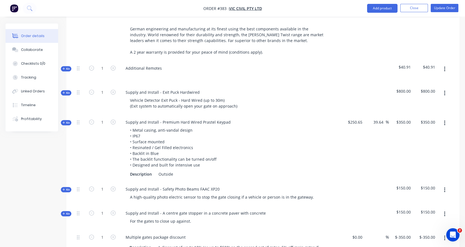
scroll to position [674, 0]
click at [67, 212] on span "Kit" at bounding box center [65, 214] width 7 height 4
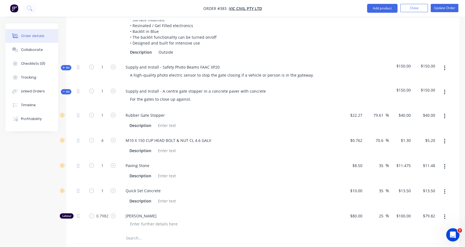
scroll to position [796, 0]
click at [442, 211] on button "button" at bounding box center [444, 216] width 13 height 10
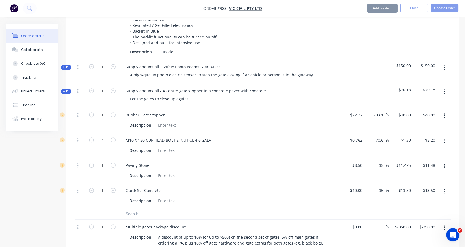
click at [444, 189] on icon "button" at bounding box center [444, 191] width 1 height 5
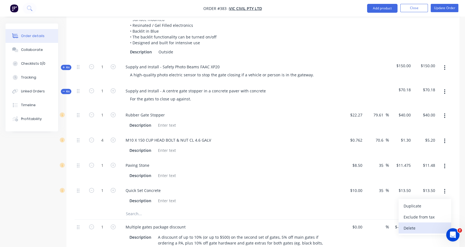
click at [426, 222] on button "Delete" at bounding box center [424, 227] width 53 height 11
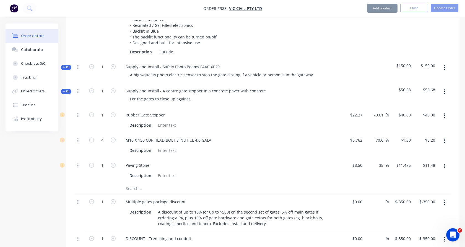
click at [444, 163] on icon "button" at bounding box center [444, 166] width 1 height 6
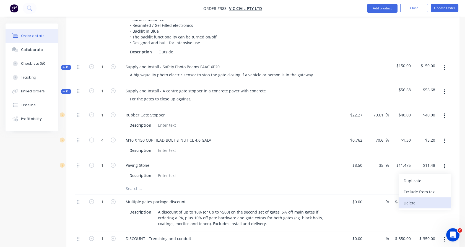
click at [427, 199] on div "Delete" at bounding box center [424, 203] width 43 height 8
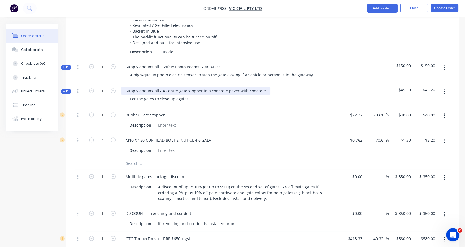
click at [153, 87] on div "Supply and Install - A centre gate stopper in a concrete paver with concrete" at bounding box center [195, 91] width 149 height 8
drag, startPoint x: 153, startPoint y: 78, endPoint x: 142, endPoint y: 78, distance: 10.5
click at [142, 87] on div "Supply and Install - A centre gate stopper in a concrete paver with concrete" at bounding box center [195, 91] width 149 height 8
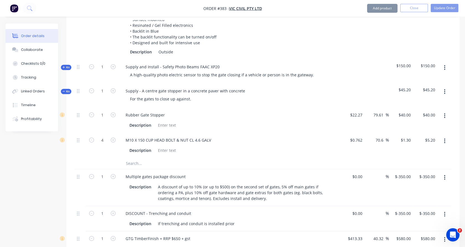
click at [67, 89] on span "Kit" at bounding box center [65, 91] width 7 height 4
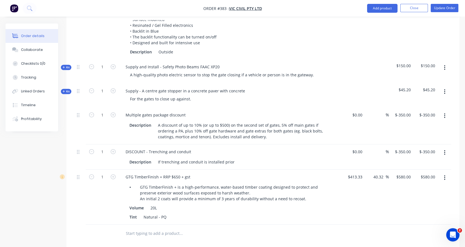
click at [145, 228] on input "text" at bounding box center [180, 233] width 111 height 11
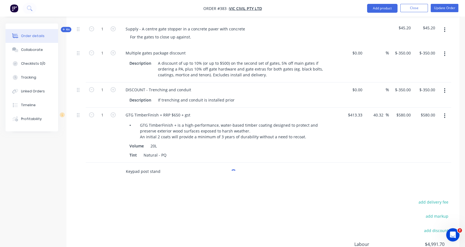
scroll to position [859, 0]
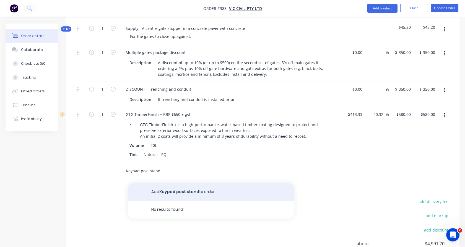
type input "Keypad post stand"
click at [174, 183] on button "Add Keypad post stand to order" at bounding box center [211, 192] width 166 height 18
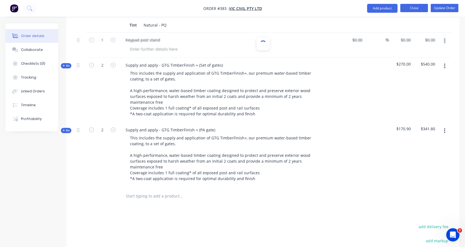
click at [407, 8] on button "Close" at bounding box center [414, 8] width 28 height 8
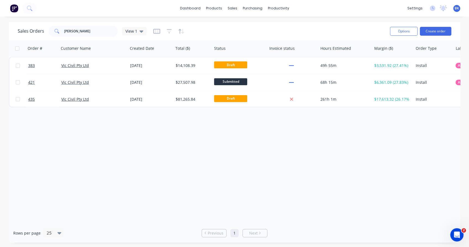
click at [111, 62] on div "Vic Civil Pty Ltd" at bounding box center [93, 65] width 69 height 17
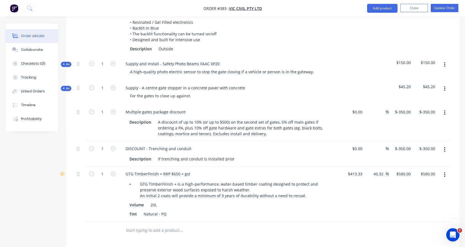
scroll to position [799, 0]
click at [155, 225] on input "text" at bounding box center [180, 230] width 111 height 11
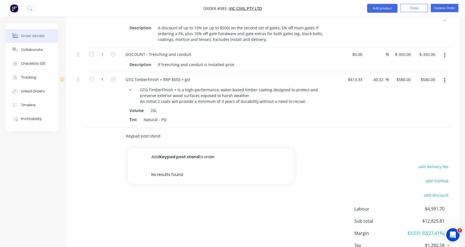
scroll to position [894, 0]
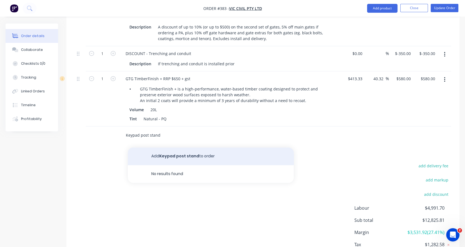
type input "Keypad post stand"
click at [178, 147] on button "Add Keypad post stand to order" at bounding box center [211, 156] width 166 height 18
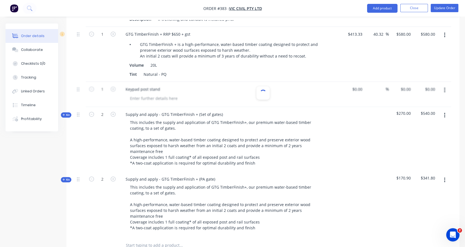
scroll to position [801, 0]
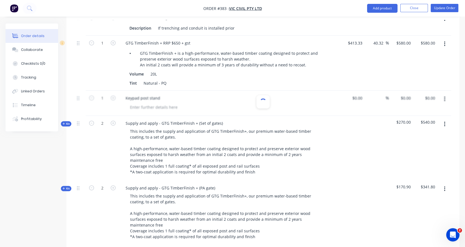
click at [80, 97] on div at bounding box center [263, 103] width 376 height 25
click at [410, 8] on button "Close" at bounding box center [414, 8] width 28 height 8
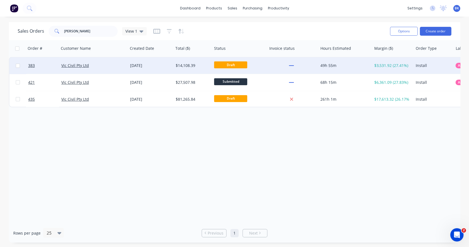
click at [119, 69] on div "Vic Civil Pty Ltd" at bounding box center [93, 65] width 69 height 17
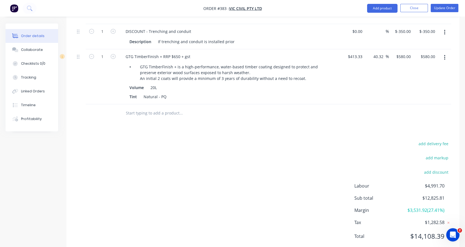
scroll to position [920, 0]
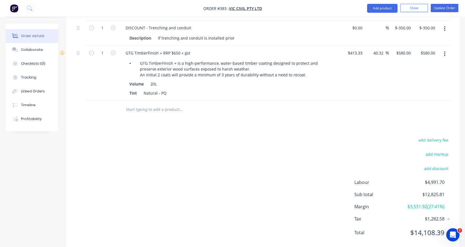
click at [144, 104] on input "text" at bounding box center [180, 109] width 111 height 11
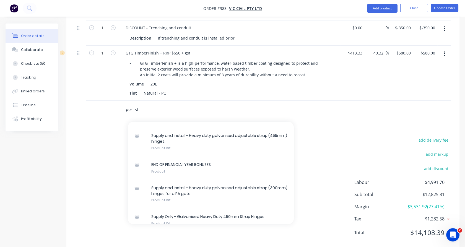
scroll to position [205, 0]
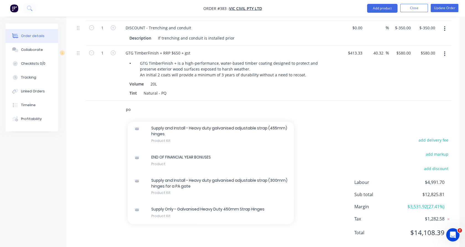
type input "p"
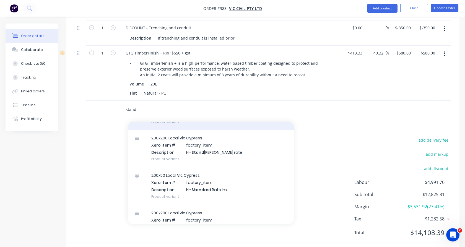
scroll to position [0, 0]
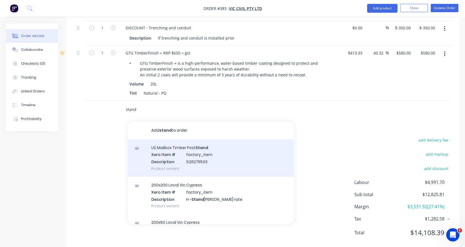
type input "stand"
click at [171, 158] on div "US Mailbox Timber Post Stand Xero Item # factory_item Description SQ5275533 Pro…" at bounding box center [211, 157] width 166 height 37
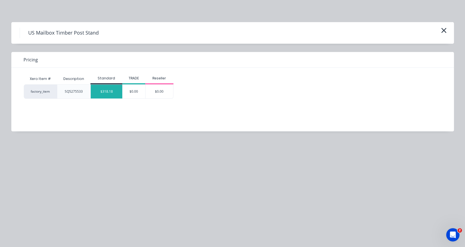
click at [114, 93] on div "$318.18" at bounding box center [107, 92] width 32 height 14
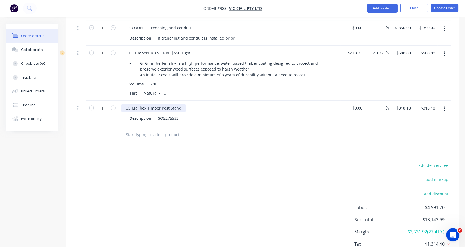
click at [132, 104] on div "US Mailbox Timber Post Stand" at bounding box center [153, 108] width 65 height 8
click at [162, 114] on div "SQ5275533" at bounding box center [168, 118] width 25 height 8
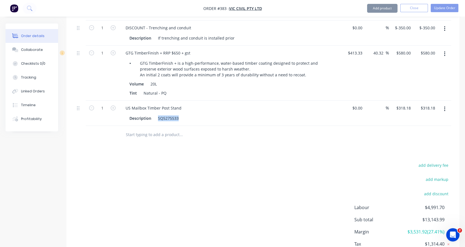
click at [162, 114] on div "SQ5275533" at bounding box center [168, 118] width 25 height 8
drag, startPoint x: 162, startPoint y: 109, endPoint x: 161, endPoint y: 106, distance: 3.1
click at [161, 114] on div "SQ5275533" at bounding box center [168, 118] width 25 height 8
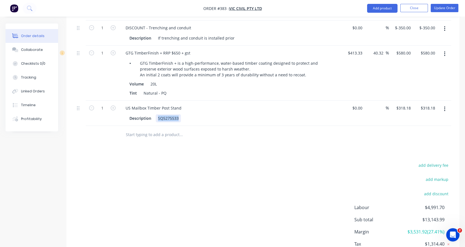
click at [161, 114] on div "SQ5275533" at bounding box center [168, 118] width 25 height 8
click at [134, 114] on div "Description" at bounding box center [140, 118] width 26 height 8
click at [145, 104] on div "US Mailbox Timber Post Stand" at bounding box center [153, 108] width 65 height 8
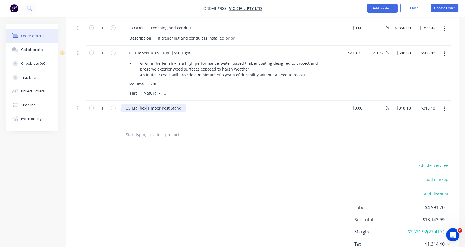
click at [145, 104] on div "US Mailbox Timber Post Stand" at bounding box center [153, 108] width 65 height 8
click at [140, 110] on div "Metal keypad post stand" at bounding box center [229, 113] width 221 height 25
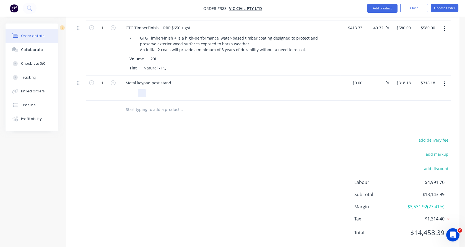
click at [142, 89] on div at bounding box center [142, 93] width 8 height 8
click at [167, 89] on div "No install rate charged" at bounding box center [161, 93] width 47 height 8
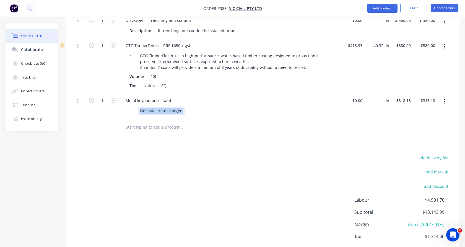
scroll to position [927, 0]
click at [150, 154] on div "add delivery fee add markup add discount Labour $4,991.70 Sub total $13,143.99 …" at bounding box center [263, 207] width 376 height 107
click at [401, 97] on input "318.18" at bounding box center [405, 101] width 15 height 8
type input "$418.18"
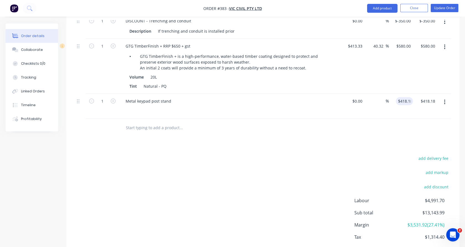
click at [396, 119] on div at bounding box center [263, 128] width 376 height 18
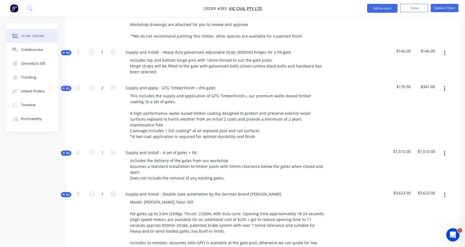
scroll to position [442, 0]
click at [441, 8] on button "Update Order" at bounding box center [444, 8] width 28 height 8
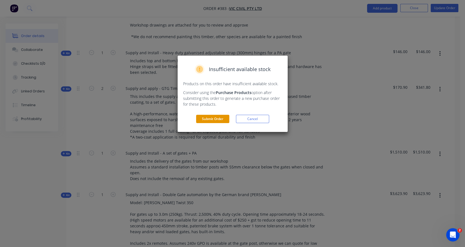
click at [212, 119] on button "Submit Order" at bounding box center [212, 119] width 33 height 8
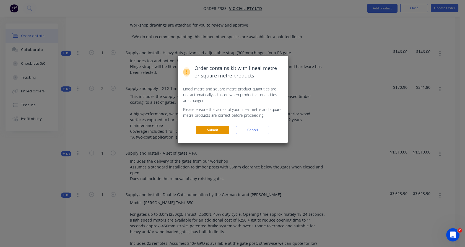
click at [212, 128] on button "Submit" at bounding box center [212, 130] width 33 height 8
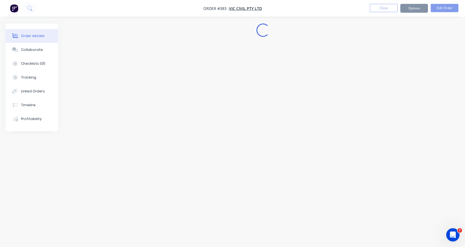
scroll to position [0, 0]
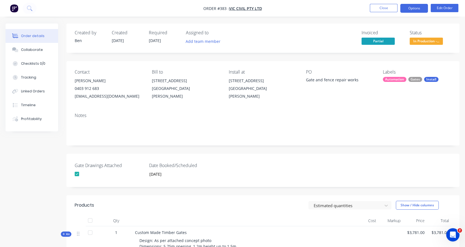
click at [413, 7] on button "Options" at bounding box center [414, 8] width 28 height 9
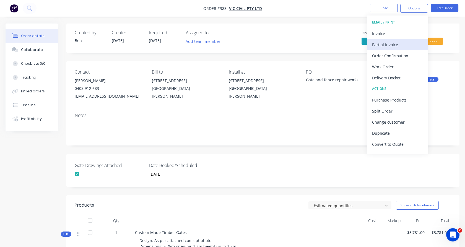
click at [394, 45] on div "Partial Invoice" at bounding box center [397, 45] width 51 height 8
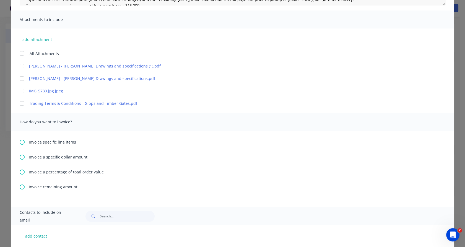
scroll to position [124, 0]
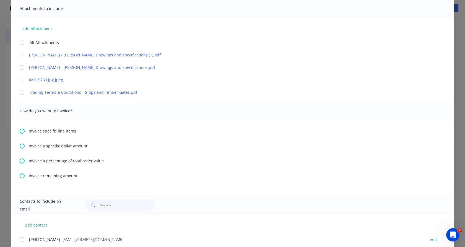
click at [20, 177] on icon at bounding box center [22, 175] width 5 height 5
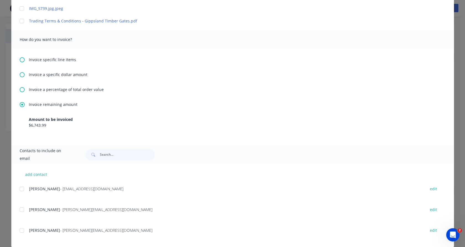
scroll to position [203, 0]
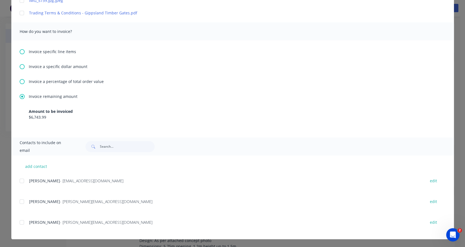
click at [20, 200] on div at bounding box center [21, 201] width 11 height 11
click at [20, 180] on div at bounding box center [21, 180] width 11 height 11
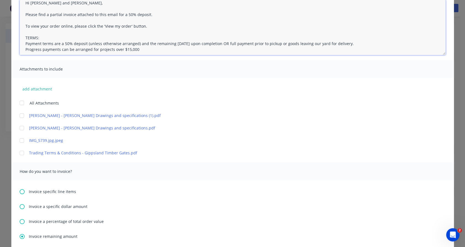
click at [50, 12] on textarea "Hi Ben and Fiona, Please find a partial invoice attached to this email for a 50…" at bounding box center [233, 27] width 426 height 55
drag, startPoint x: 109, startPoint y: 13, endPoint x: 140, endPoint y: 13, distance: 30.1
click at [140, 13] on textarea "Hi Ben and Fiona, Please find a final invoice attached to this email for a 50% …" at bounding box center [233, 27] width 426 height 55
click at [19, 153] on div at bounding box center [21, 152] width 11 height 11
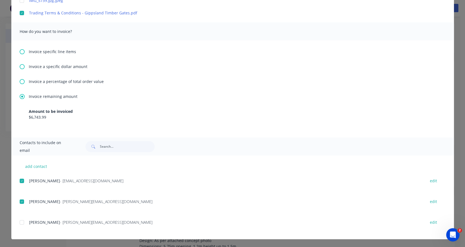
scroll to position [0, 0]
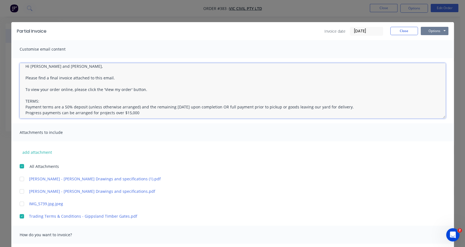
type textarea "Hi Ben and Fiona, Please find a final invoice attached to this email. To view y…"
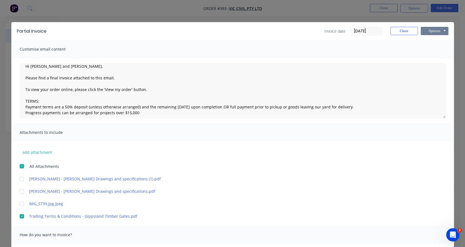
click at [430, 33] on button "Options" at bounding box center [434, 31] width 28 height 8
click at [430, 57] on button "Email" at bounding box center [437, 58] width 35 height 9
